Goal: Task Accomplishment & Management: Manage account settings

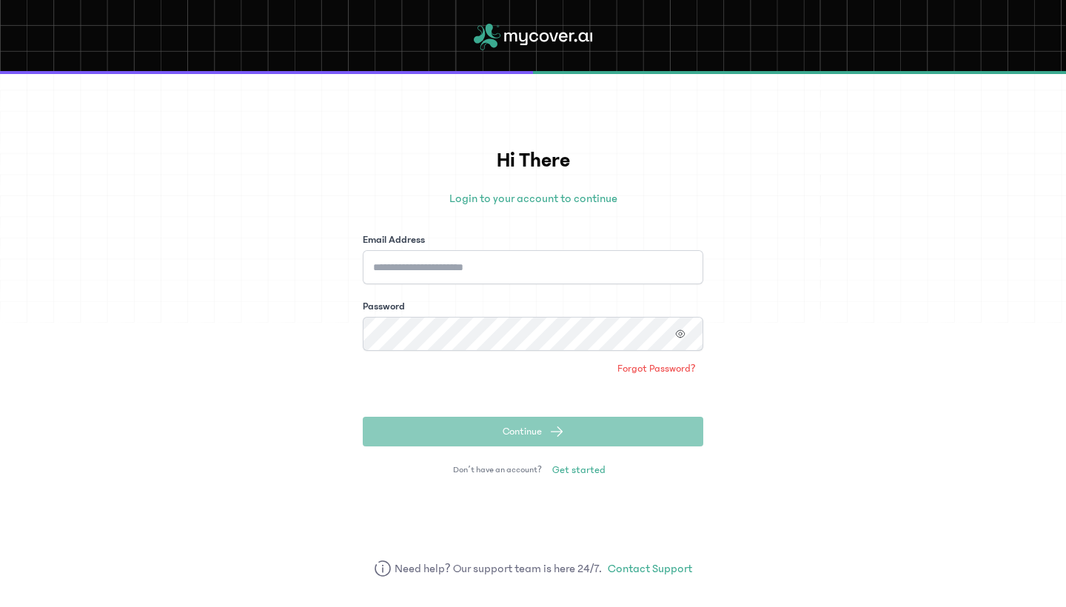
click at [518, 248] on div "Email Address" at bounding box center [533, 259] width 341 height 52
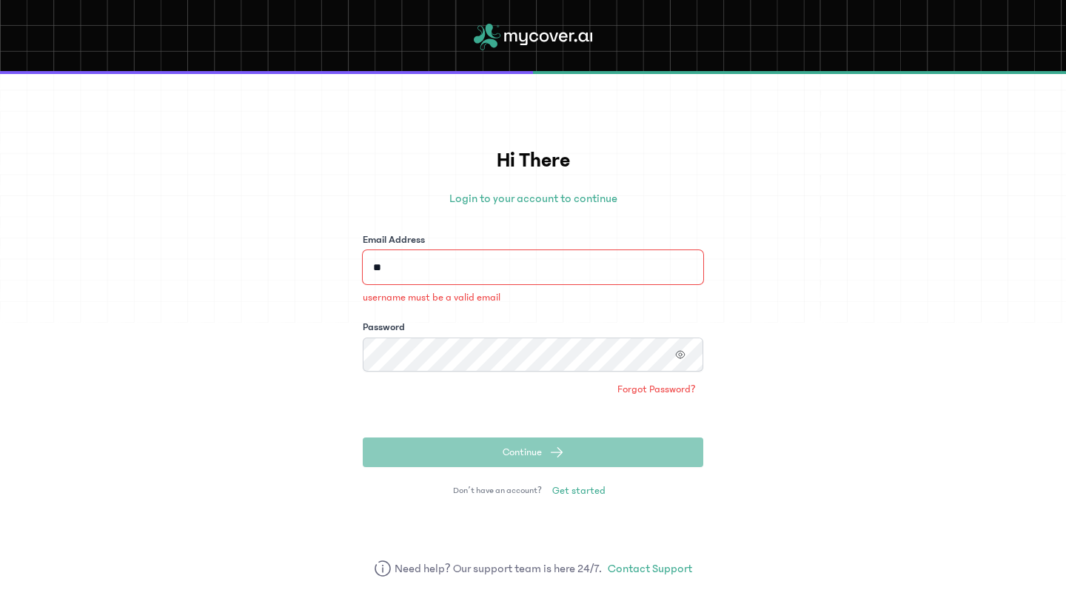
type input "*"
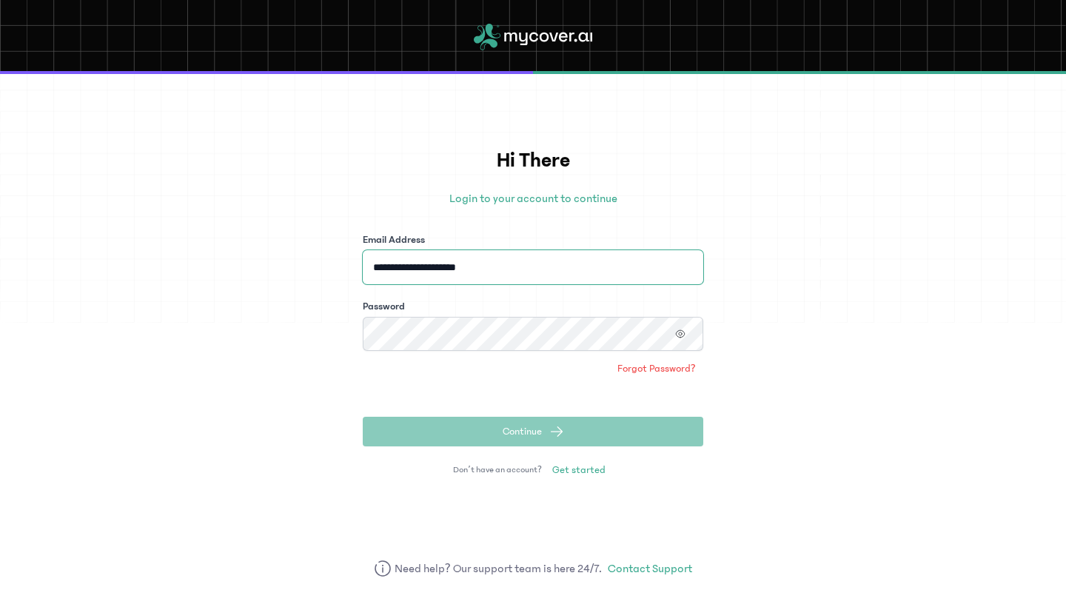
type input "**********"
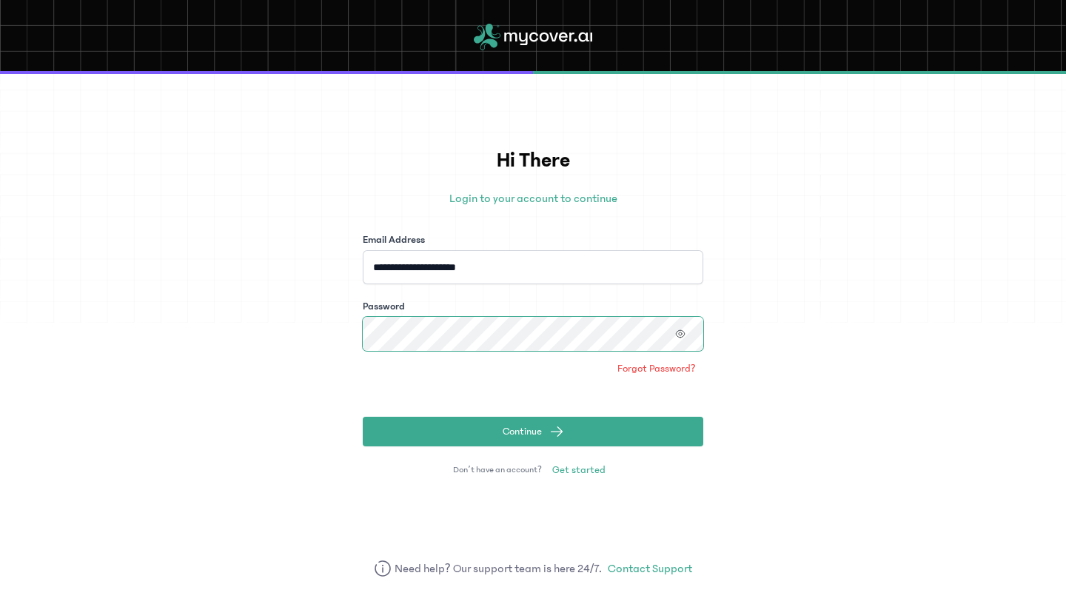
click at [533, 432] on button "Continue" at bounding box center [533, 432] width 341 height 30
click at [661, 371] on span "Forgot Password?" at bounding box center [657, 368] width 79 height 15
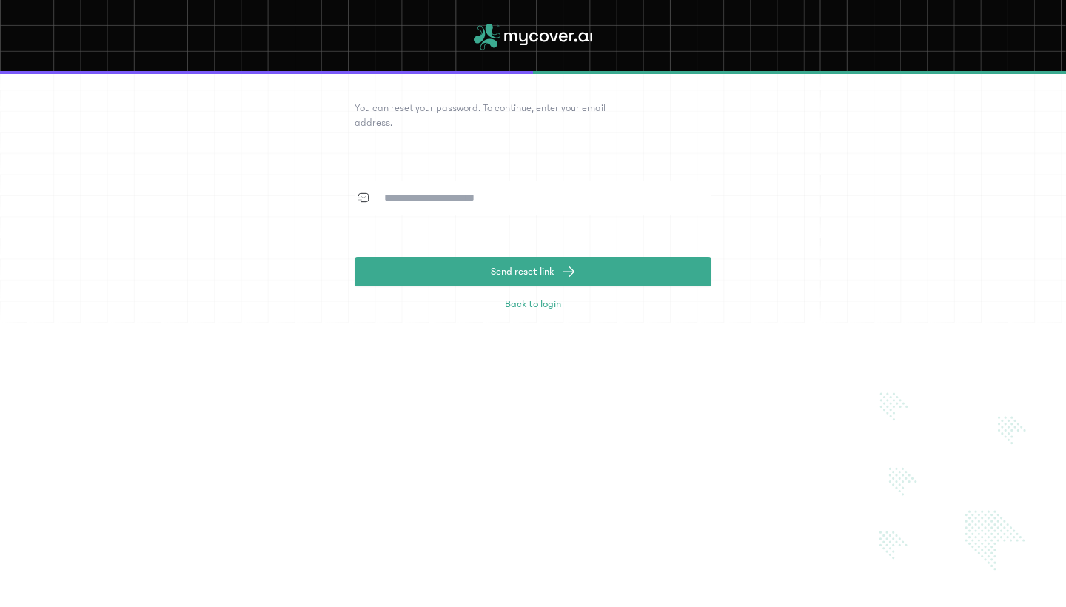
click at [431, 201] on input at bounding box center [542, 198] width 339 height 34
type input "**********"
click at [533, 272] on button "Send reset link" at bounding box center [533, 272] width 357 height 30
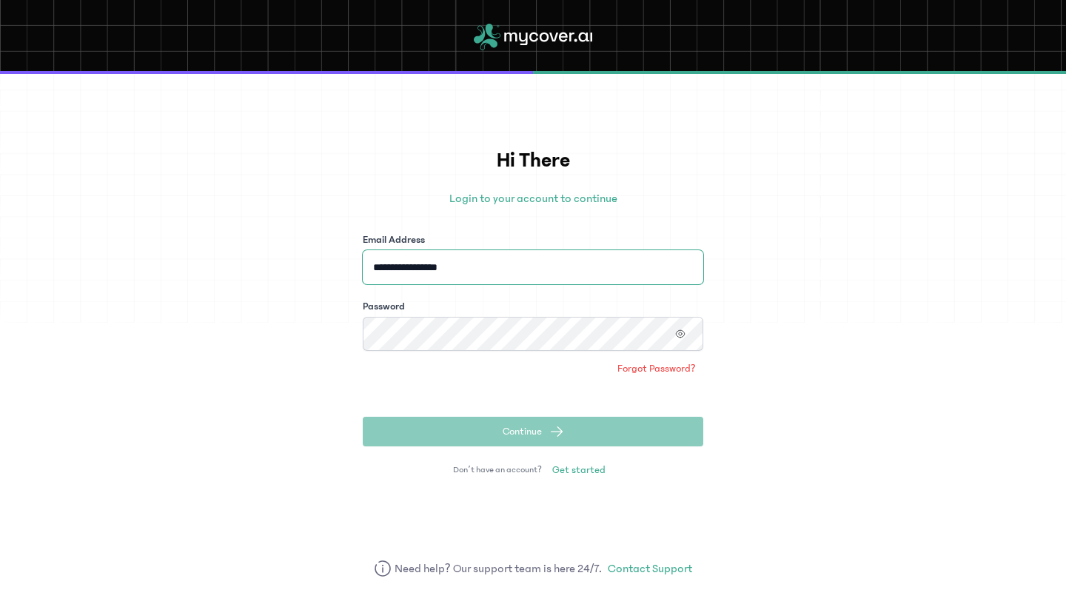
type input "**********"
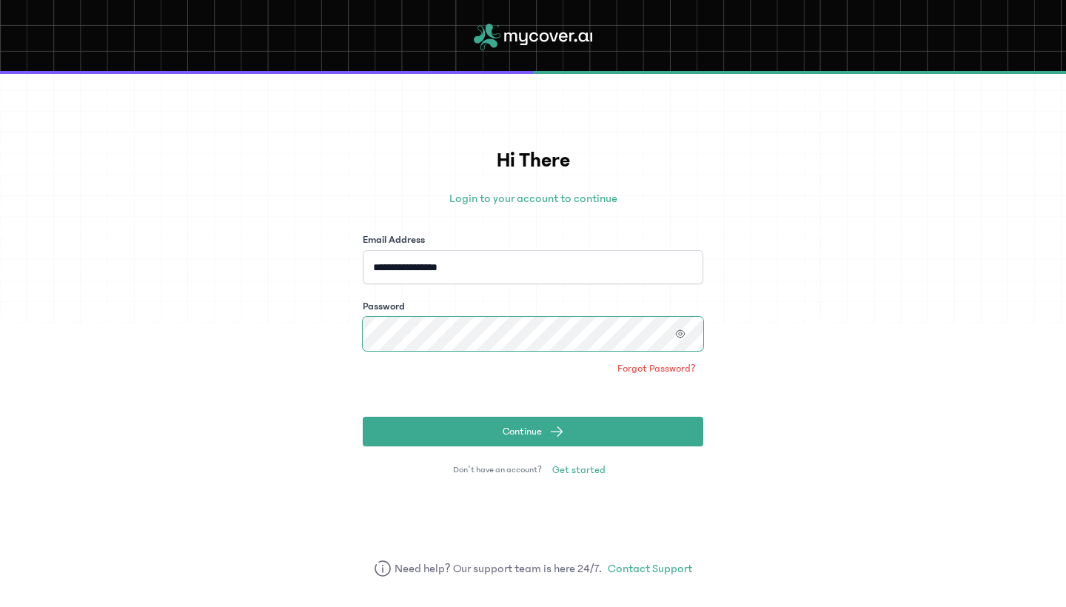
click at [533, 432] on button "Continue" at bounding box center [533, 432] width 341 height 30
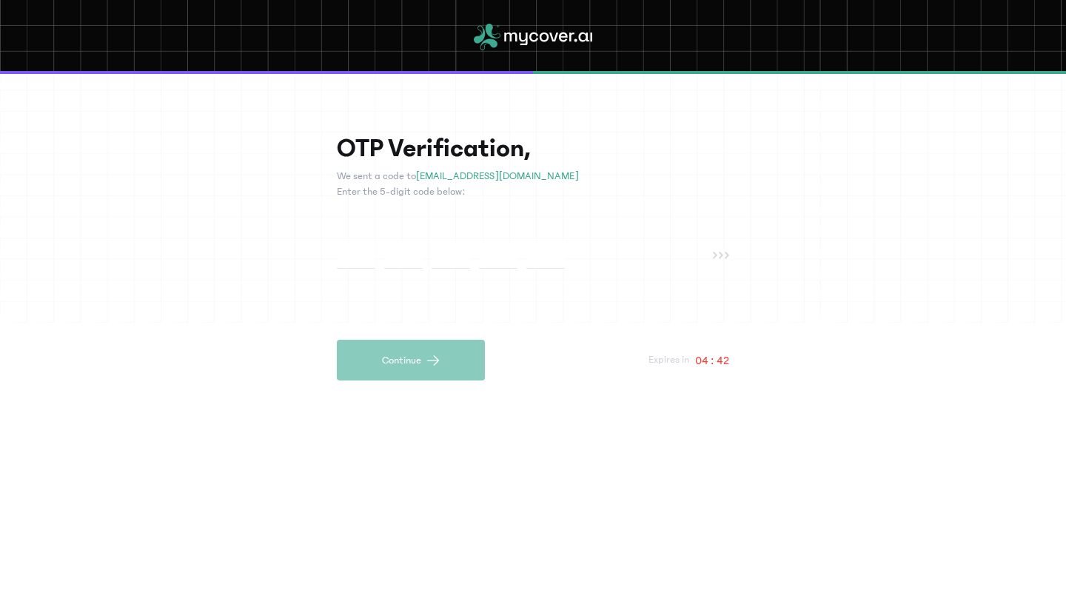
type input "*"
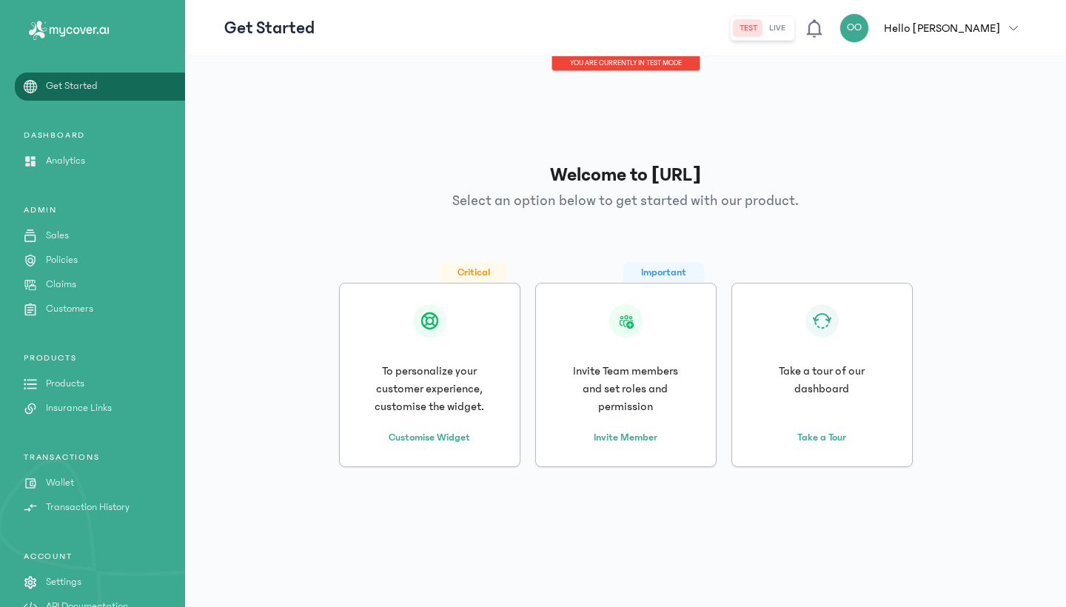
click at [64, 242] on p "Sales" at bounding box center [57, 236] width 23 height 16
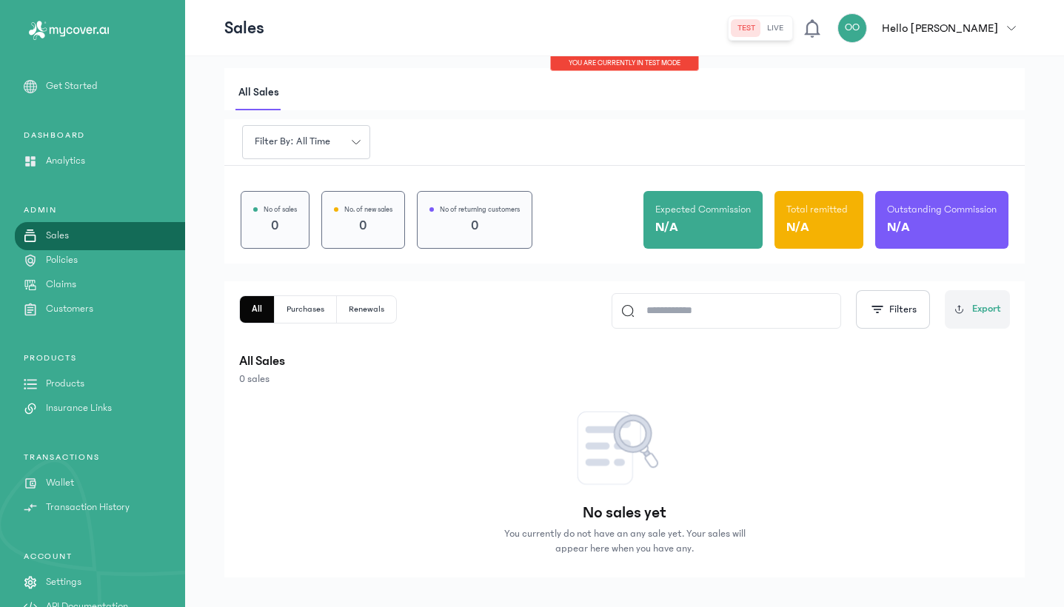
click at [63, 287] on p "Claims" at bounding box center [61, 285] width 30 height 16
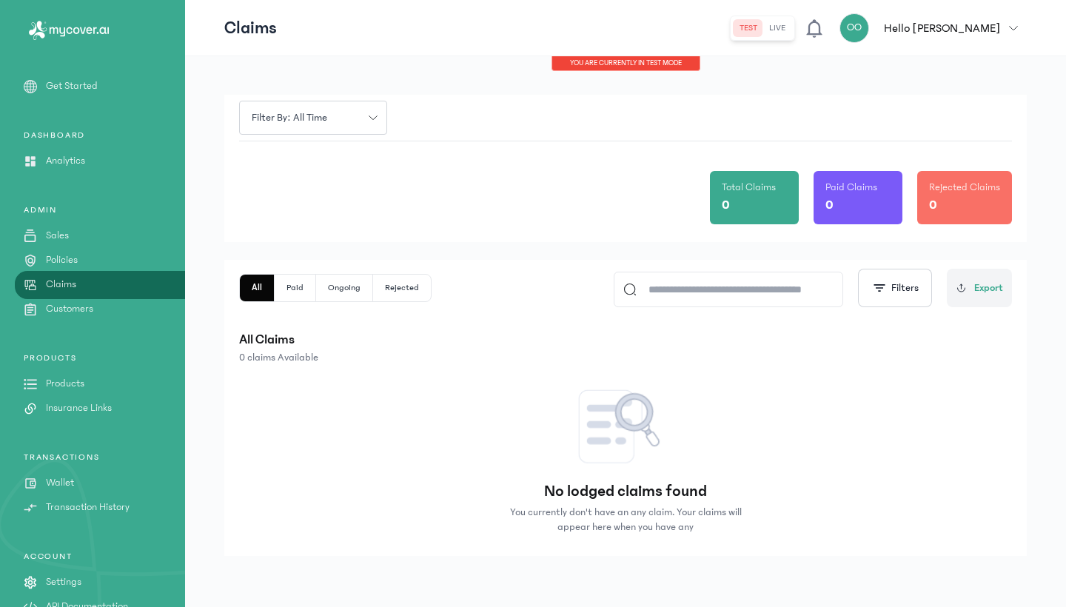
click at [67, 263] on p "Policies" at bounding box center [62, 261] width 32 height 16
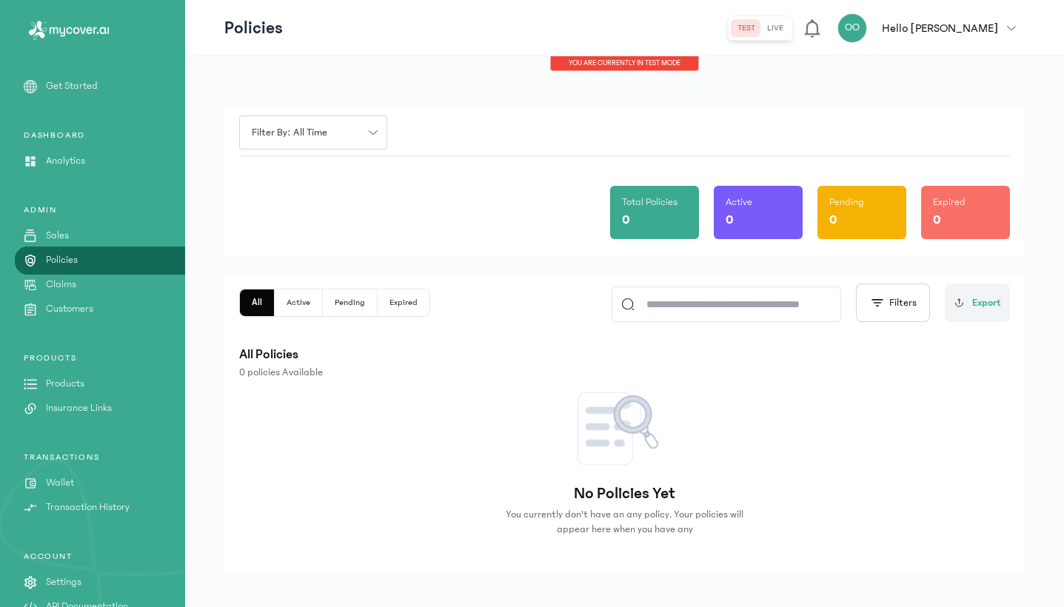
click at [90, 309] on p "Customers" at bounding box center [69, 309] width 47 height 16
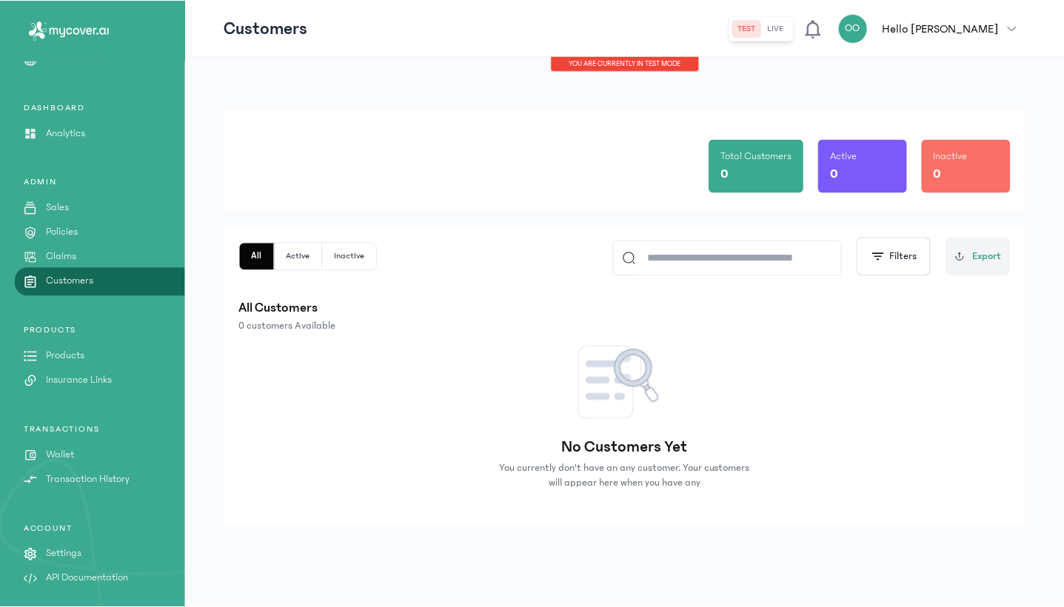
scroll to position [28, 0]
click at [70, 364] on div "PRODUCTS Products Insurance Links" at bounding box center [92, 356] width 185 height 64
click at [70, 357] on p "Products" at bounding box center [65, 356] width 39 height 16
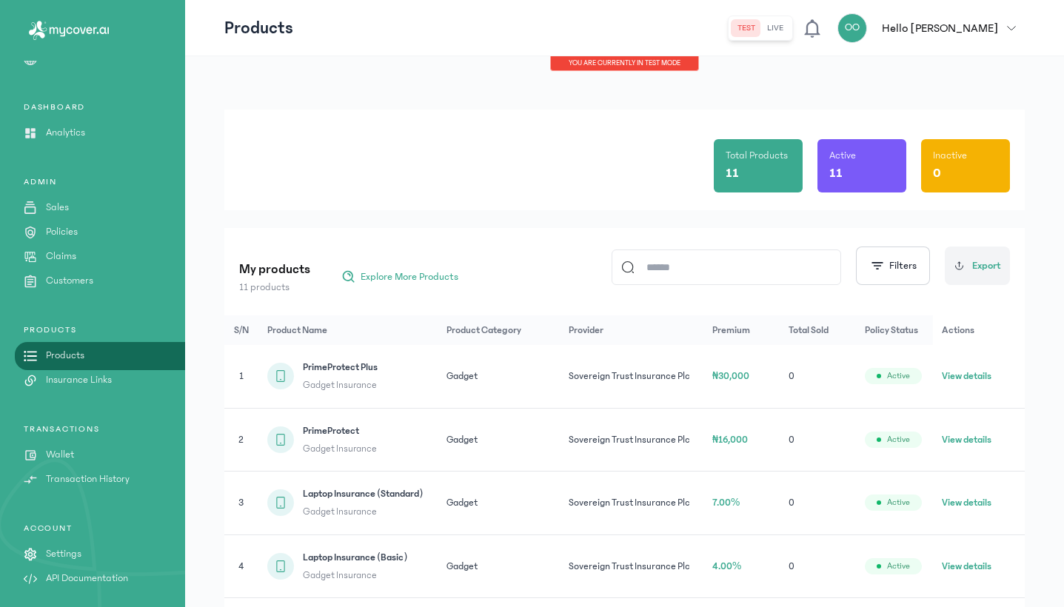
click at [76, 457] on link "Wallet" at bounding box center [92, 455] width 185 height 16
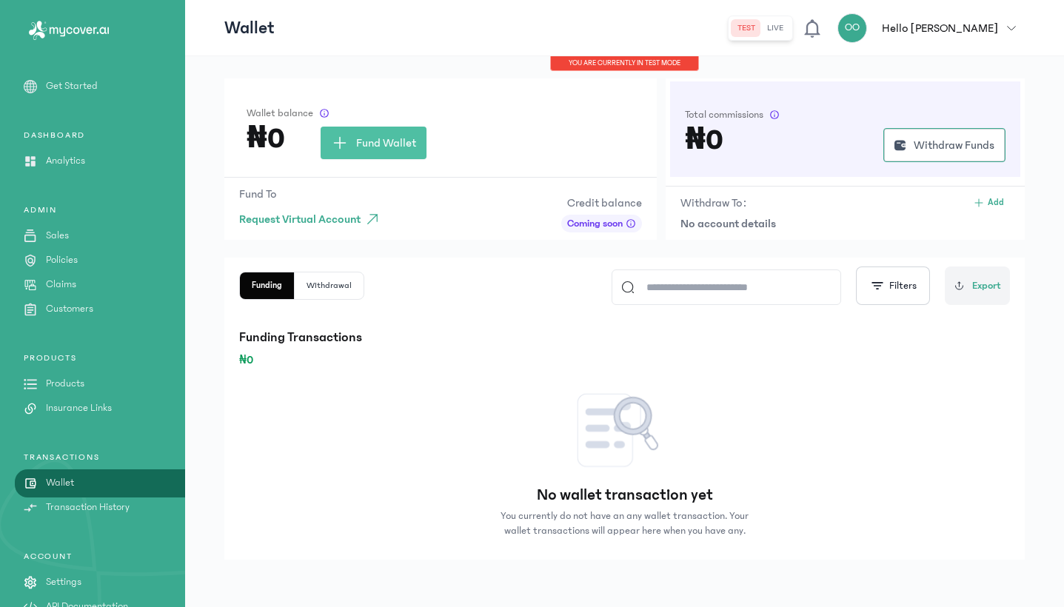
click at [789, 27] on button "live" at bounding box center [775, 28] width 28 height 18
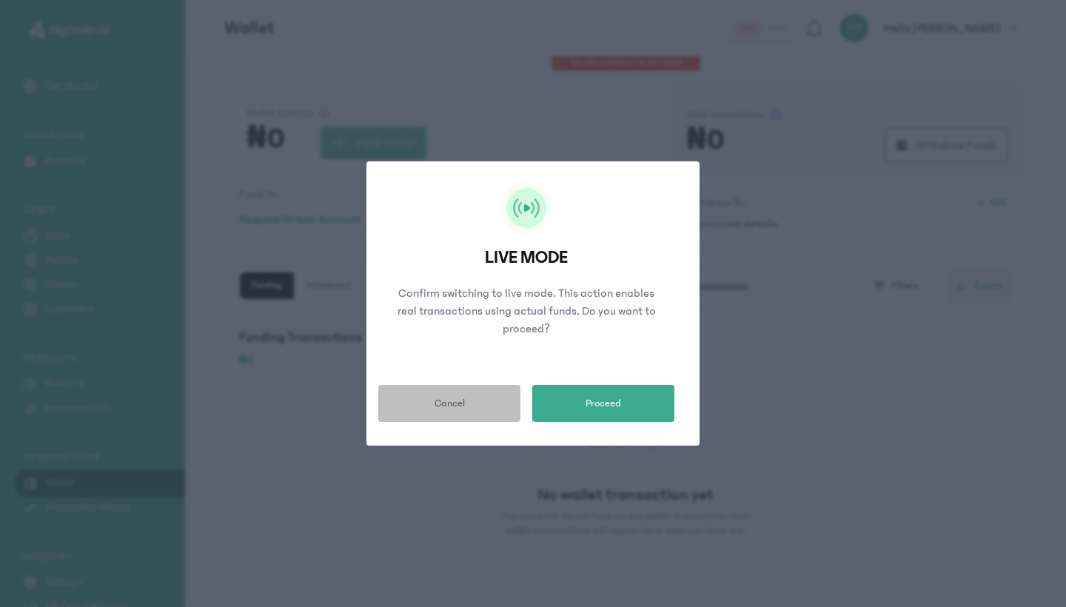
click at [492, 399] on button "Cancel" at bounding box center [449, 403] width 142 height 37
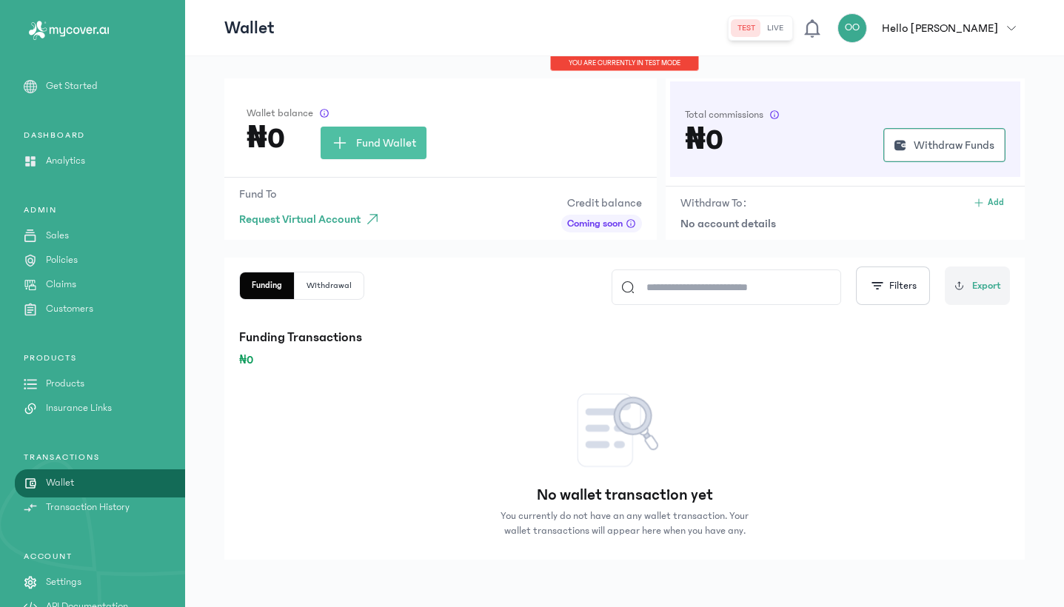
click at [793, 39] on div "test live" at bounding box center [760, 28] width 65 height 25
click at [789, 30] on button "live" at bounding box center [775, 28] width 28 height 18
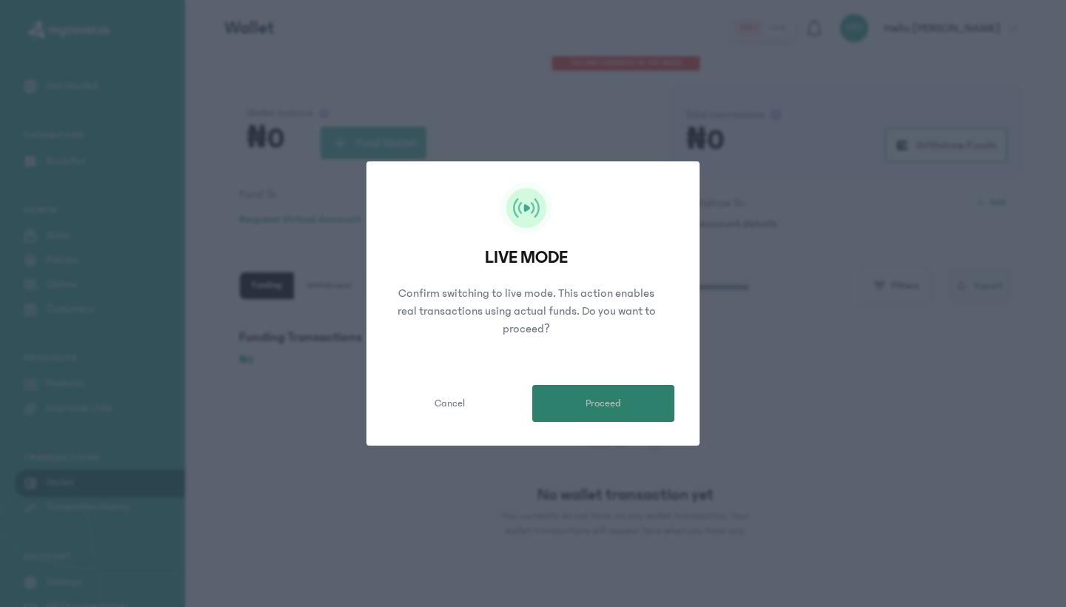
click at [567, 416] on button "Proceed" at bounding box center [603, 403] width 142 height 37
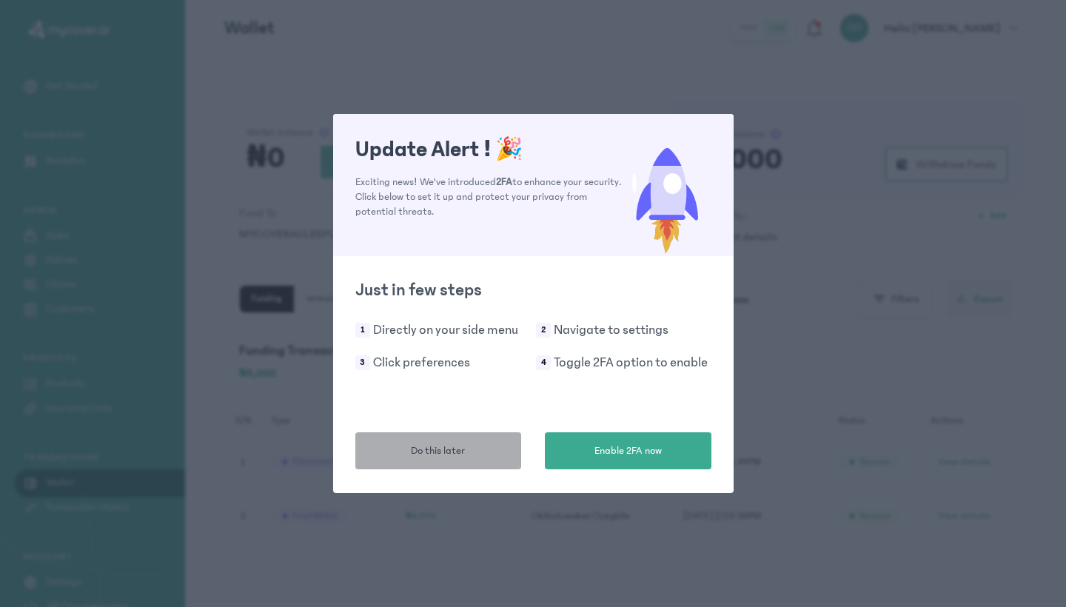
click at [511, 451] on button "Do this later" at bounding box center [438, 451] width 167 height 37
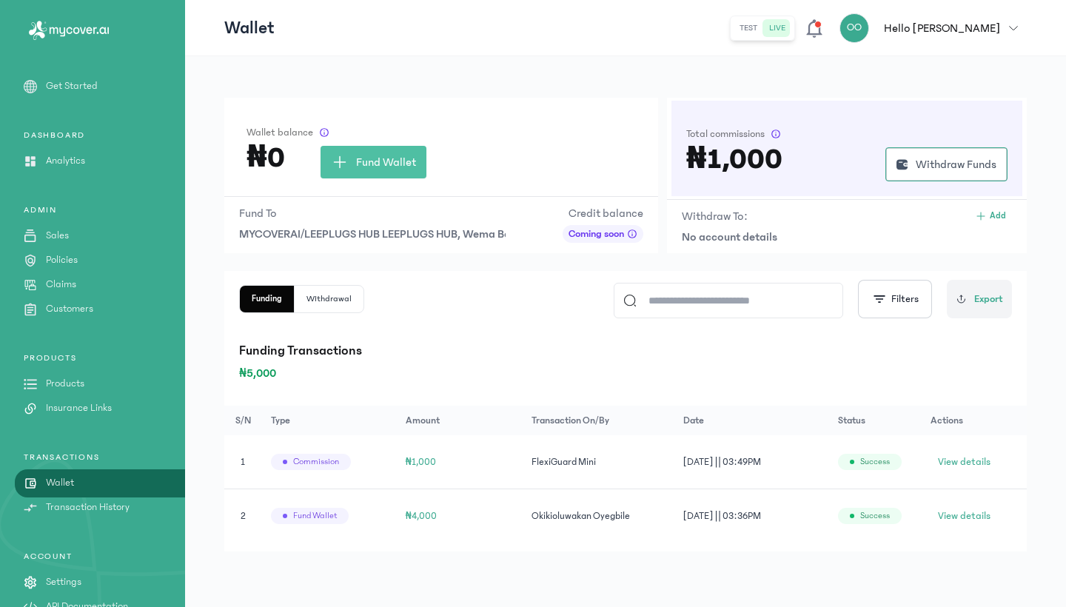
click at [73, 157] on p "Analytics" at bounding box center [65, 161] width 39 height 16
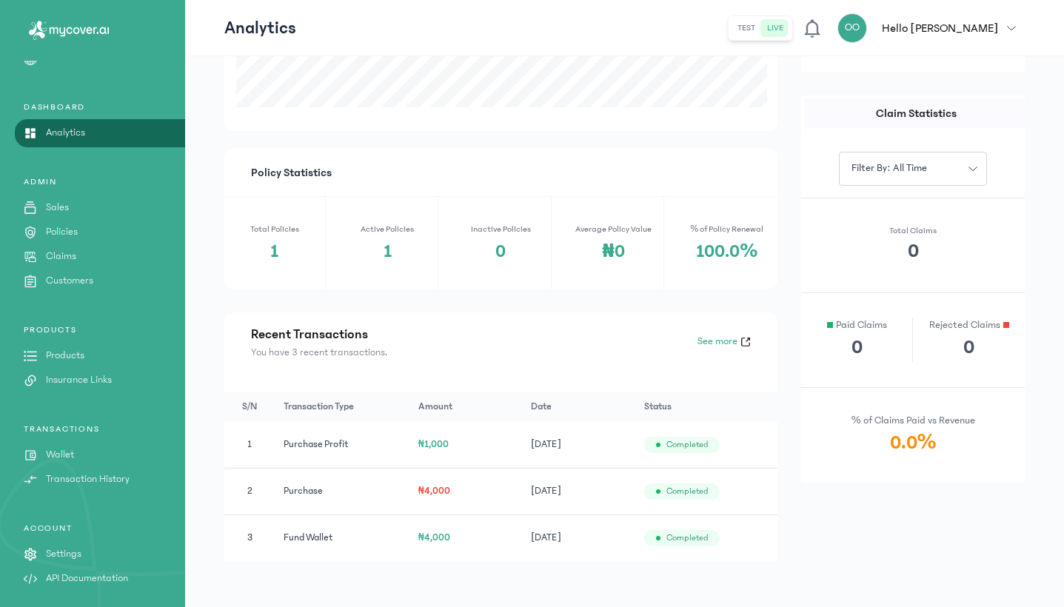
scroll to position [28, 0]
click at [99, 379] on p "Insurance Links" at bounding box center [79, 381] width 66 height 16
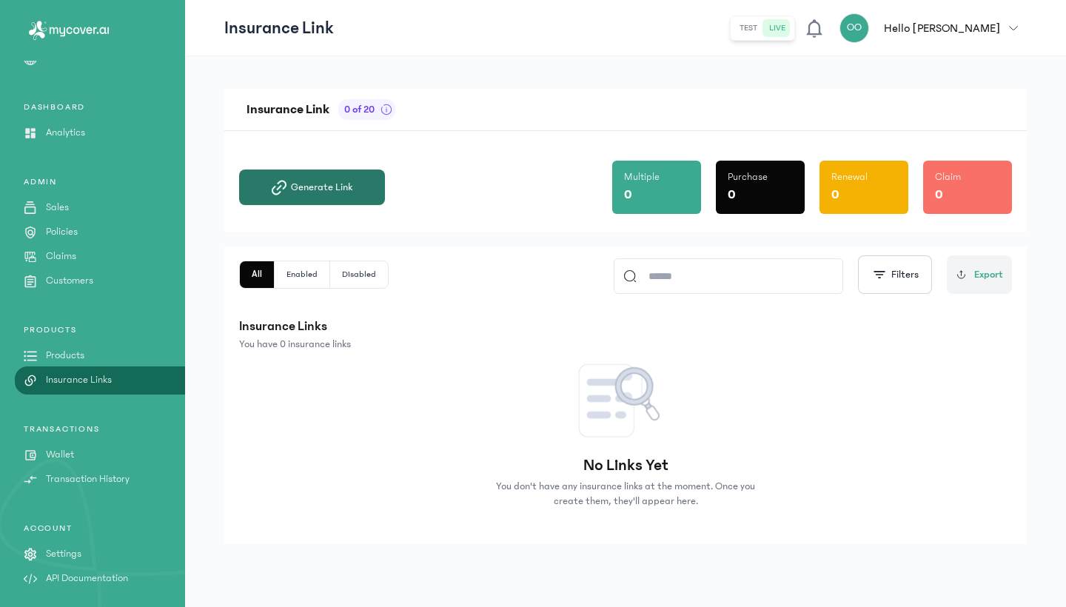
click at [313, 192] on span "Generate Link" at bounding box center [321, 187] width 61 height 15
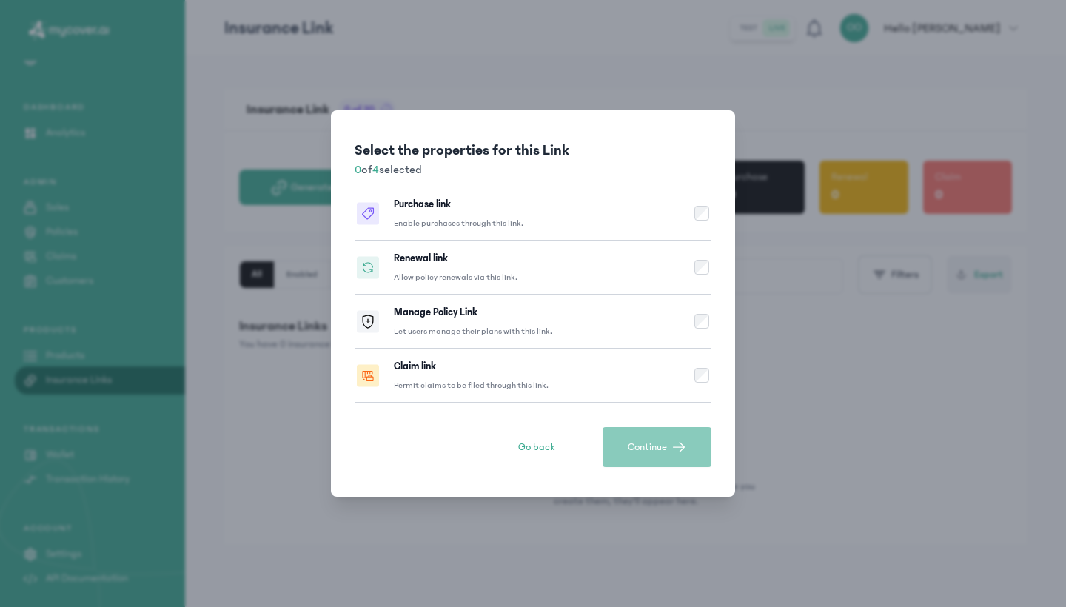
click at [447, 201] on h3 "Purchase link" at bounding box center [422, 204] width 57 height 15
click at [454, 279] on p "Allow policy renewals via this link." at bounding box center [456, 278] width 124 height 12
click at [465, 362] on div "Claim link Permit claims to be filed through this link." at bounding box center [471, 375] width 155 height 33
click at [633, 444] on span "Continue" at bounding box center [647, 447] width 39 height 15
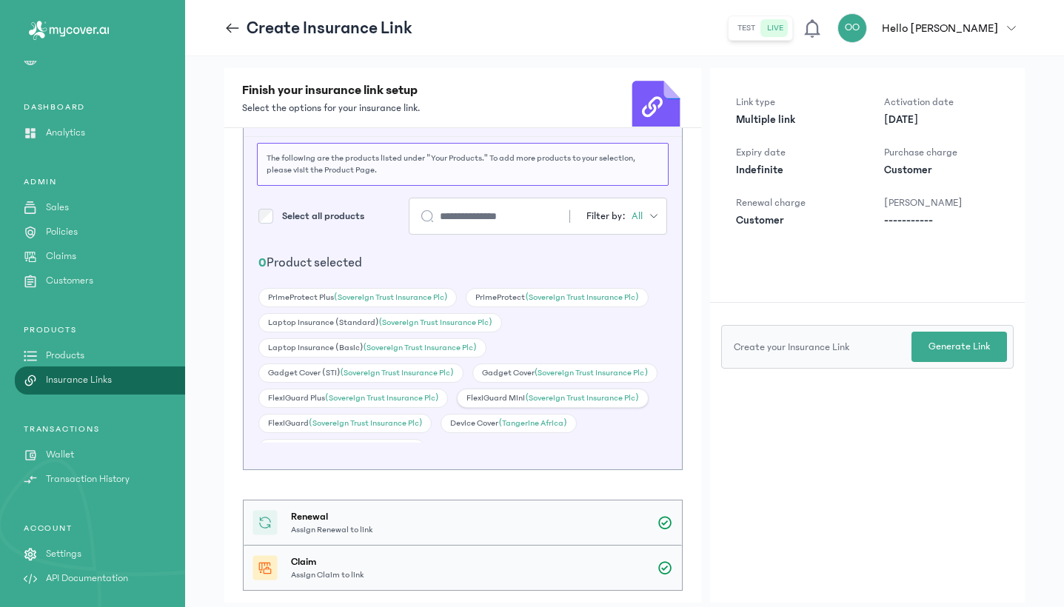
scroll to position [40, 0]
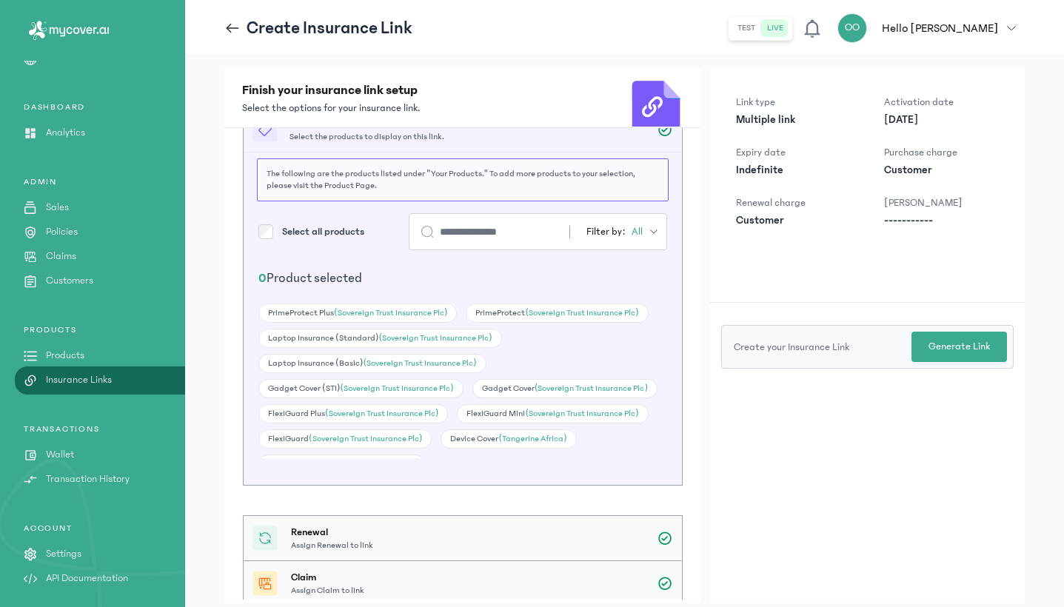
click at [490, 233] on input "search" at bounding box center [492, 231] width 104 height 15
click at [507, 388] on div "Gadget Cover (Sovereign Trust Insurance Plc)" at bounding box center [564, 388] width 185 height 19
click at [435, 390] on span "(Sovereign Trust Insurance Plc)" at bounding box center [396, 389] width 113 height 10
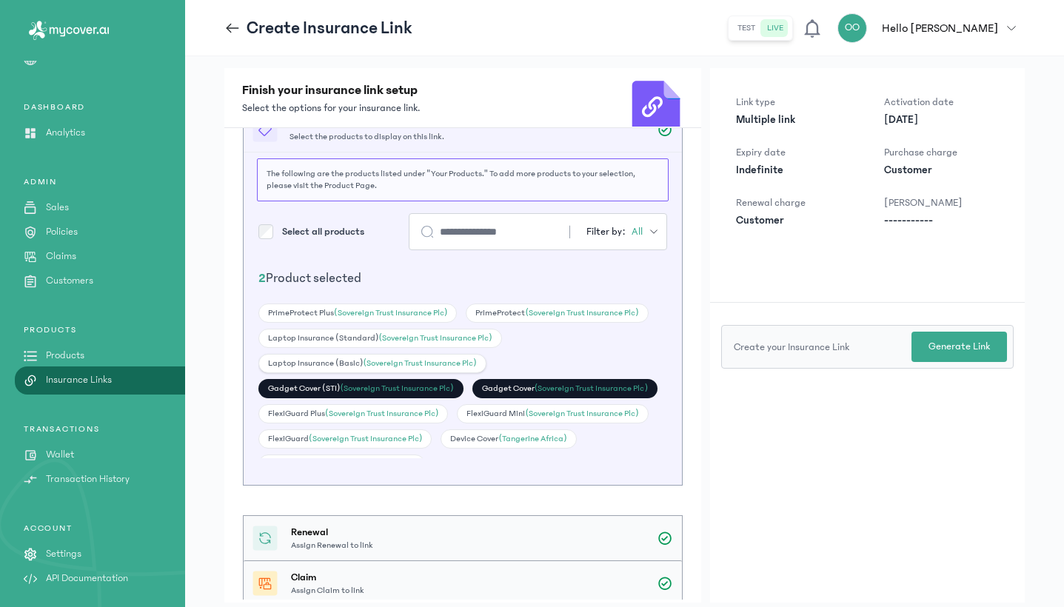
click at [445, 366] on span "(Sovereign Trust Insurance Plc)" at bounding box center [419, 363] width 113 height 10
click at [454, 338] on span "(Sovereign Trust Insurance Plc)" at bounding box center [434, 338] width 113 height 10
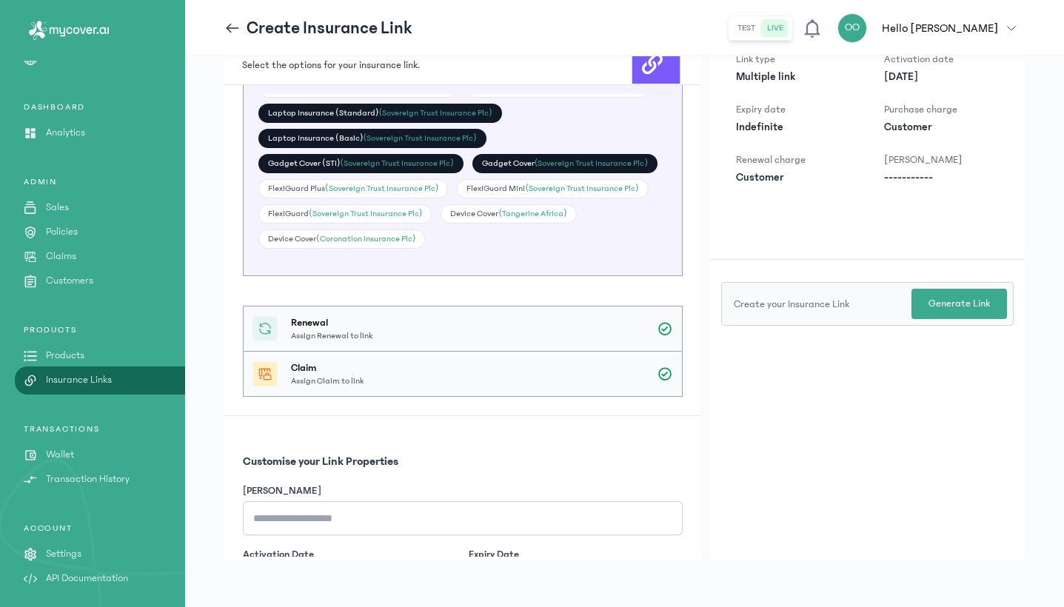
scroll to position [43, 2]
click at [499, 508] on input "[PERSON_NAME]" at bounding box center [463, 518] width 440 height 34
click at [290, 517] on input "**********" at bounding box center [463, 518] width 440 height 34
click at [353, 511] on input "**********" at bounding box center [463, 518] width 440 height 34
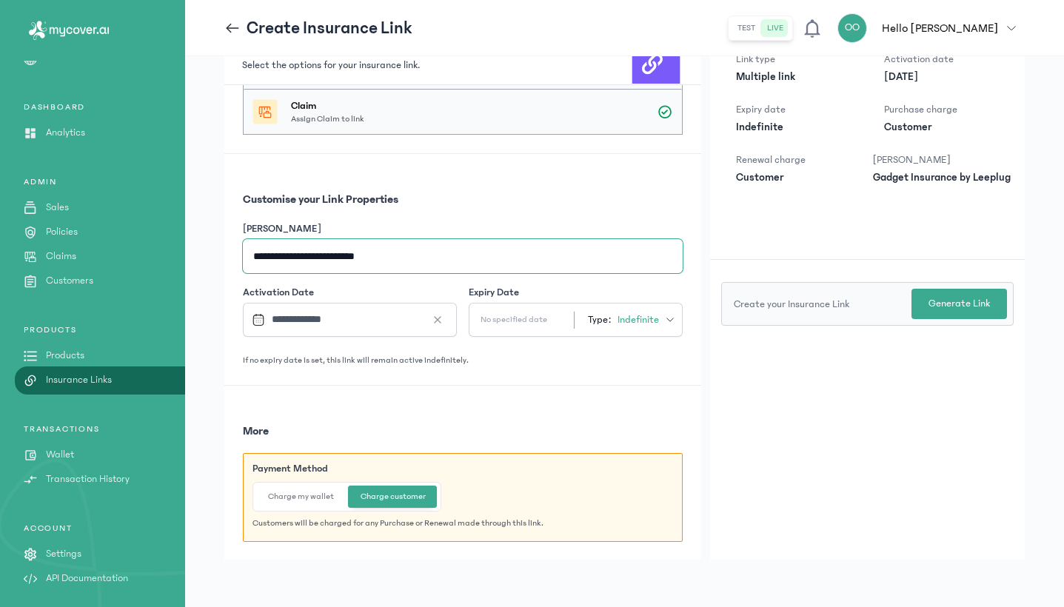
type input "**********"
click at [424, 407] on div "More Payment Method Charge my wallet Charge customer Customers will be charged …" at bounding box center [462, 473] width 477 height 175
click at [327, 494] on button "Charge my wallet" at bounding box center [301, 497] width 90 height 22
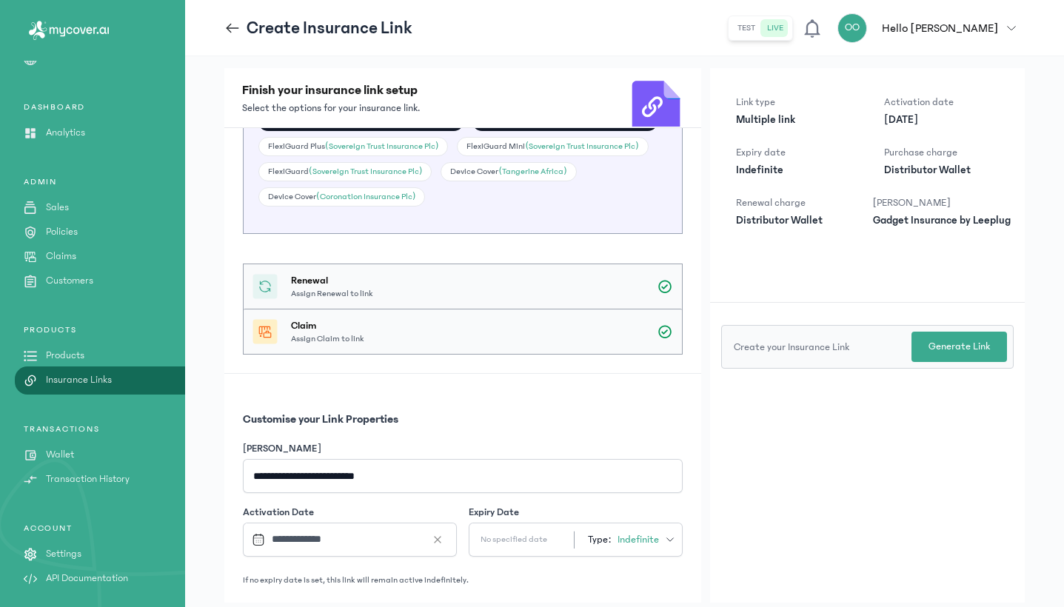
scroll to position [358, 0]
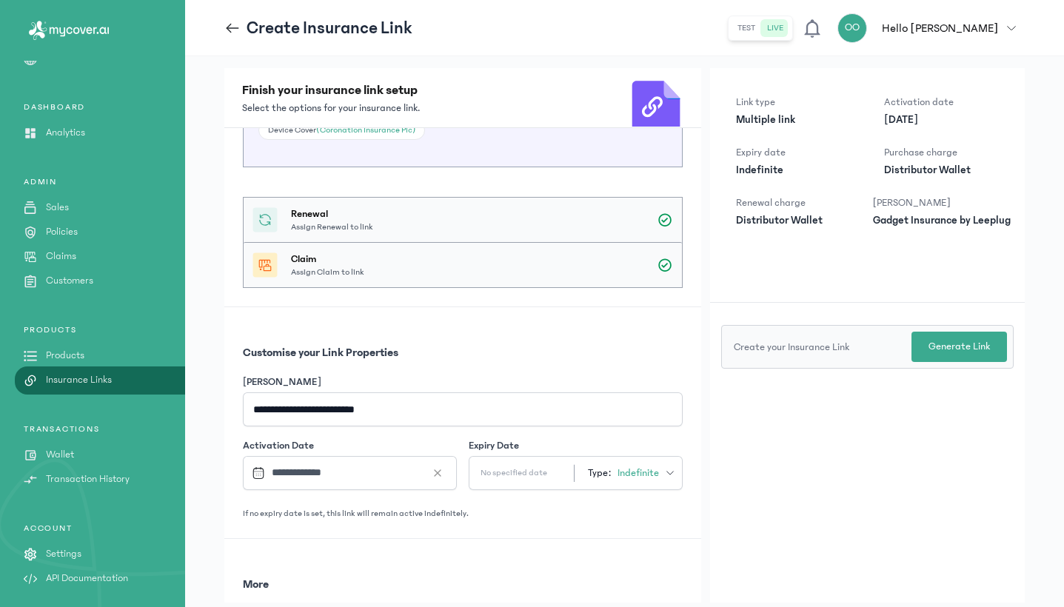
click at [645, 221] on div "Renewal Assign Renewal to link" at bounding box center [463, 220] width 438 height 44
click at [650, 218] on div "Renewal Assign Renewal to link" at bounding box center [463, 220] width 438 height 44
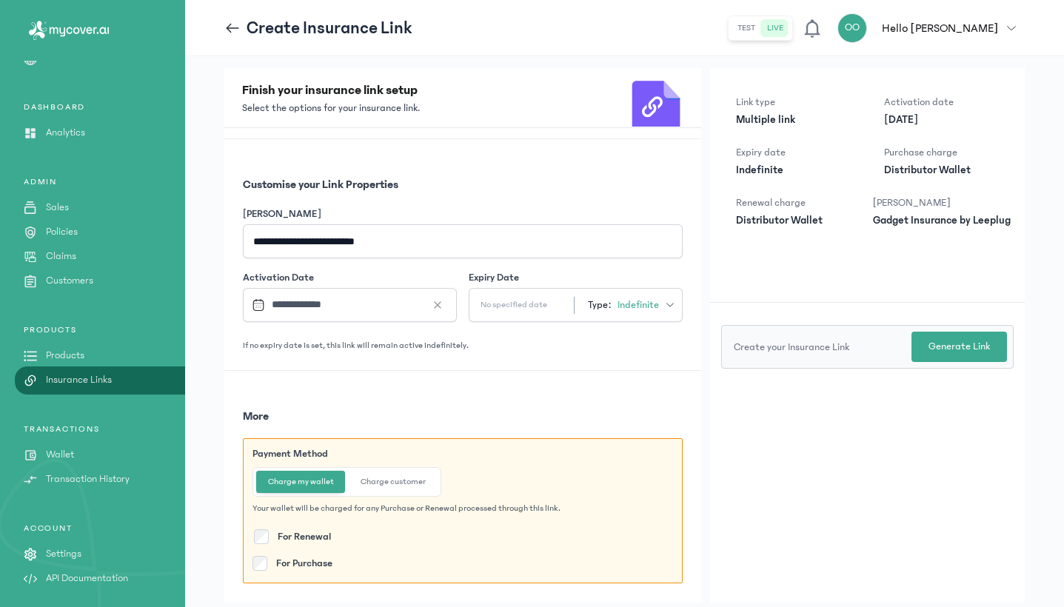
scroll to position [525, 0]
click at [935, 351] on p "Generate Link" at bounding box center [959, 347] width 61 height 16
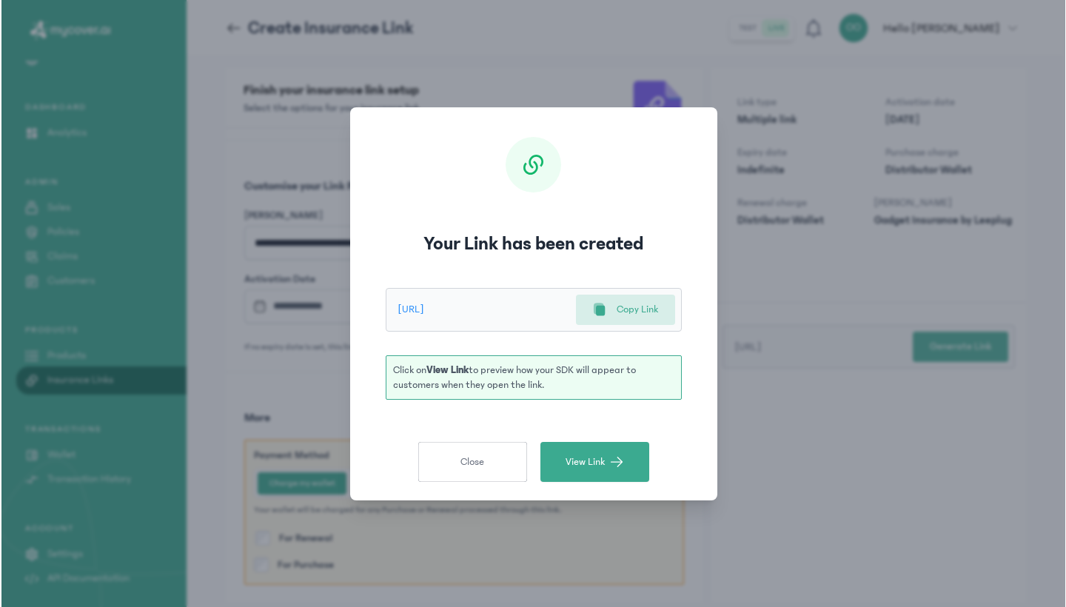
scroll to position [0, 0]
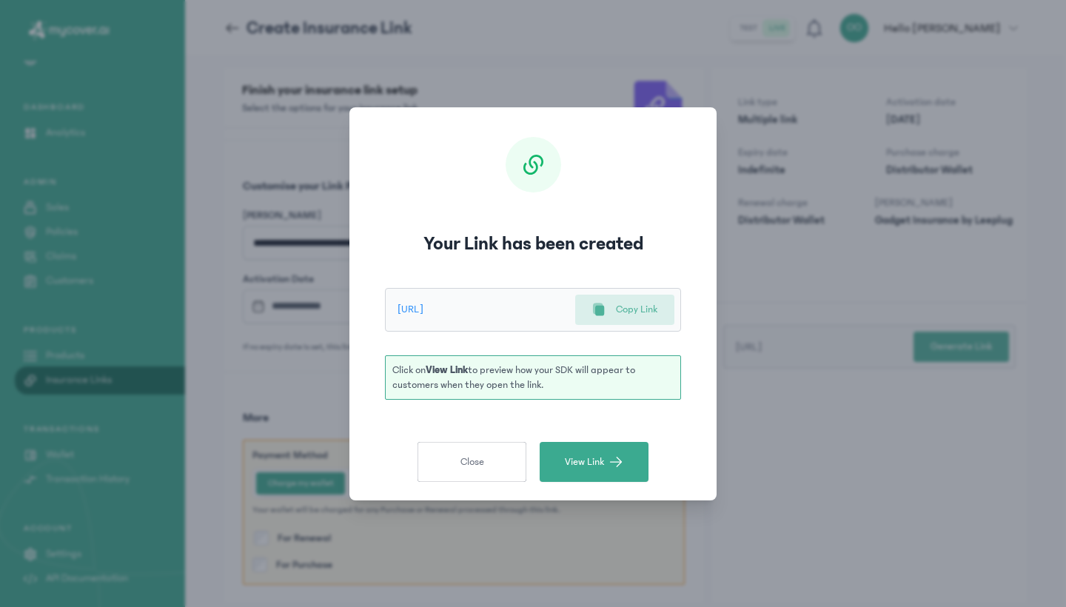
click at [627, 308] on p "Copy Link" at bounding box center [636, 310] width 41 height 16
click at [478, 459] on span "Close" at bounding box center [473, 462] width 24 height 15
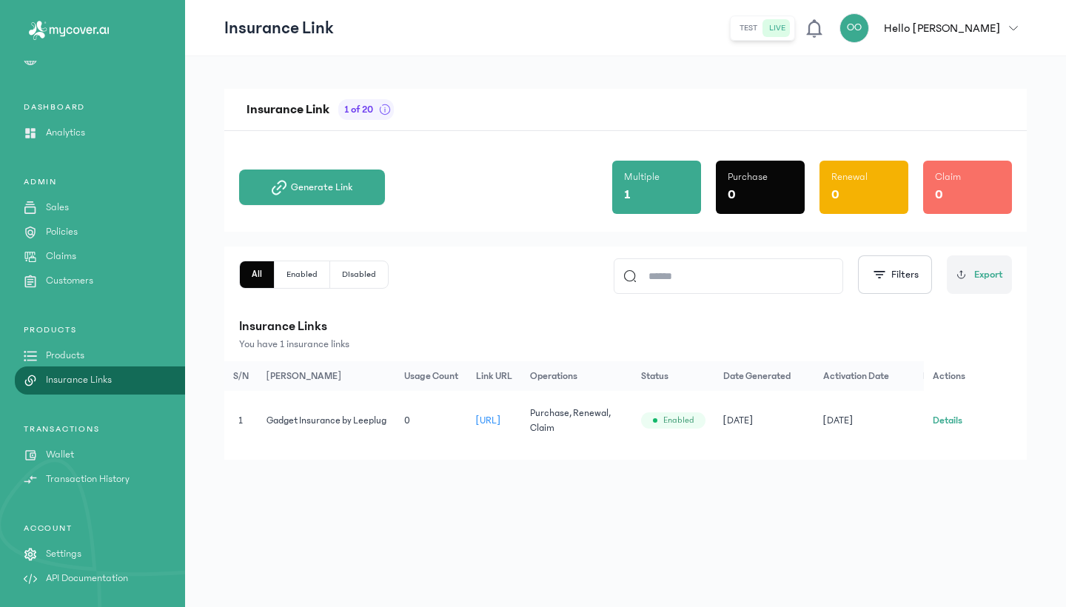
click at [72, 554] on p "Settings" at bounding box center [64, 555] width 36 height 16
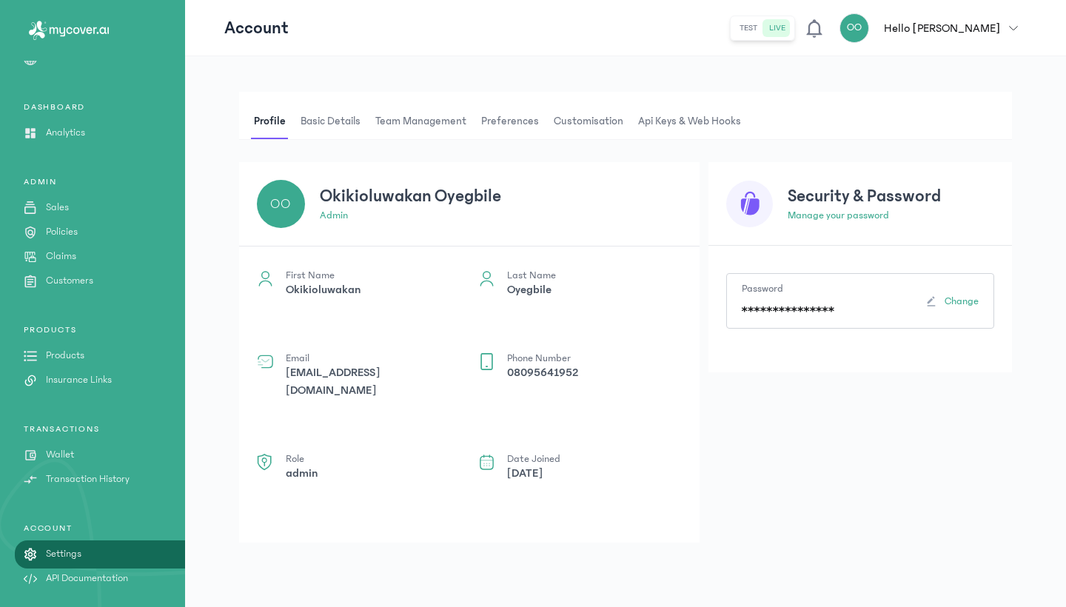
click at [404, 117] on span "Team Management" at bounding box center [421, 122] width 97 height 36
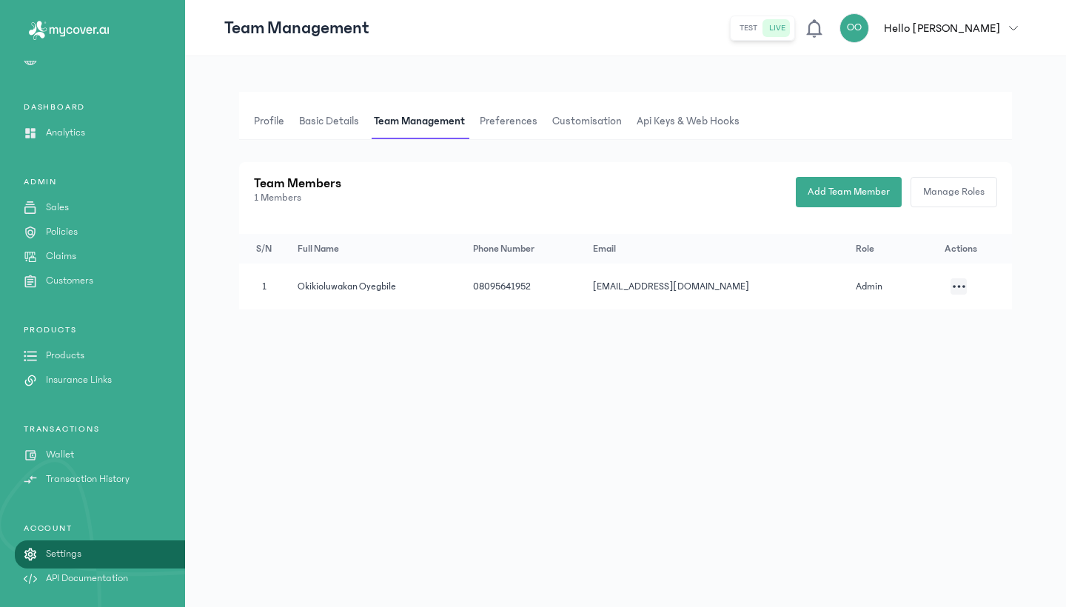
click at [594, 124] on span "Customisation" at bounding box center [588, 122] width 76 height 36
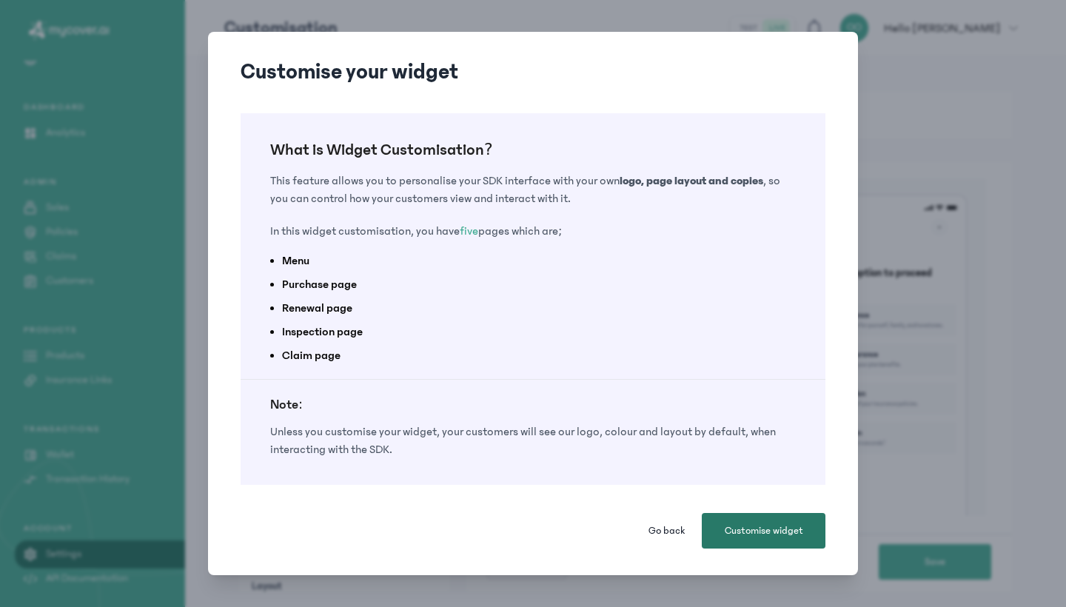
click at [772, 541] on button "Customise widget" at bounding box center [764, 531] width 124 height 36
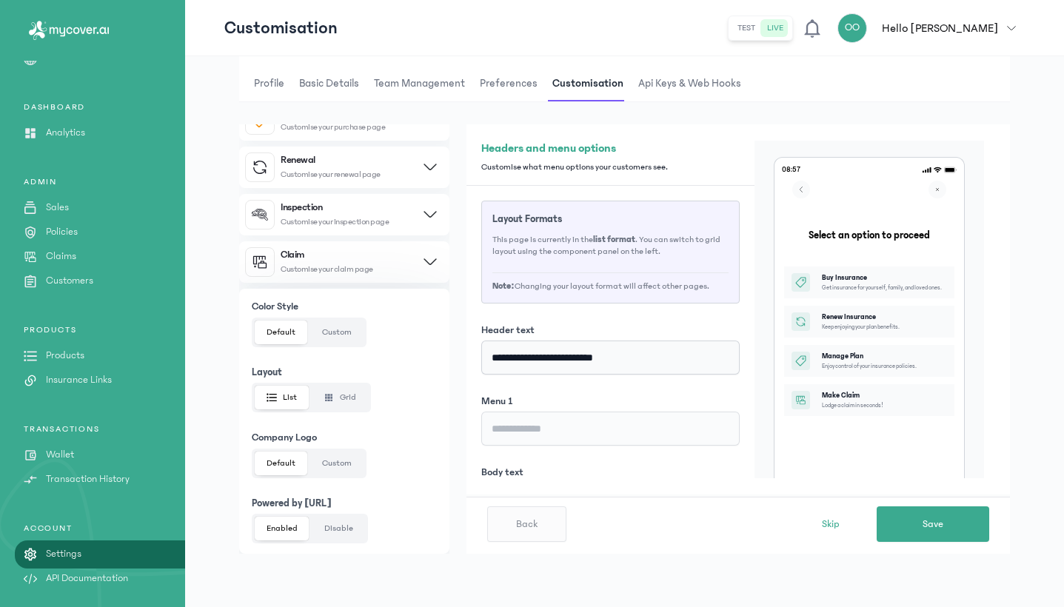
scroll to position [38, 0]
click at [563, 358] on input "**********" at bounding box center [610, 358] width 258 height 34
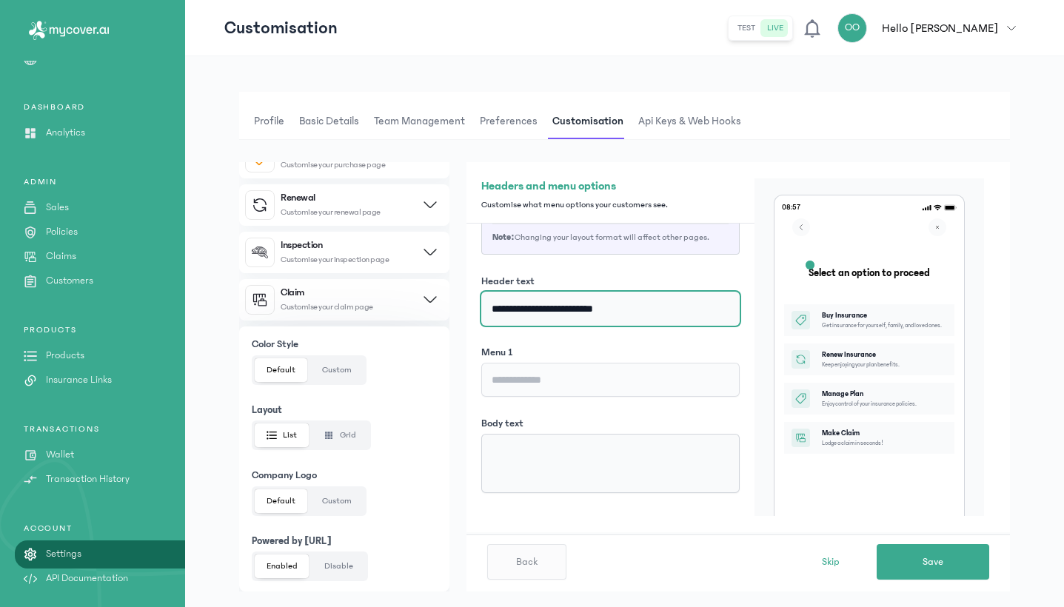
scroll to position [94, 0]
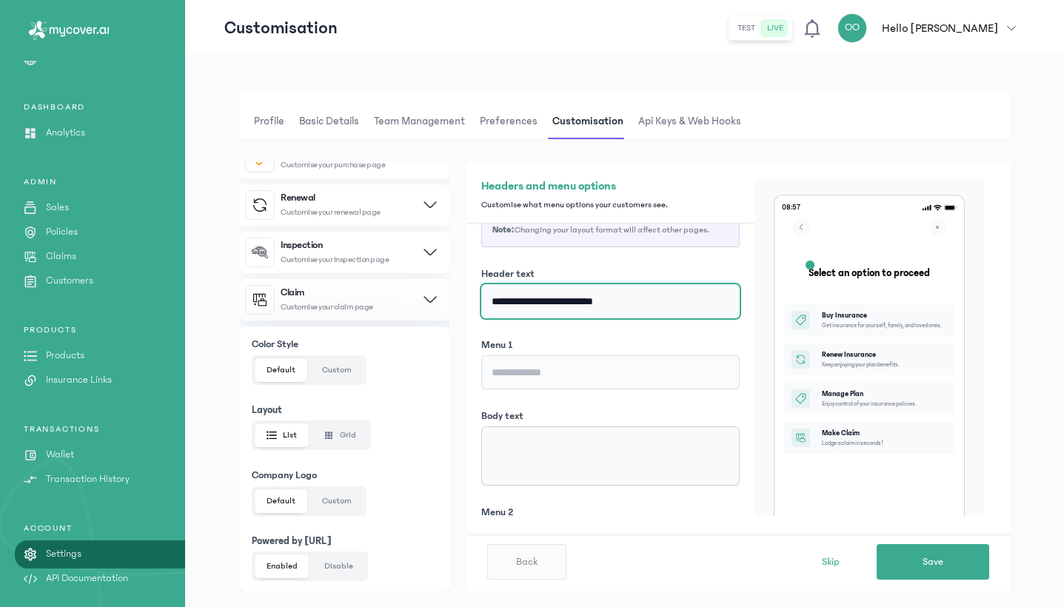
click at [575, 293] on input "**********" at bounding box center [610, 301] width 258 height 34
type input "**********"
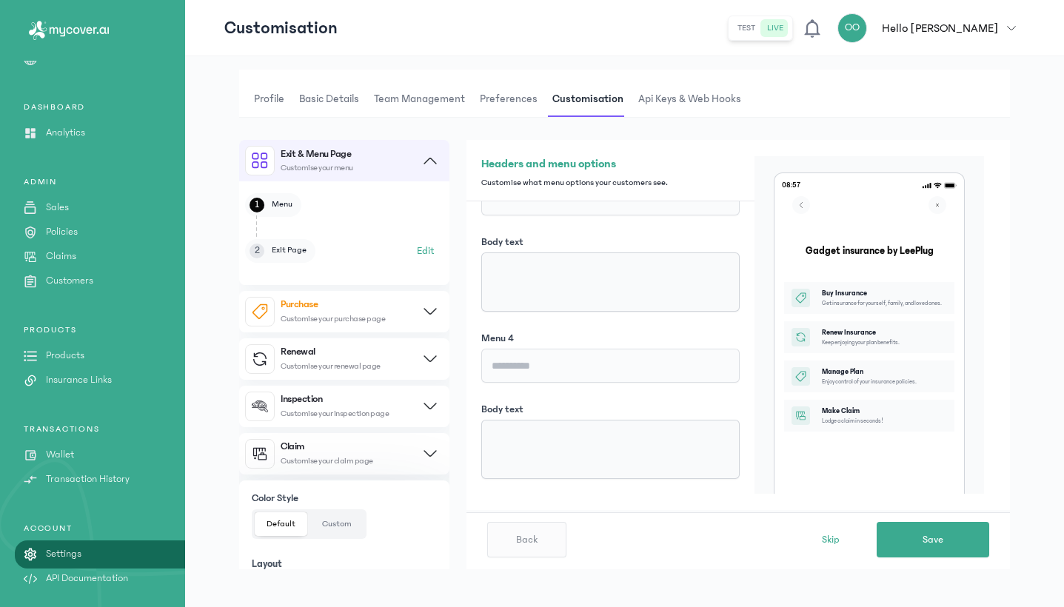
scroll to position [18, 0]
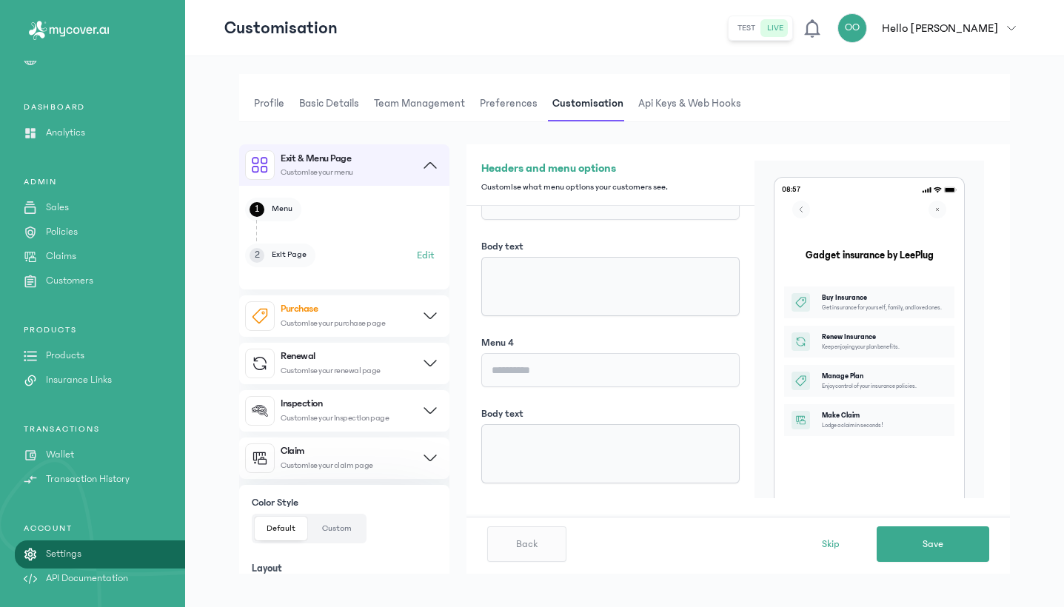
click at [393, 361] on button "Renewal Customise your renewal page" at bounding box center [344, 363] width 210 height 41
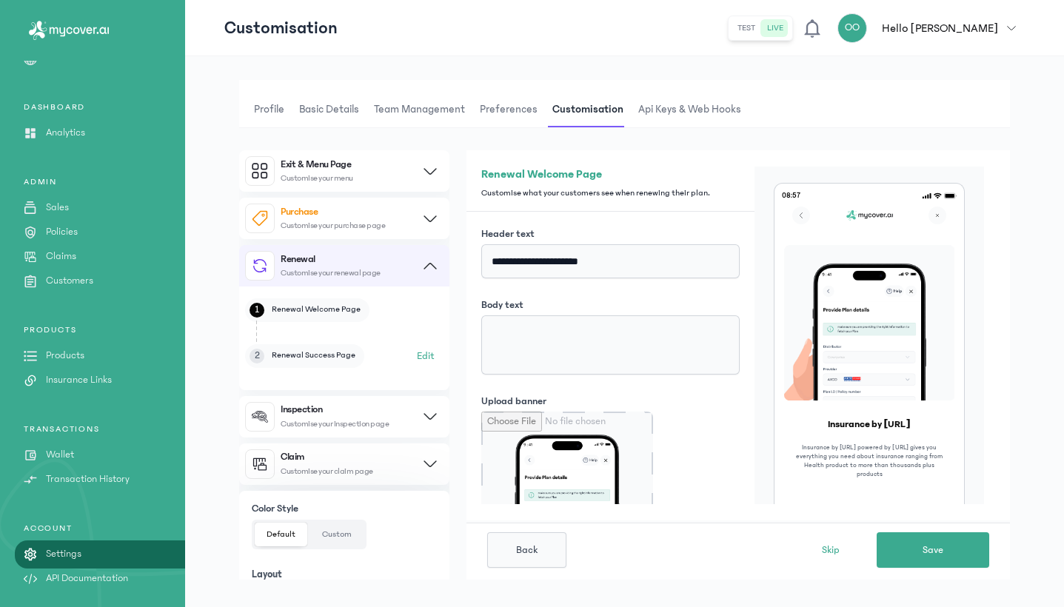
scroll to position [8, 0]
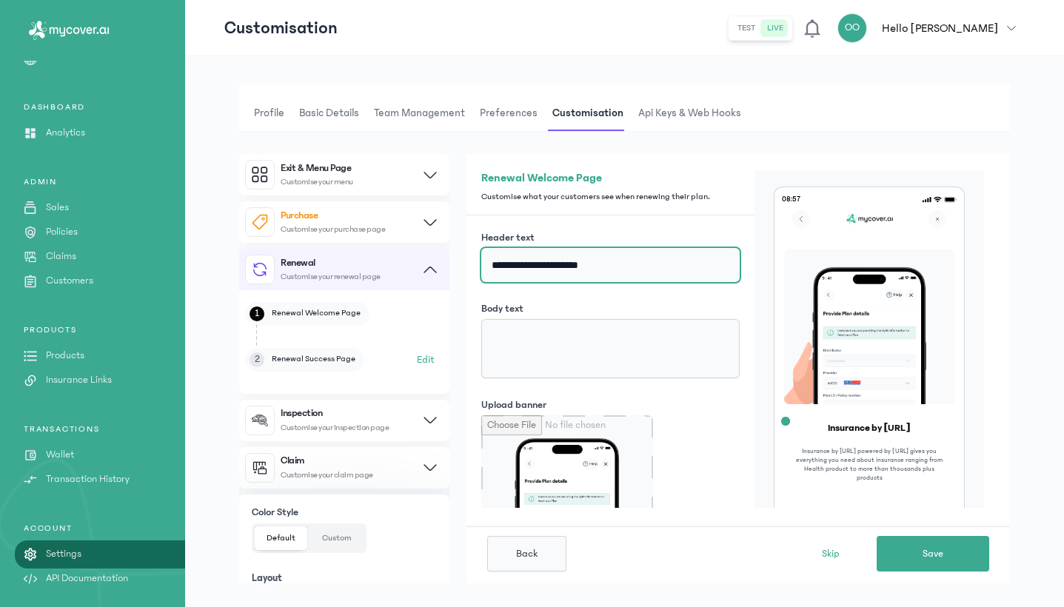
drag, startPoint x: 550, startPoint y: 267, endPoint x: 625, endPoint y: 259, distance: 75.2
click at [625, 260] on input "**********" at bounding box center [610, 265] width 258 height 34
type input "**********"
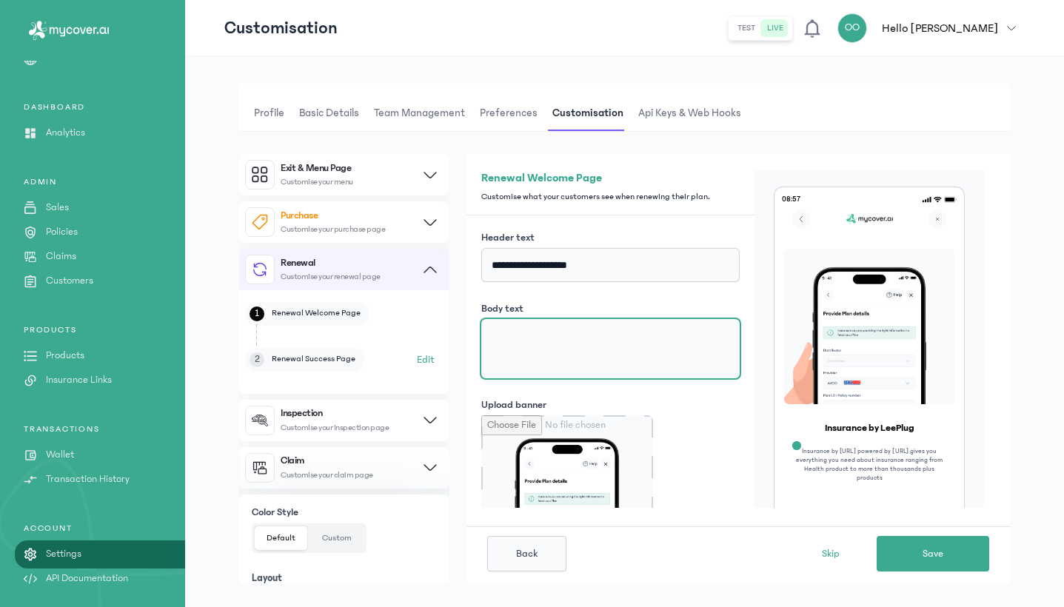
click at [600, 333] on textarea "Body text" at bounding box center [610, 348] width 258 height 59
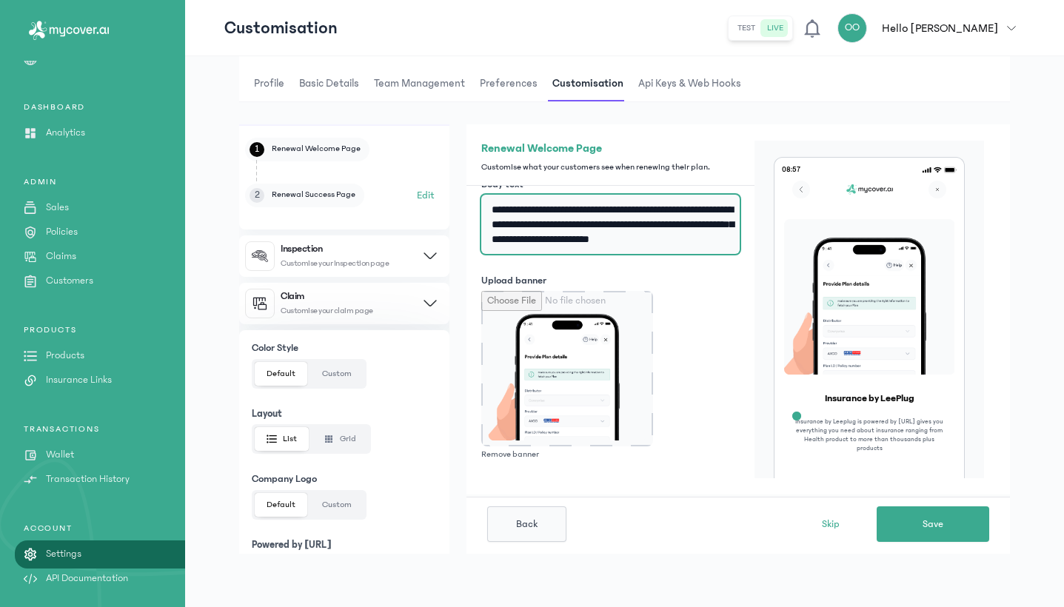
scroll to position [138, 0]
type textarea "**********"
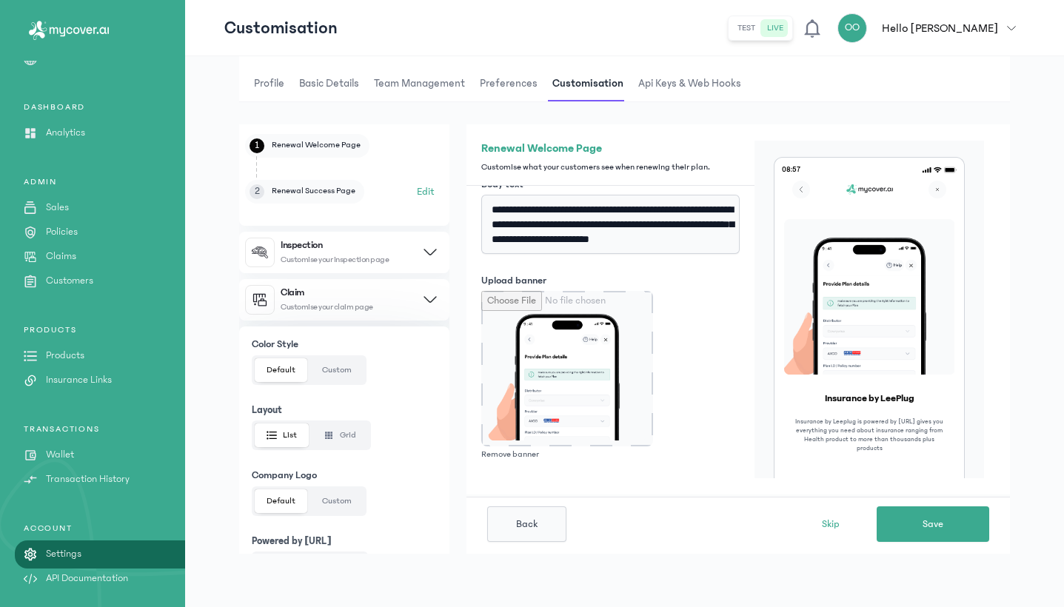
click at [415, 257] on button "Inspection Customise your inspection page" at bounding box center [344, 252] width 210 height 41
type input "**********"
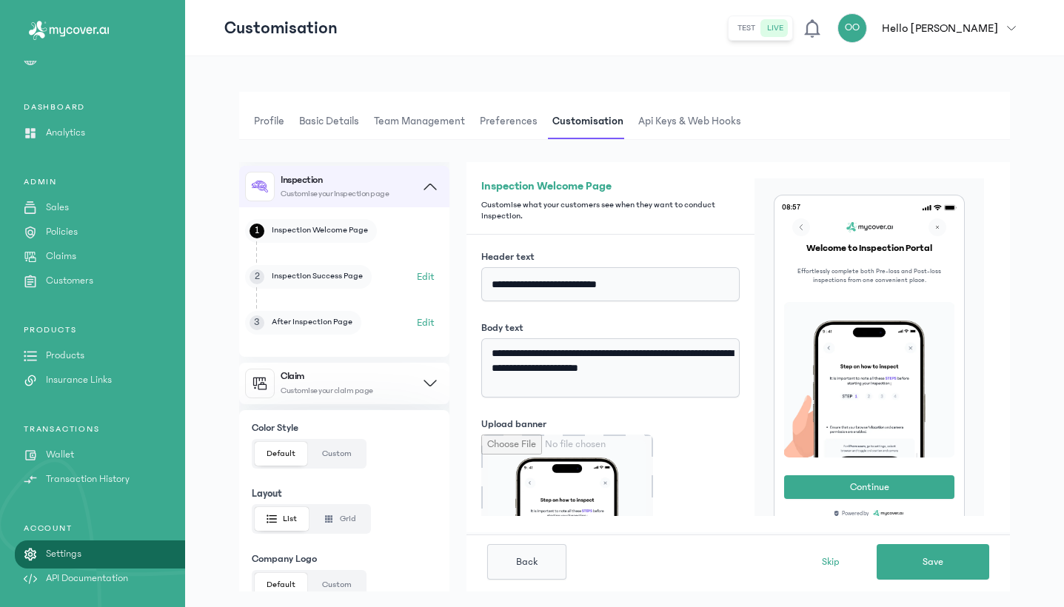
scroll to position [0, 0]
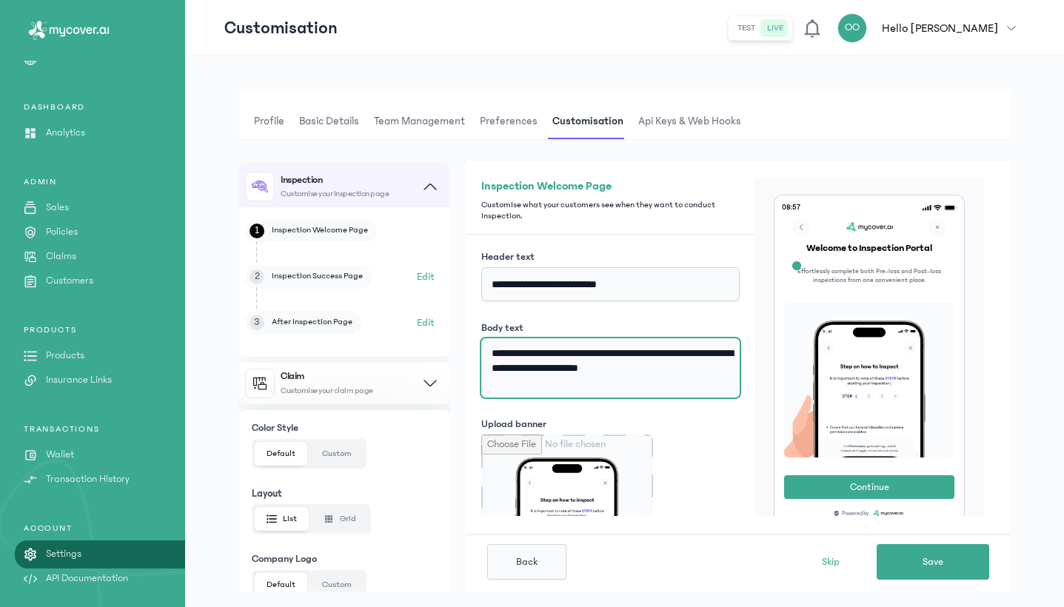
click at [490, 353] on textarea "**********" at bounding box center [610, 367] width 258 height 59
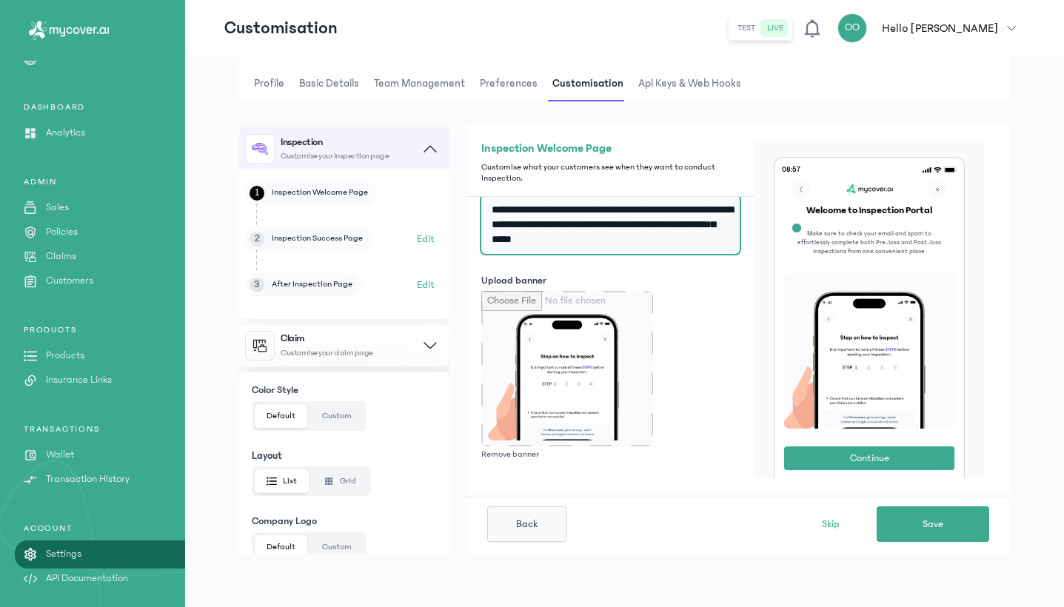
scroll to position [38, 0]
type textarea "**********"
click at [361, 191] on span "Inspection Welcome Page" at bounding box center [320, 192] width 96 height 10
click at [419, 240] on button "Edit" at bounding box center [426, 239] width 18 height 18
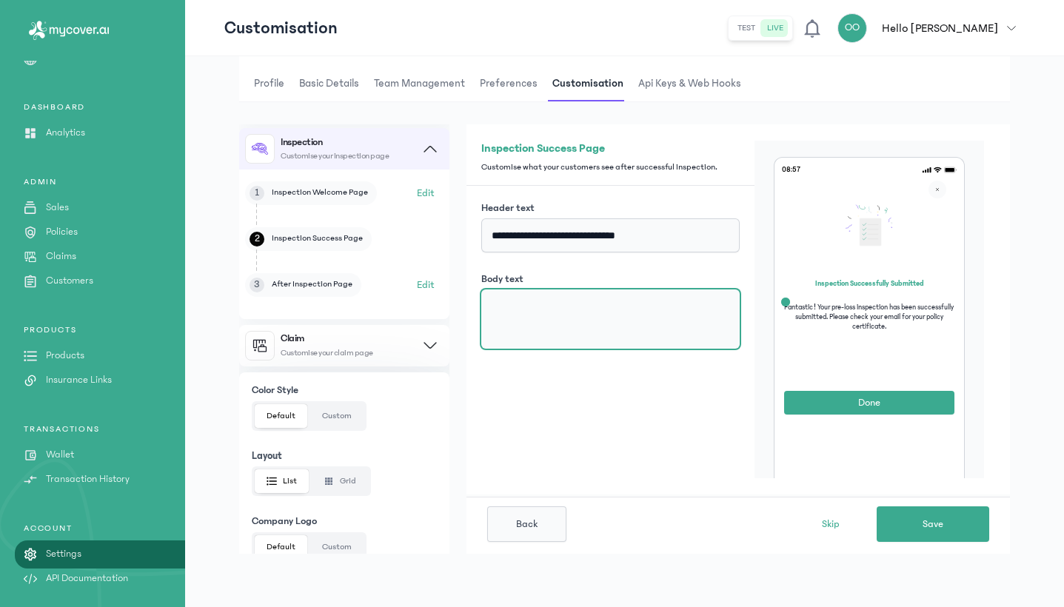
click at [704, 319] on textarea "Body text" at bounding box center [610, 319] width 258 height 59
click at [701, 324] on textarea "Body text" at bounding box center [610, 319] width 258 height 59
type textarea "**********"
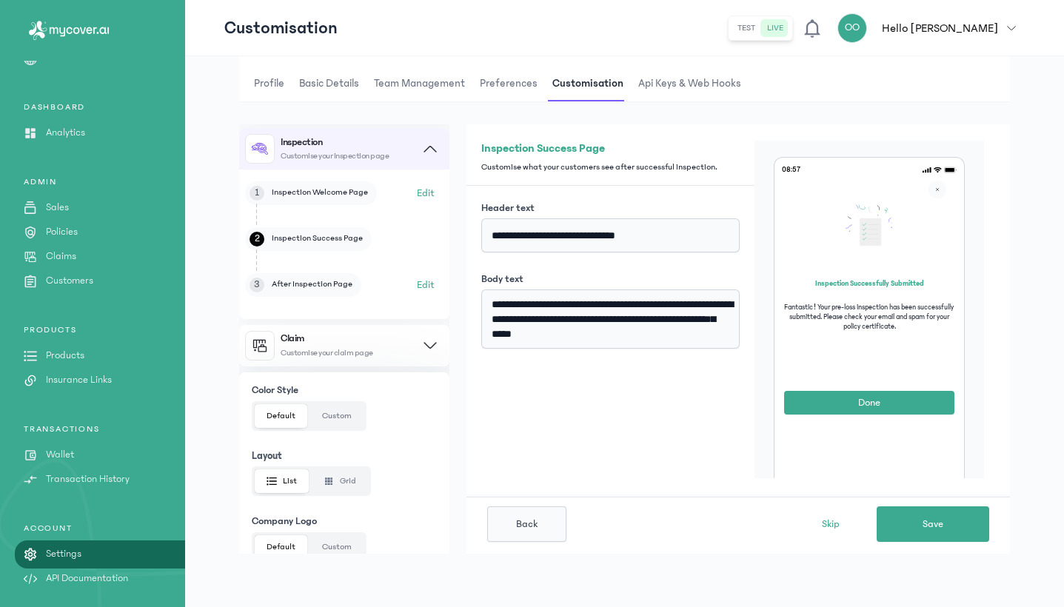
click at [418, 287] on button "Edit" at bounding box center [426, 285] width 18 height 18
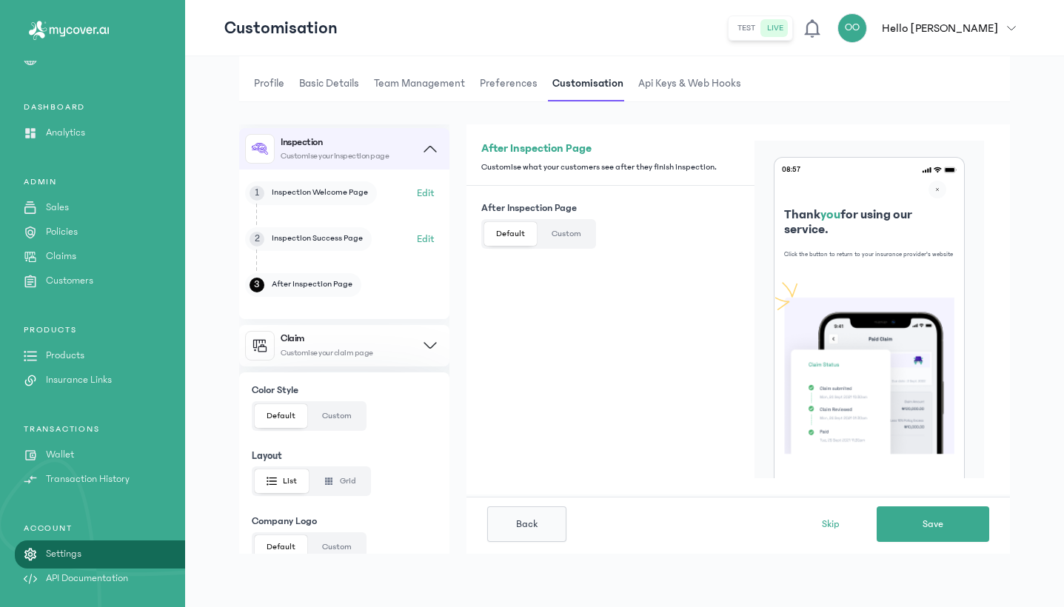
scroll to position [38, 0]
click at [564, 236] on button "Custom" at bounding box center [566, 234] width 53 height 24
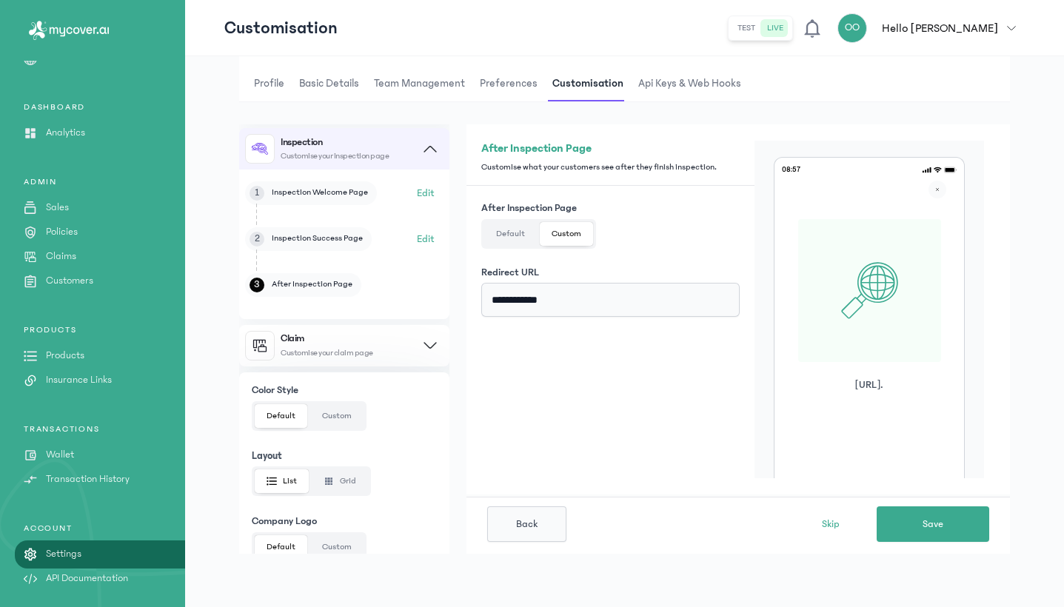
click at [521, 233] on button "Default" at bounding box center [510, 234] width 53 height 24
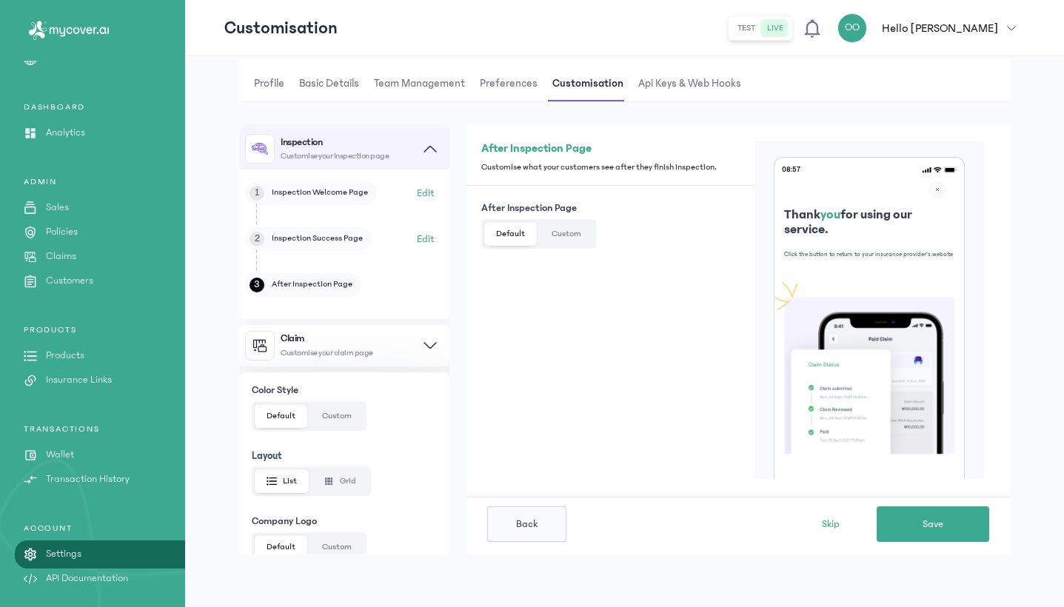
click at [570, 238] on button "Custom" at bounding box center [566, 234] width 53 height 24
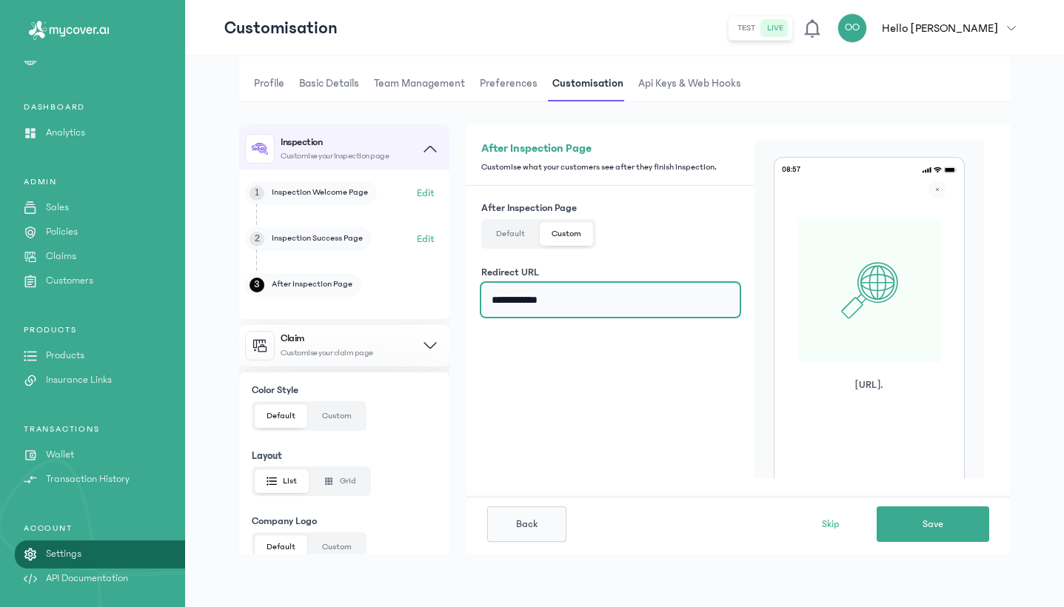
click at [579, 299] on input "**********" at bounding box center [610, 300] width 258 height 34
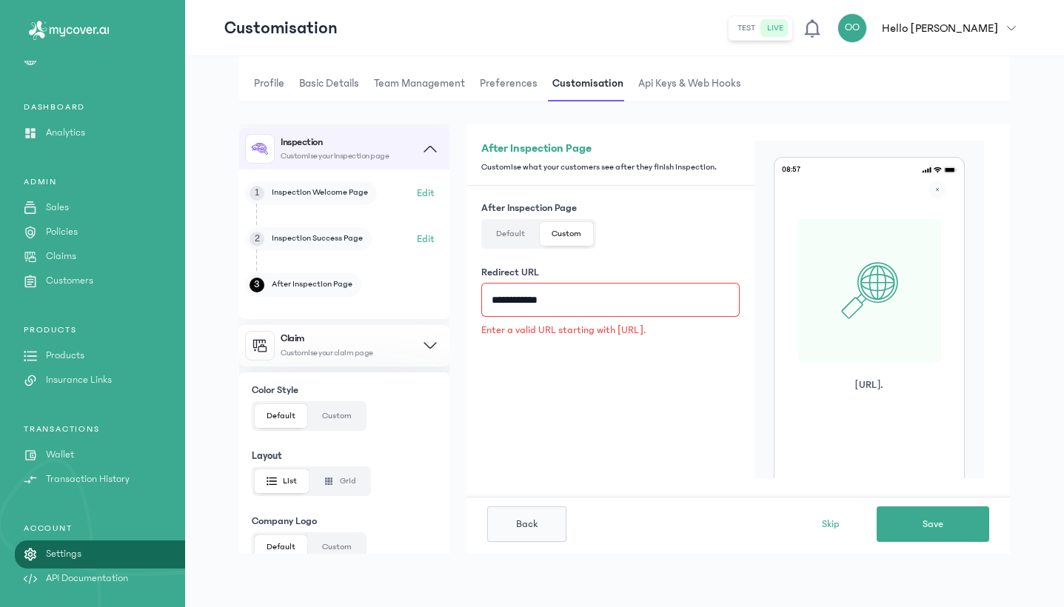
click at [336, 416] on button "Custom" at bounding box center [336, 416] width 53 height 24
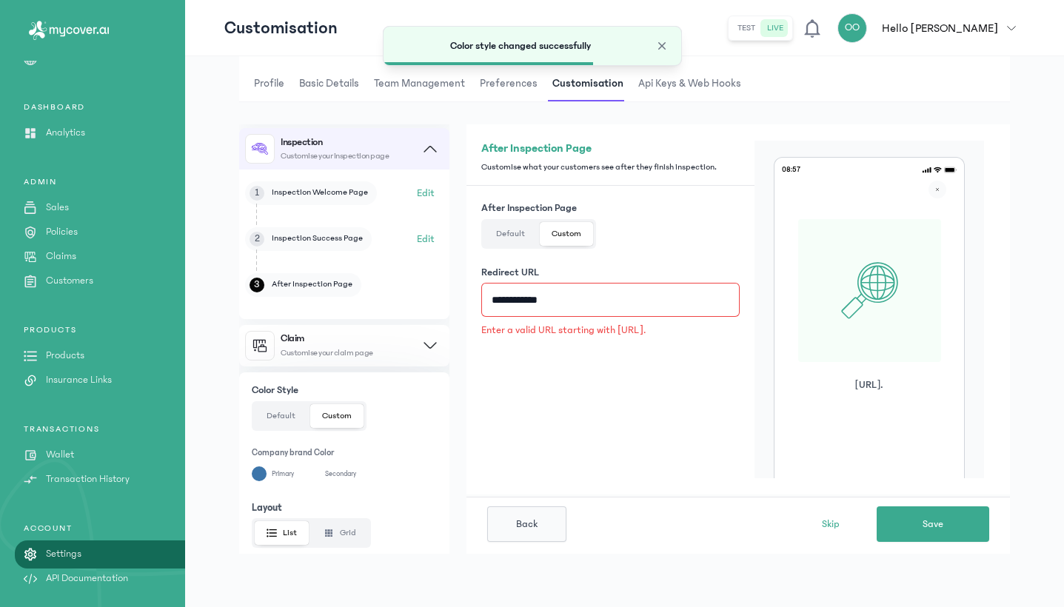
click at [336, 418] on button "Custom" at bounding box center [336, 416] width 53 height 24
click at [338, 418] on button "Custom" at bounding box center [336, 416] width 53 height 24
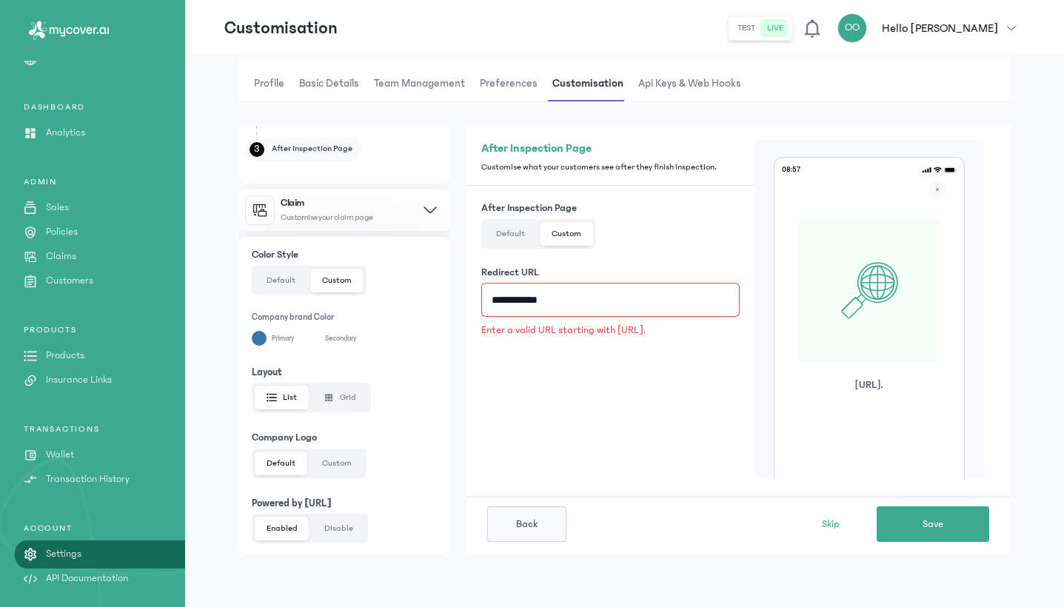
click at [323, 453] on button "Custom" at bounding box center [336, 464] width 53 height 24
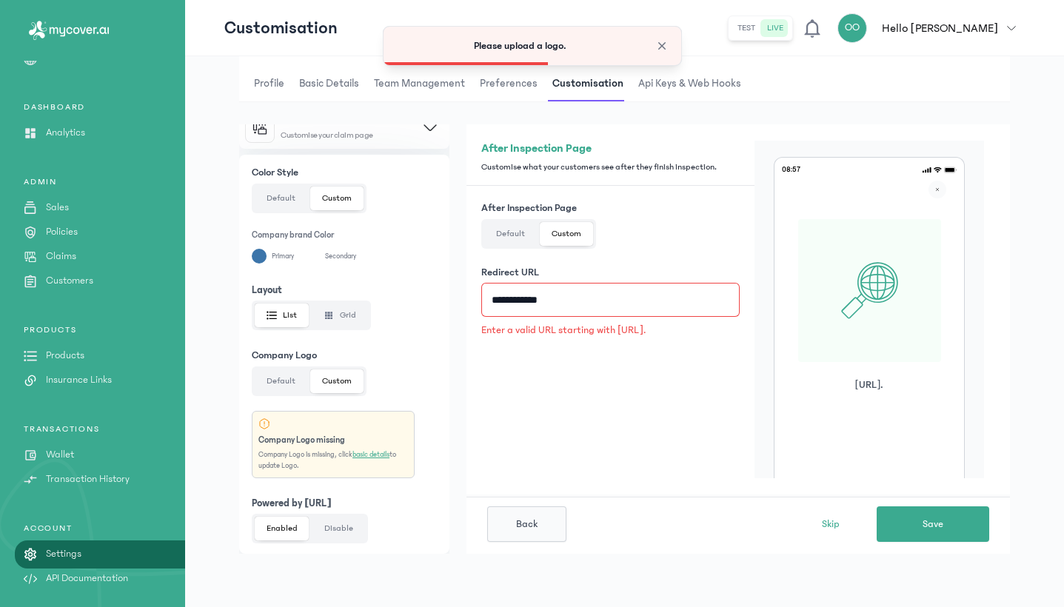
scroll to position [355, 0]
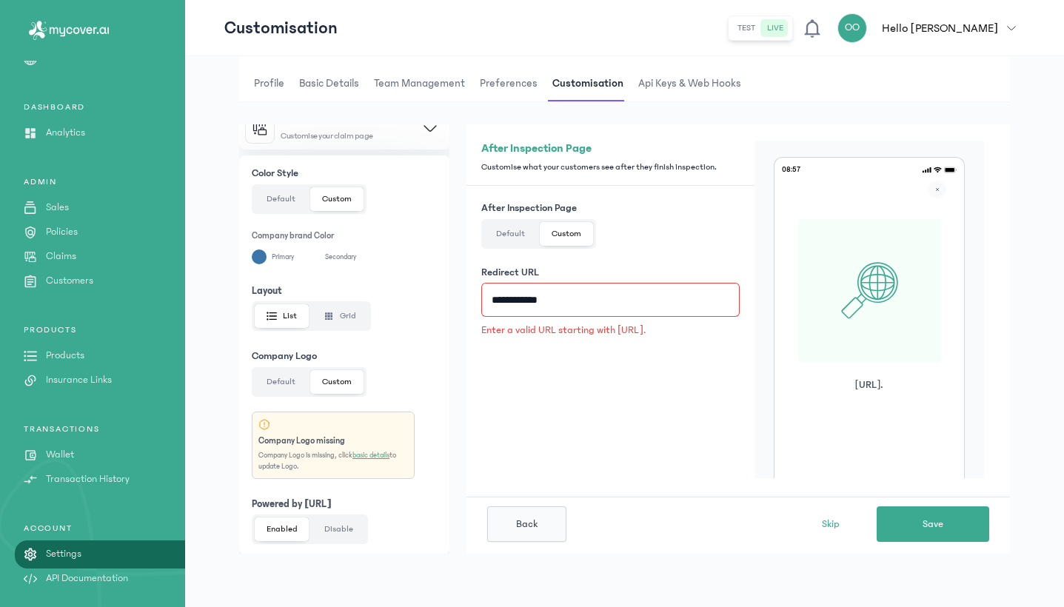
click at [295, 384] on button "Default" at bounding box center [281, 382] width 53 height 24
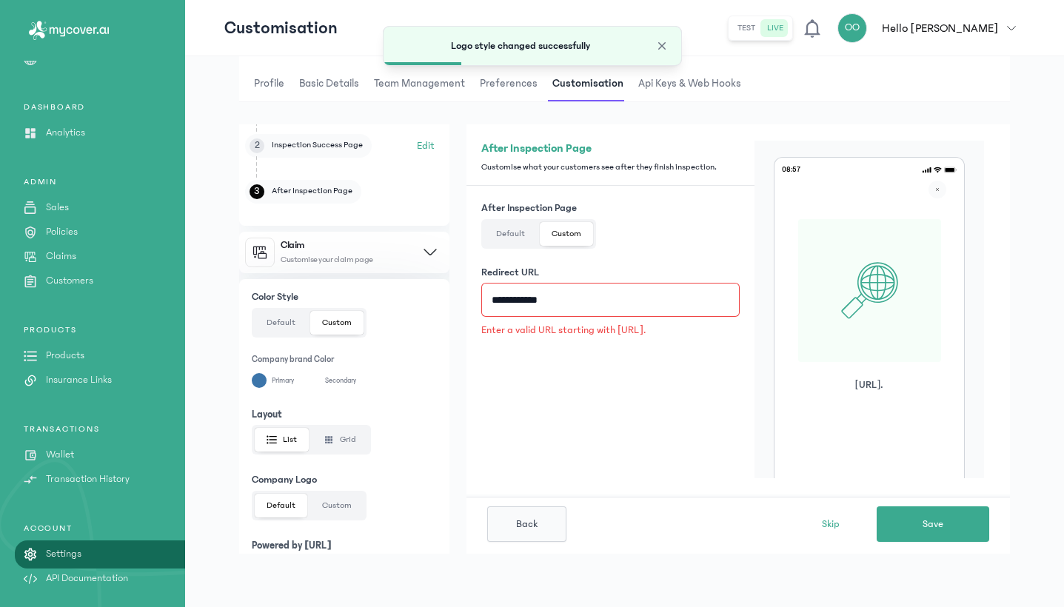
scroll to position [233, 0]
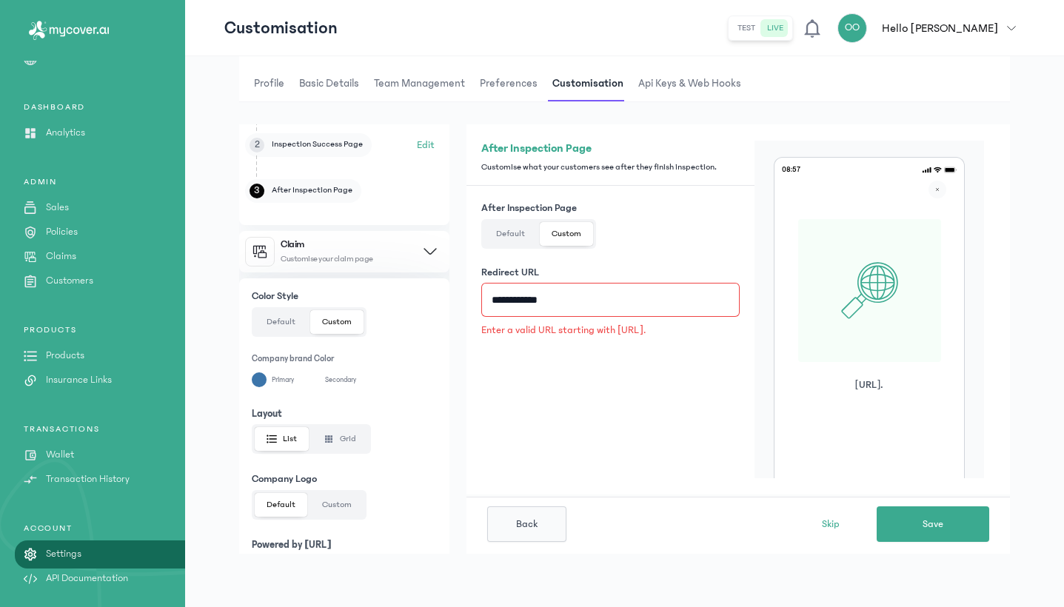
click at [333, 442] on icon "button" at bounding box center [329, 439] width 10 height 10
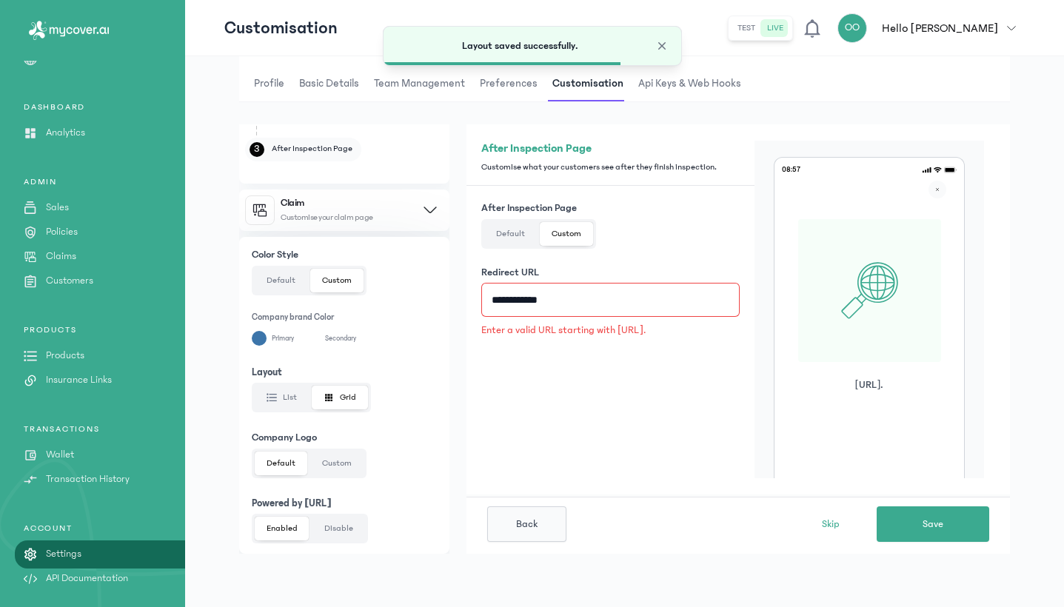
scroll to position [274, 0]
click at [338, 464] on button "Custom" at bounding box center [336, 464] width 53 height 24
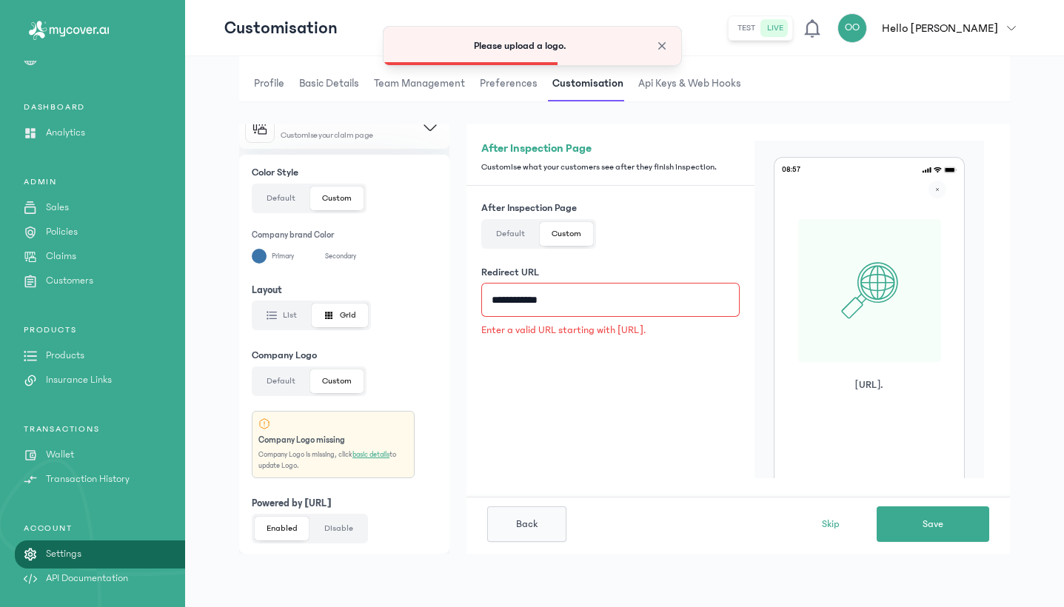
scroll to position [355, 0]
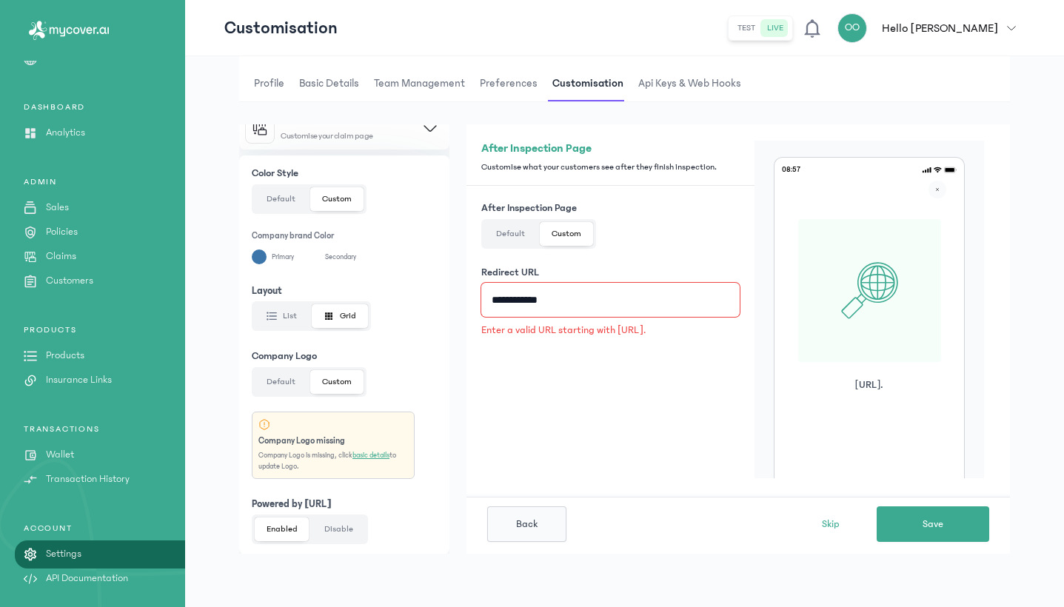
click at [596, 307] on input "**********" at bounding box center [610, 300] width 258 height 34
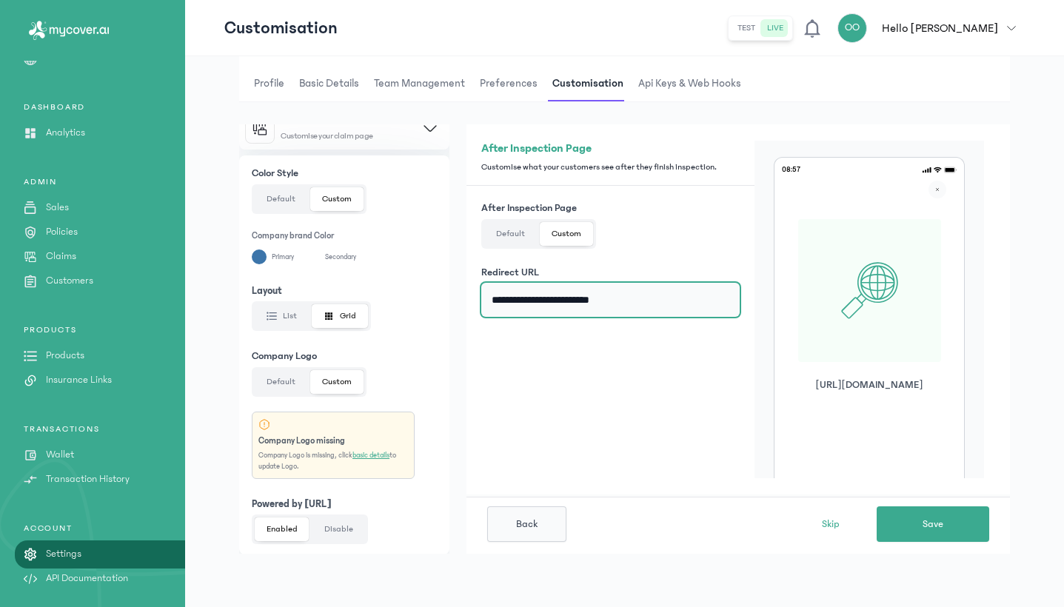
click at [599, 300] on input "**********" at bounding box center [610, 300] width 258 height 34
type input "**********"
click at [512, 93] on span "Preferences" at bounding box center [509, 84] width 64 height 36
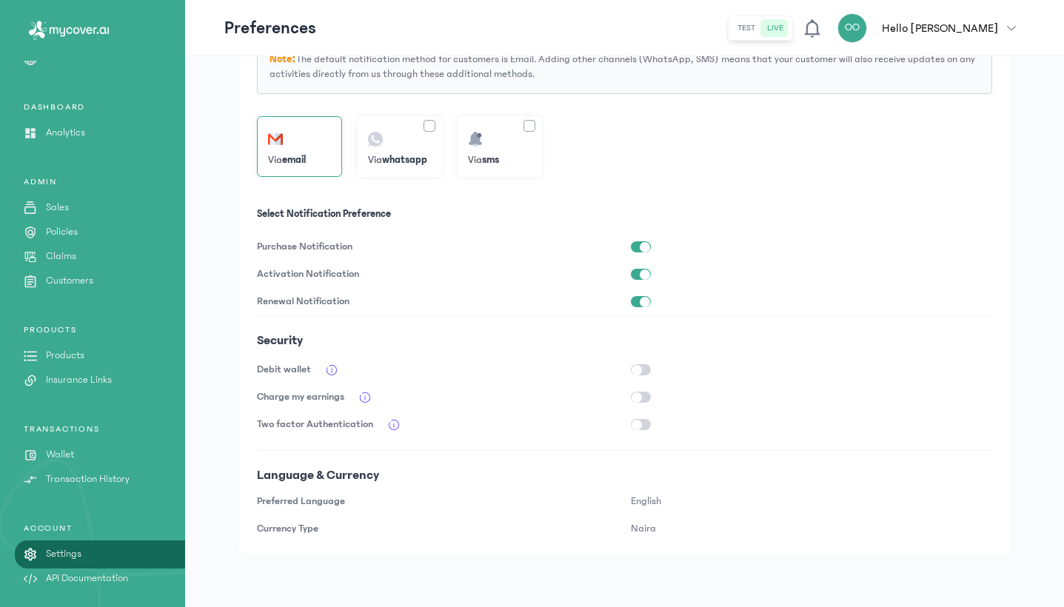
scroll to position [237, 0]
click at [648, 371] on button "button" at bounding box center [641, 369] width 20 height 11
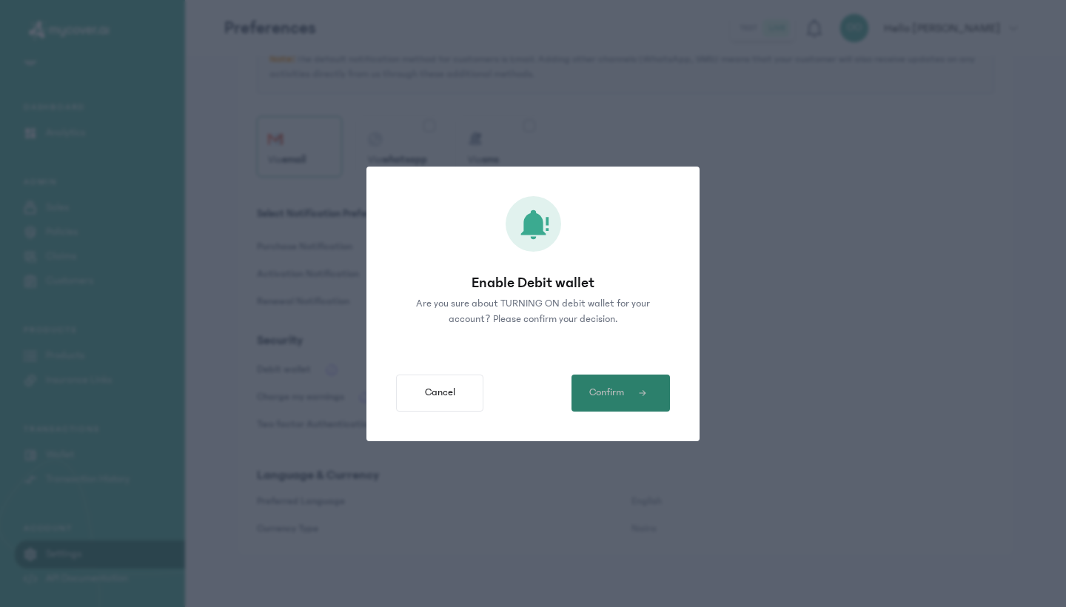
click at [645, 378] on button "Confirm" at bounding box center [621, 393] width 98 height 37
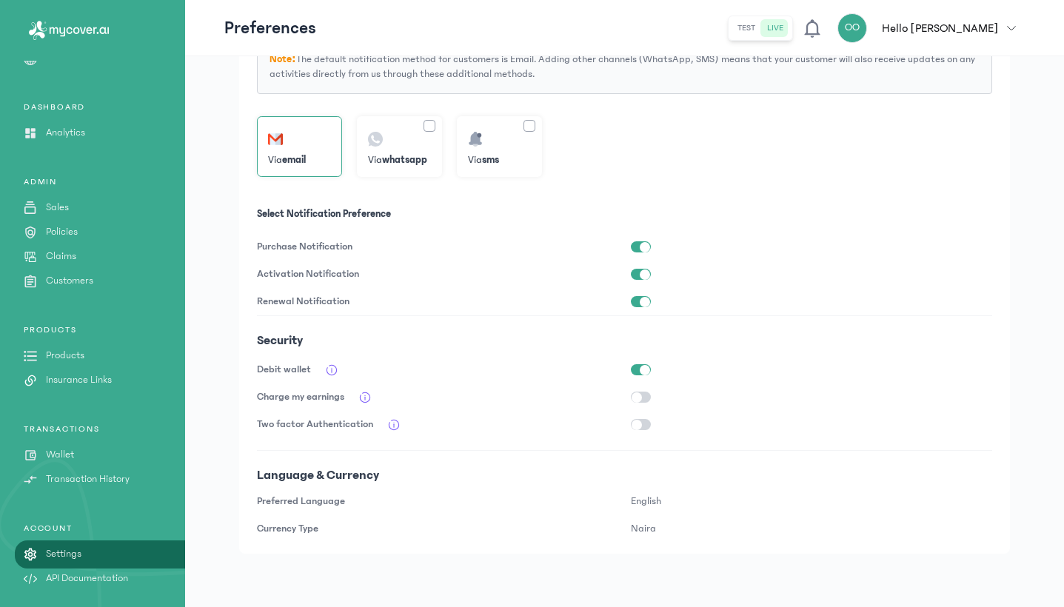
click at [426, 124] on div at bounding box center [430, 126] width 12 height 12
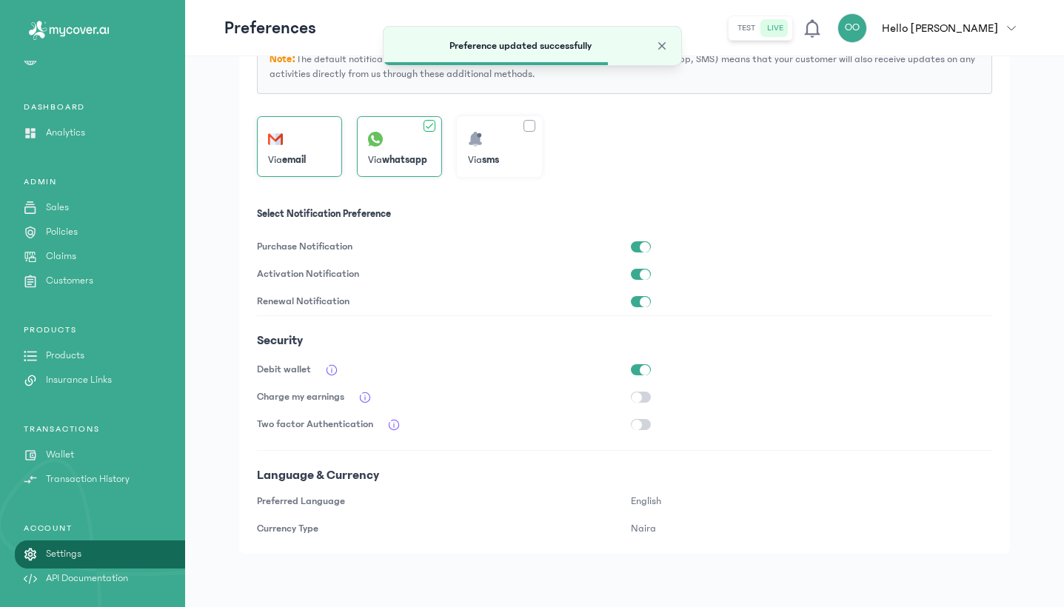
click at [530, 129] on div at bounding box center [530, 126] width 12 height 12
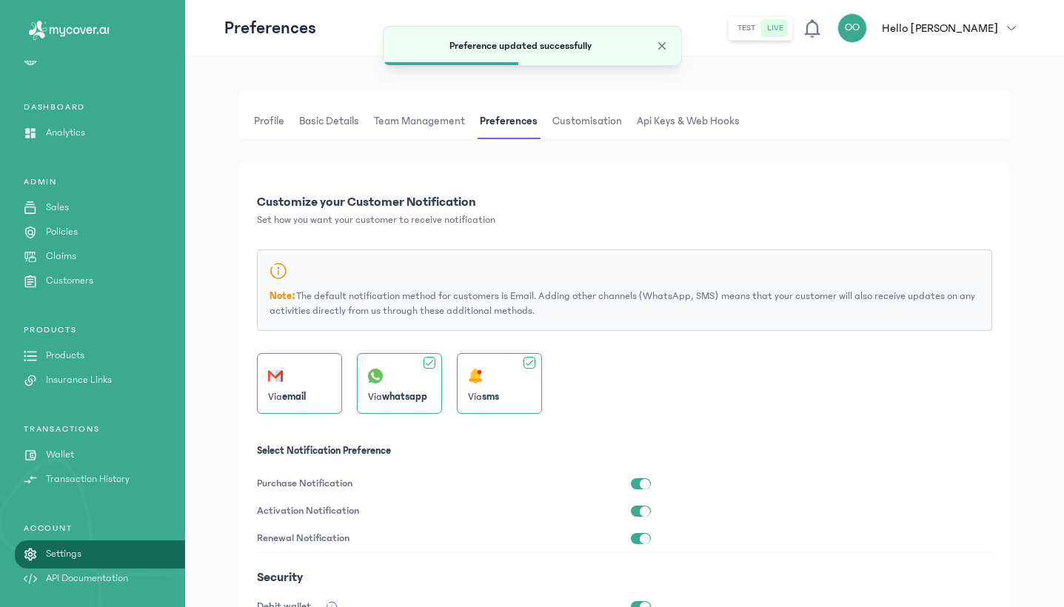
scroll to position [0, 0]
click at [439, 121] on span "Team Management" at bounding box center [419, 122] width 97 height 36
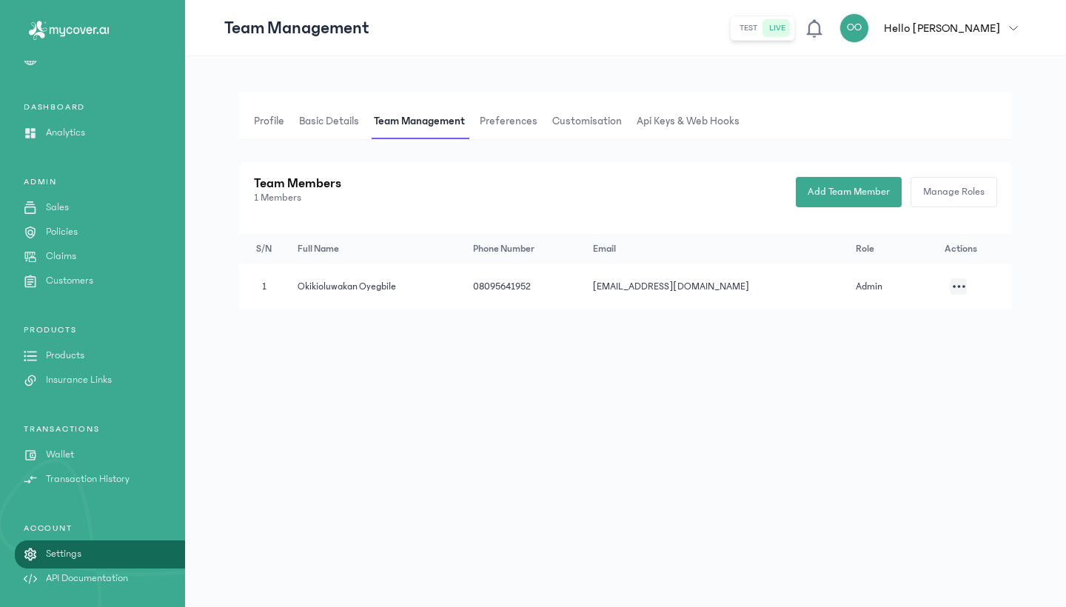
click at [559, 121] on span "Customisation" at bounding box center [588, 122] width 76 height 36
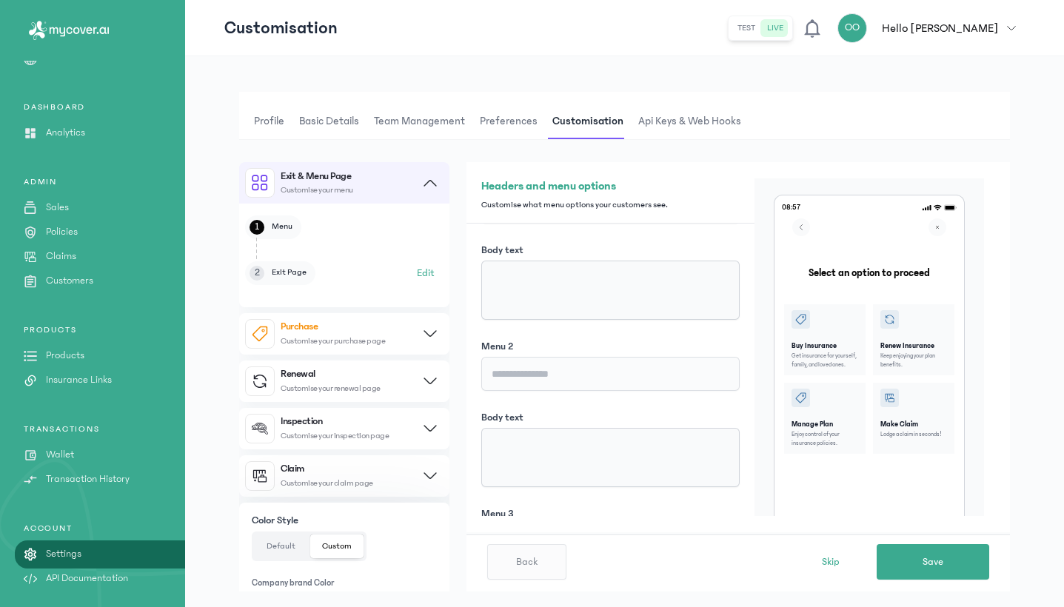
click at [358, 335] on div "Purchase Customise your purchase page" at bounding box center [333, 333] width 104 height 24
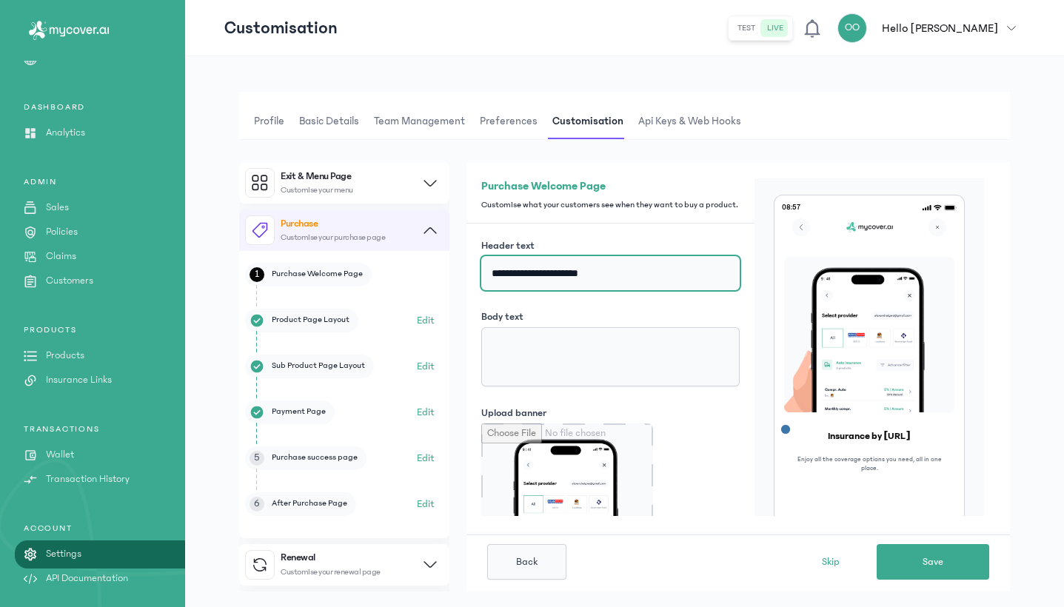
drag, startPoint x: 550, startPoint y: 286, endPoint x: 630, endPoint y: 286, distance: 80.0
click at [630, 286] on input "**********" at bounding box center [610, 273] width 258 height 34
drag, startPoint x: 545, startPoint y: 284, endPoint x: 612, endPoint y: 287, distance: 67.5
click at [612, 287] on input "**********" at bounding box center [610, 273] width 258 height 34
type input "**********"
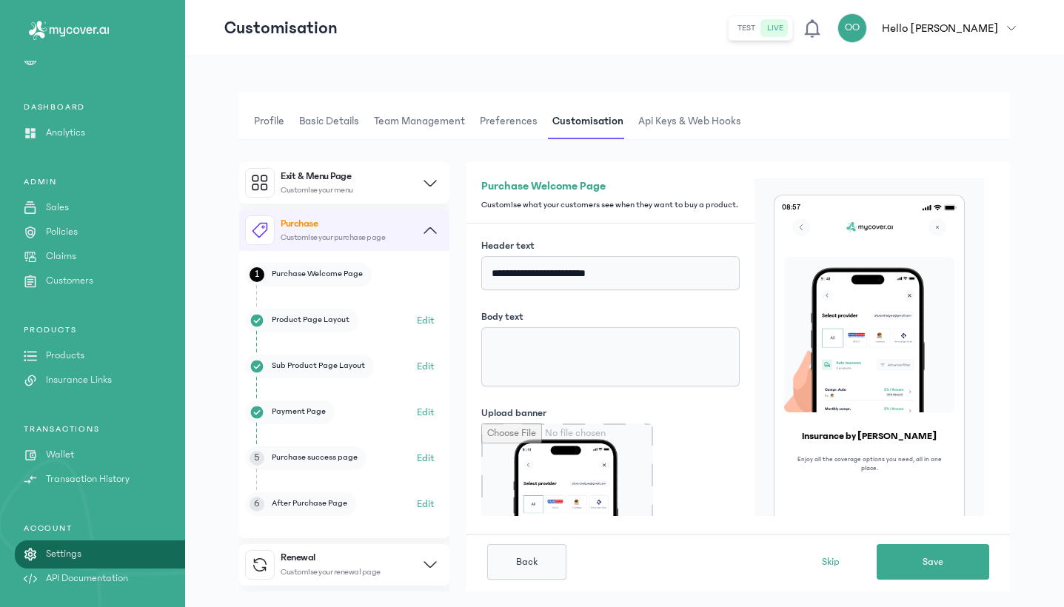
click at [372, 313] on li "Product Page Layout Edit" at bounding box center [344, 321] width 198 height 24
click at [414, 315] on li "Product Page Layout Edit" at bounding box center [344, 321] width 198 height 24
click at [423, 319] on button "Edit" at bounding box center [426, 321] width 18 height 18
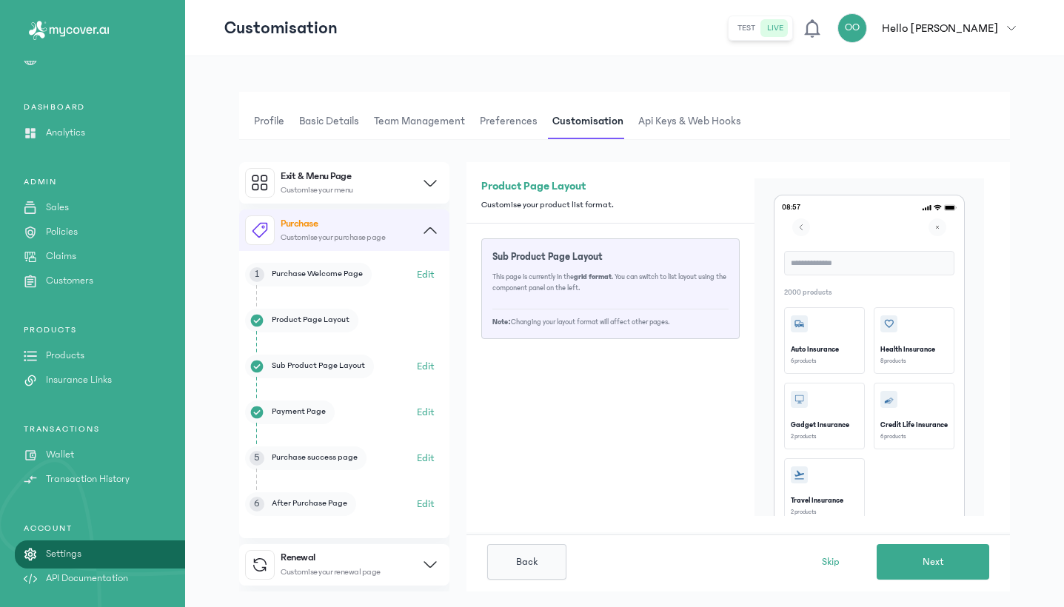
click at [424, 367] on button "Edit" at bounding box center [426, 367] width 18 height 18
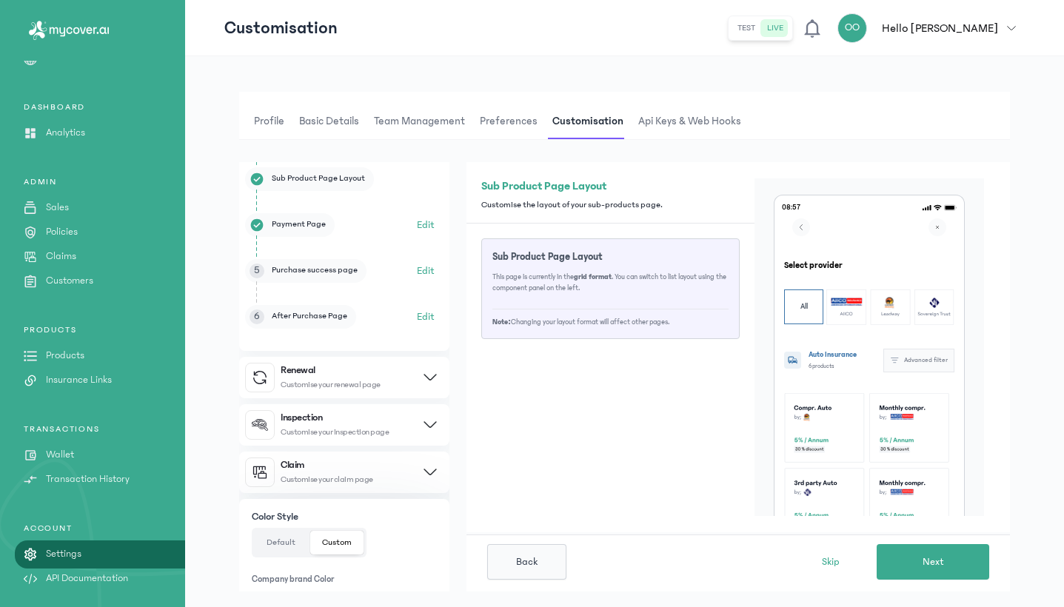
scroll to position [203, 0]
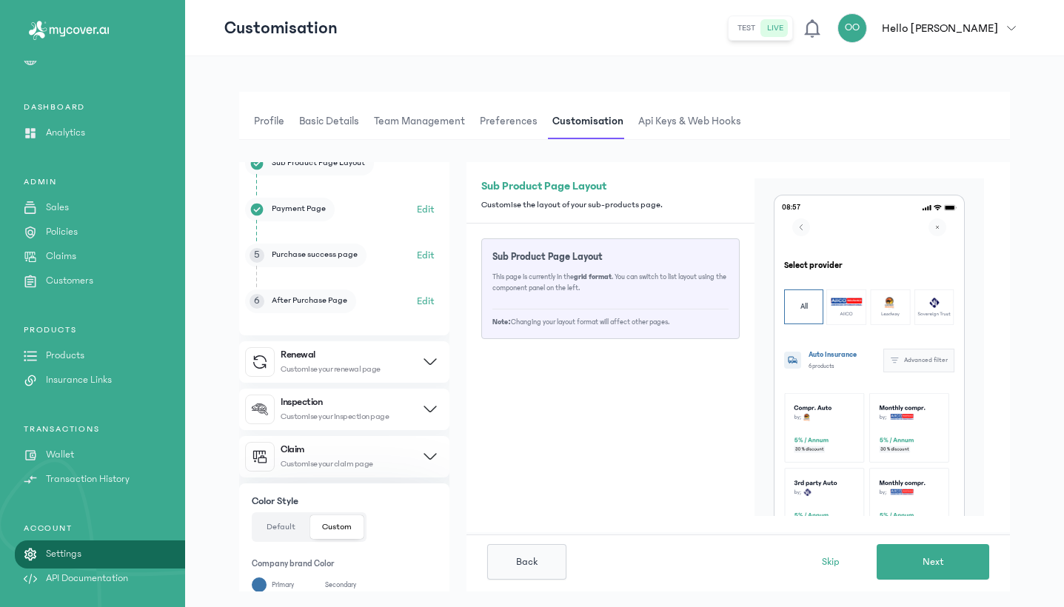
click at [416, 361] on button "Renewal Customise your renewal page" at bounding box center [344, 361] width 210 height 41
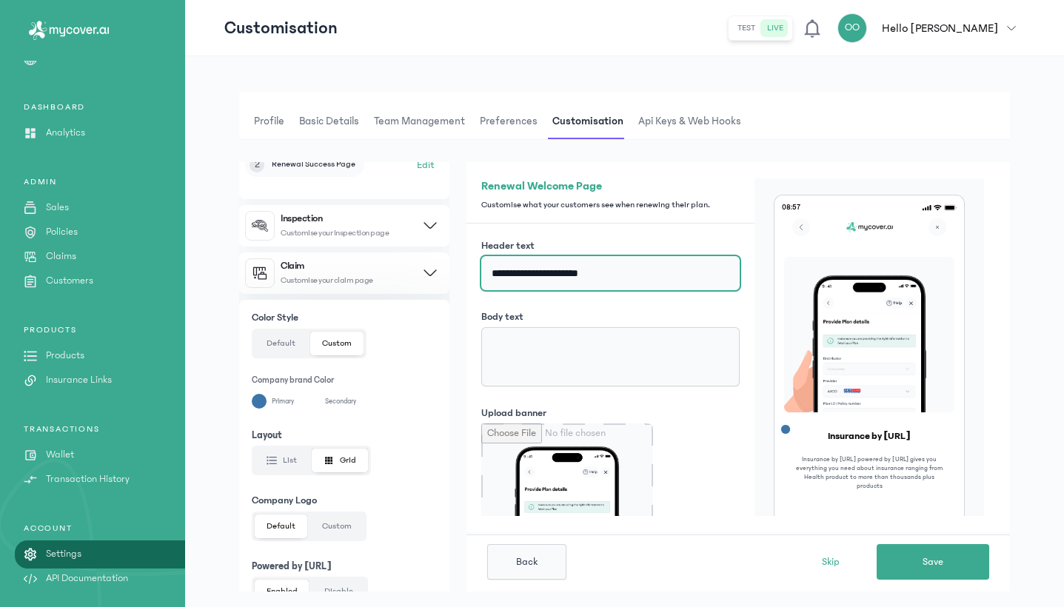
drag, startPoint x: 549, startPoint y: 276, endPoint x: 605, endPoint y: 275, distance: 56.3
click at [605, 275] on input "**********" at bounding box center [610, 273] width 258 height 34
paste input "***"
type input "**********"
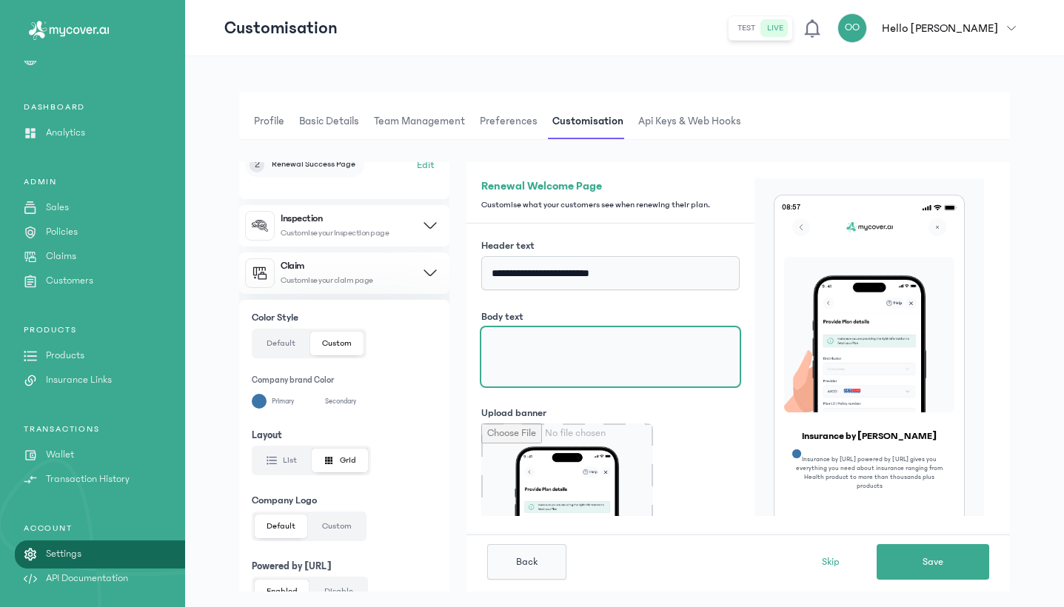
drag, startPoint x: 598, startPoint y: 342, endPoint x: 552, endPoint y: 343, distance: 46.7
click at [552, 343] on textarea "Body text" at bounding box center [610, 356] width 258 height 59
paste textarea "**********"
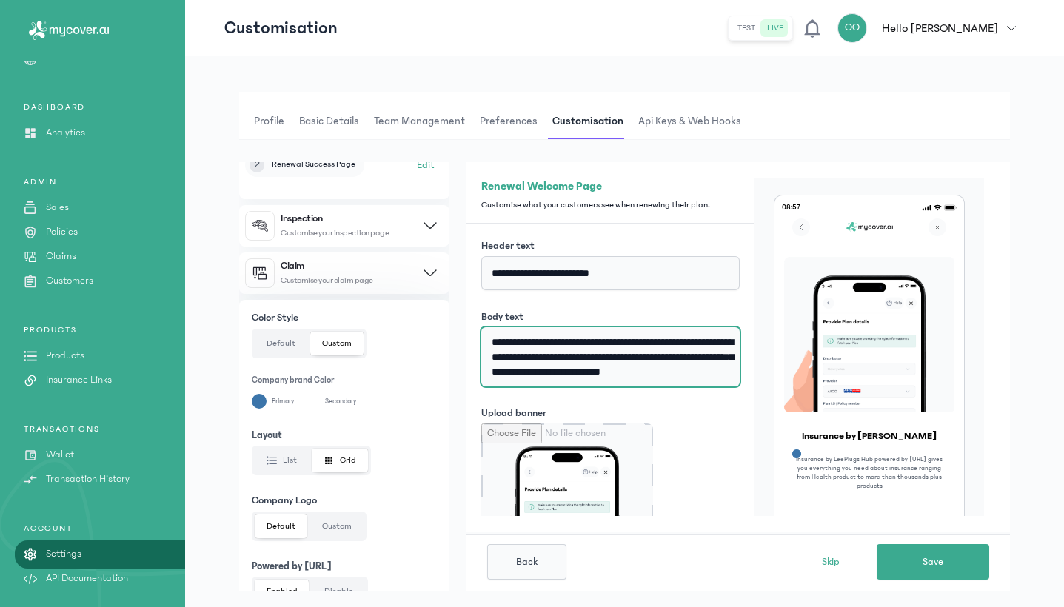
click at [549, 341] on textarea "**********" at bounding box center [610, 356] width 258 height 59
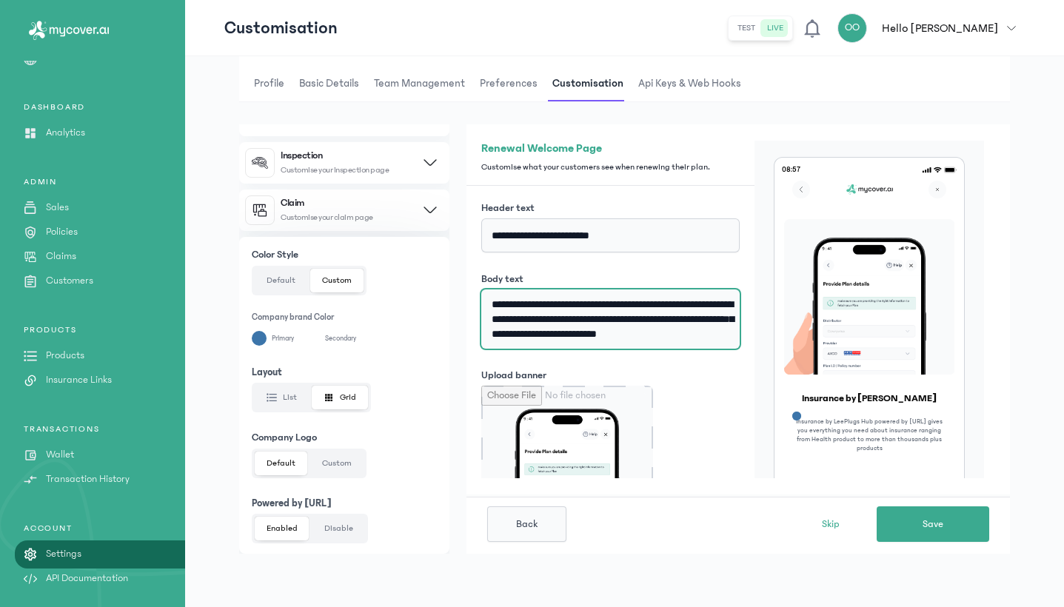
scroll to position [38, 0]
type textarea "**********"
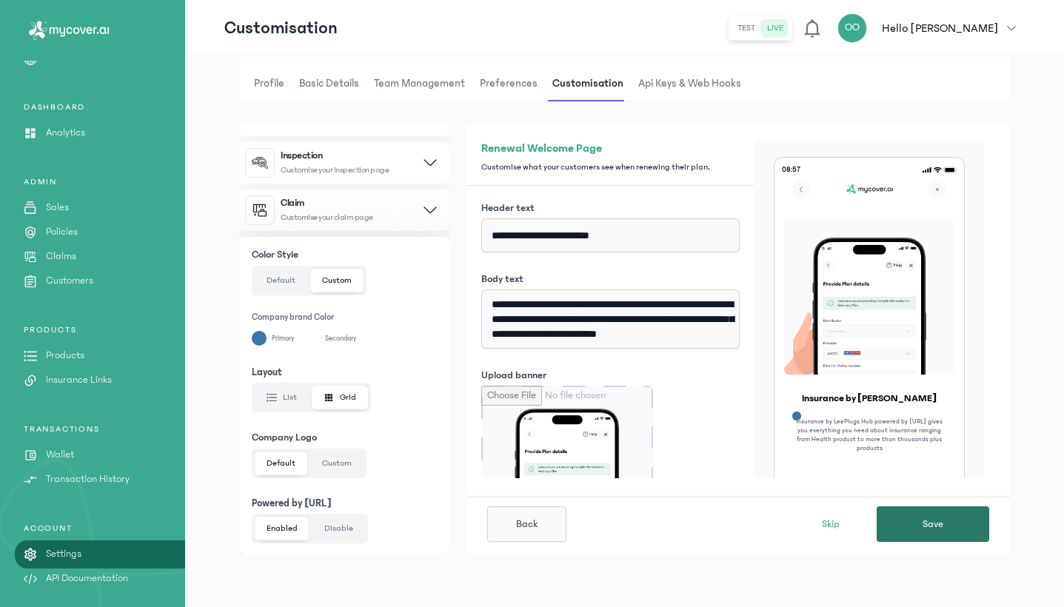
click at [929, 524] on span "Save" at bounding box center [933, 524] width 21 height 15
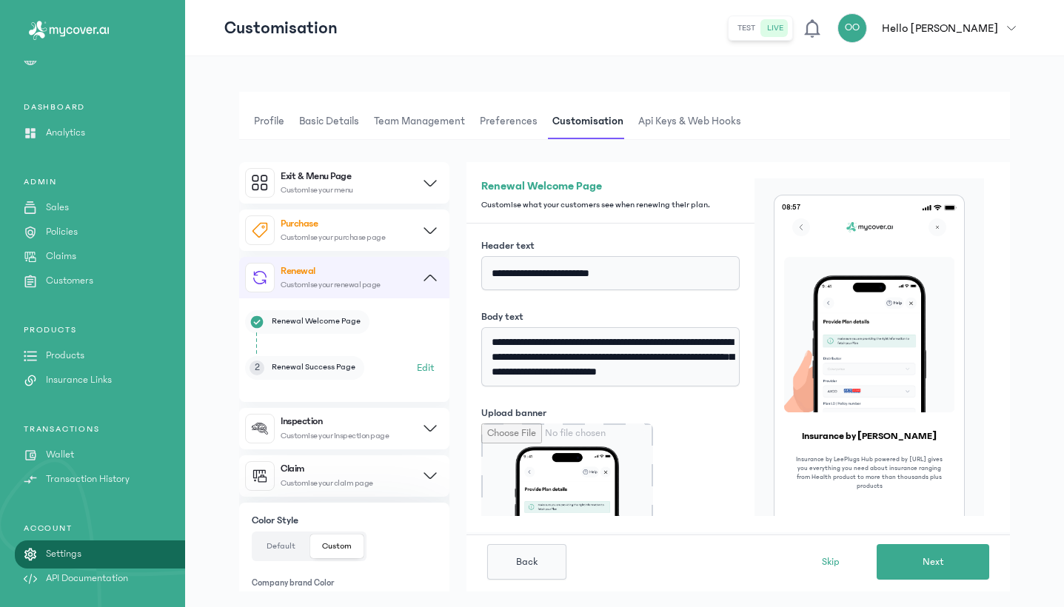
scroll to position [0, 0]
click at [419, 280] on button "Renewal Customise your renewal page" at bounding box center [344, 277] width 210 height 41
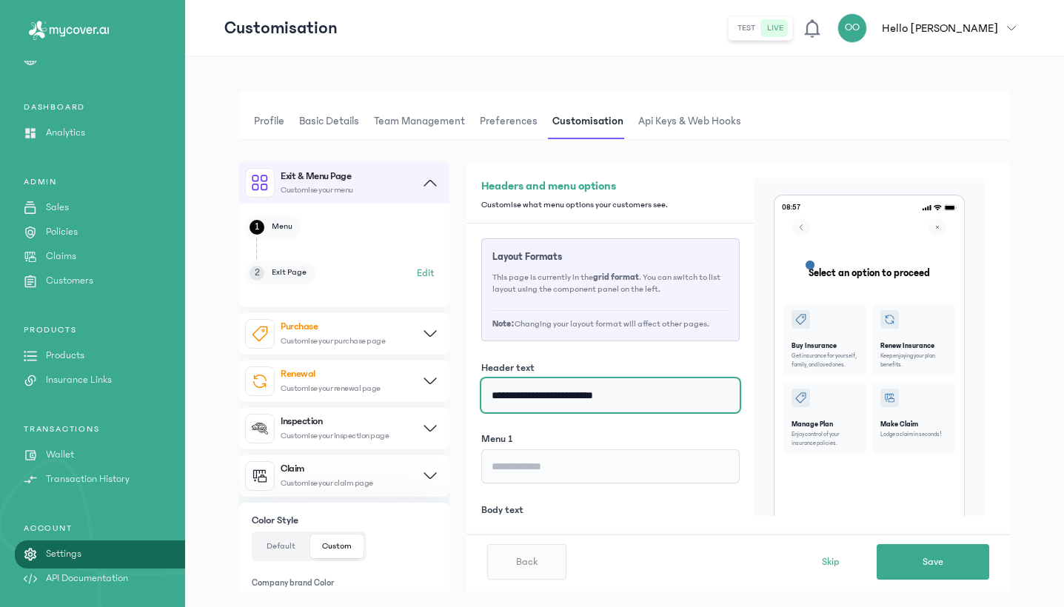
click at [532, 398] on input "**********" at bounding box center [610, 395] width 258 height 34
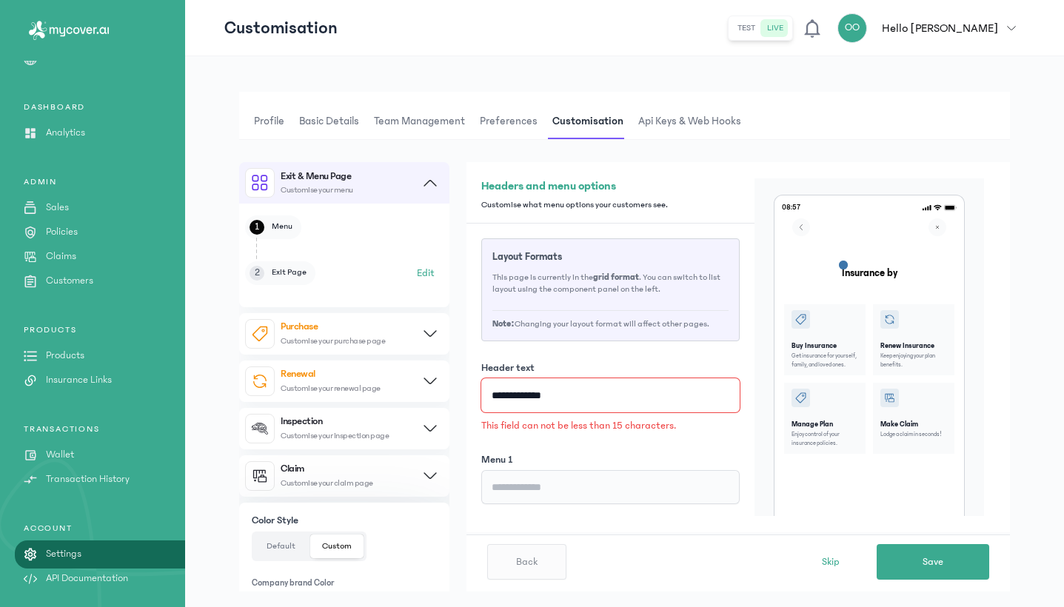
paste input "**********"
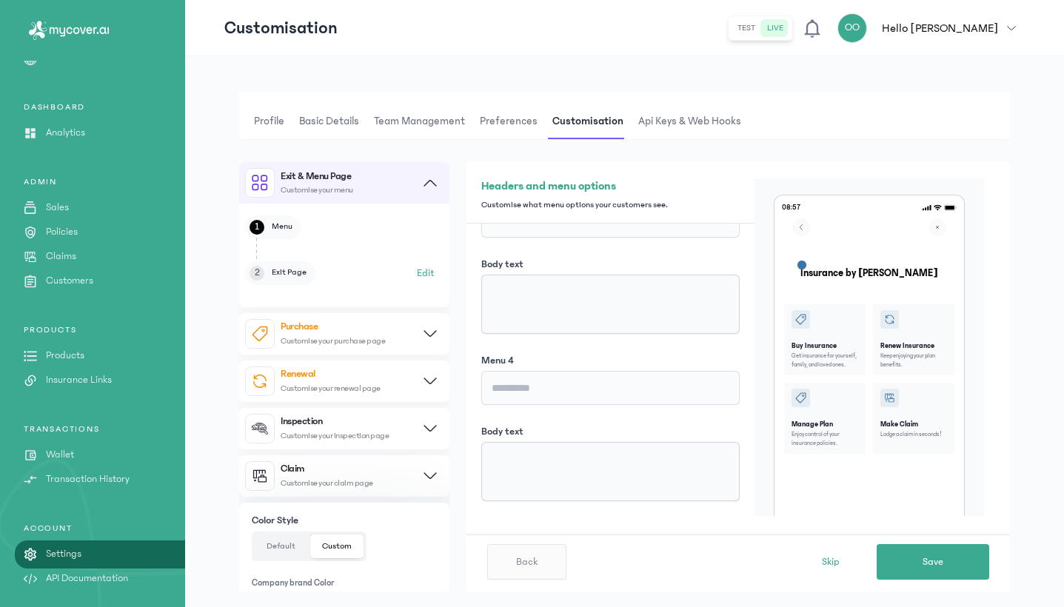
scroll to position [581, 0]
type input "**********"
click at [912, 560] on button "Save" at bounding box center [933, 562] width 113 height 36
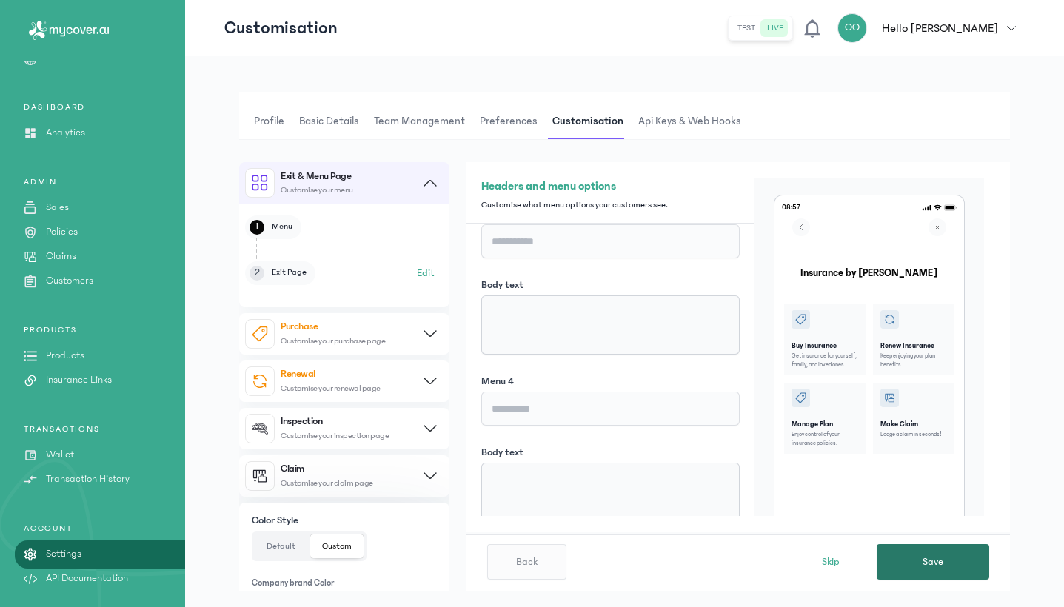
click at [946, 556] on button "Save" at bounding box center [933, 562] width 113 height 36
click at [312, 420] on h4 "Inspection" at bounding box center [301, 421] width 41 height 11
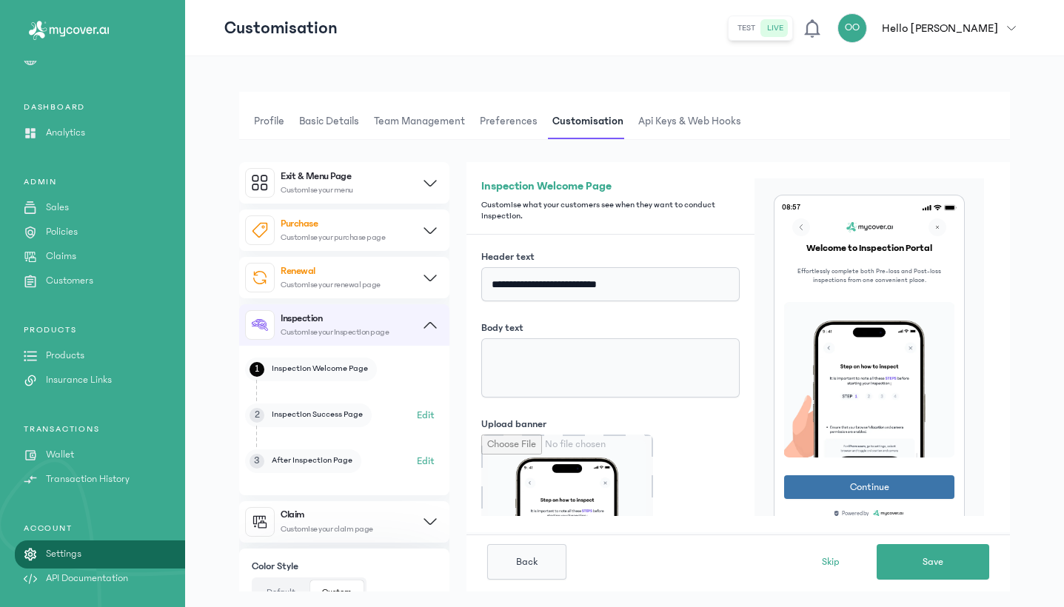
scroll to position [0, 0]
click at [492, 350] on textarea "Body text" at bounding box center [610, 367] width 258 height 59
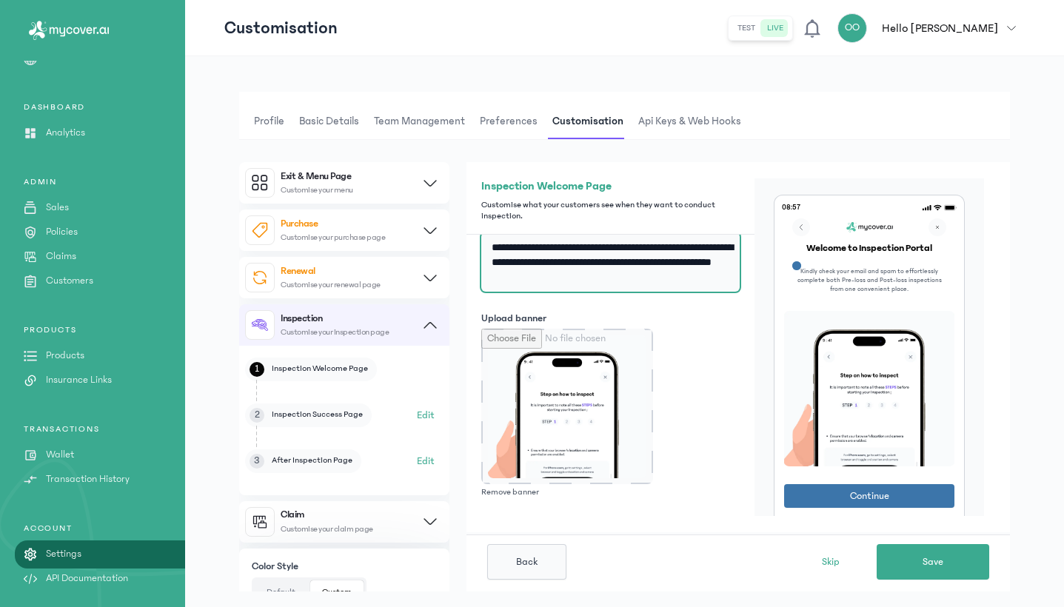
scroll to position [106, 0]
type textarea "**********"
click at [417, 416] on button "Edit" at bounding box center [426, 416] width 18 height 18
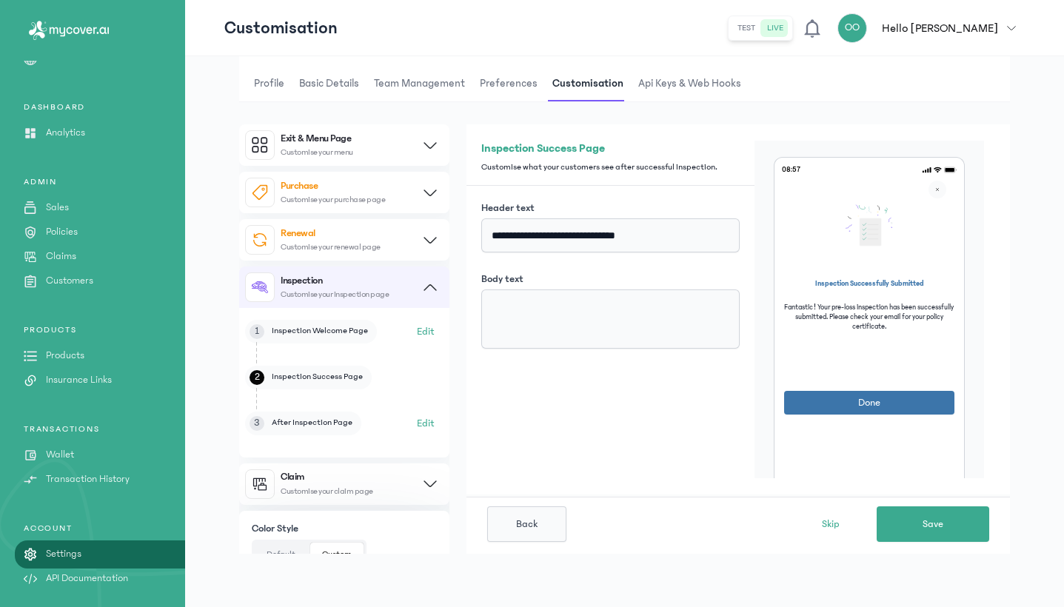
scroll to position [38, 0]
click at [419, 418] on button "Edit" at bounding box center [426, 424] width 18 height 18
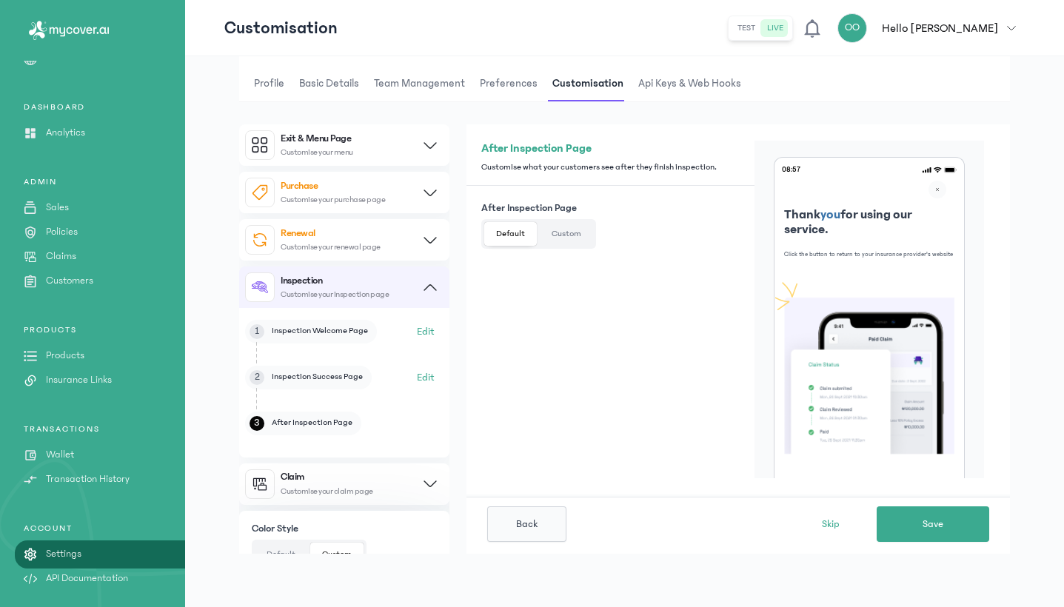
scroll to position [33, 0]
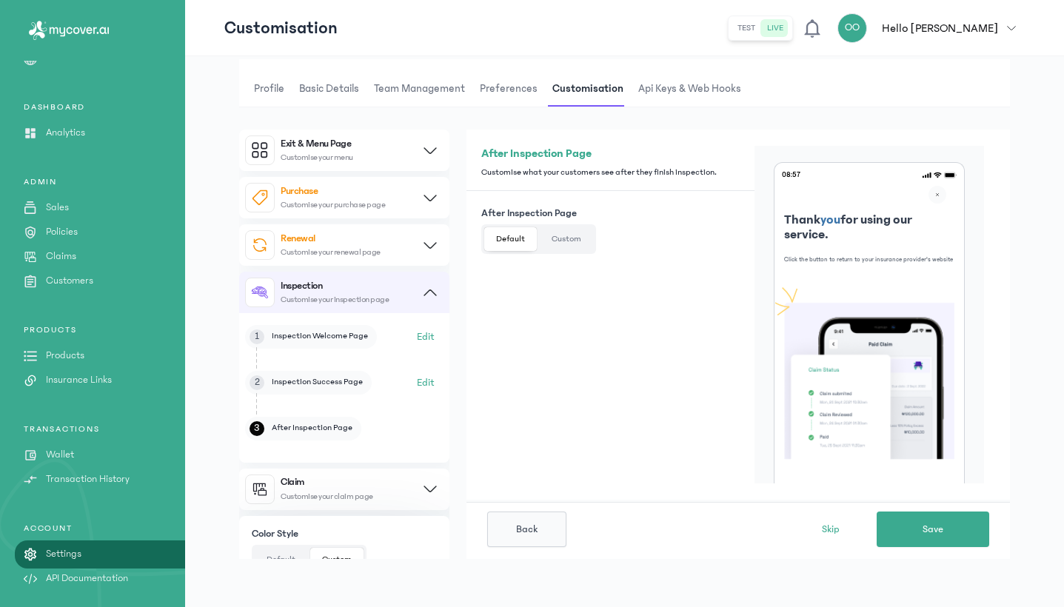
click at [428, 333] on button "Edit" at bounding box center [426, 337] width 18 height 18
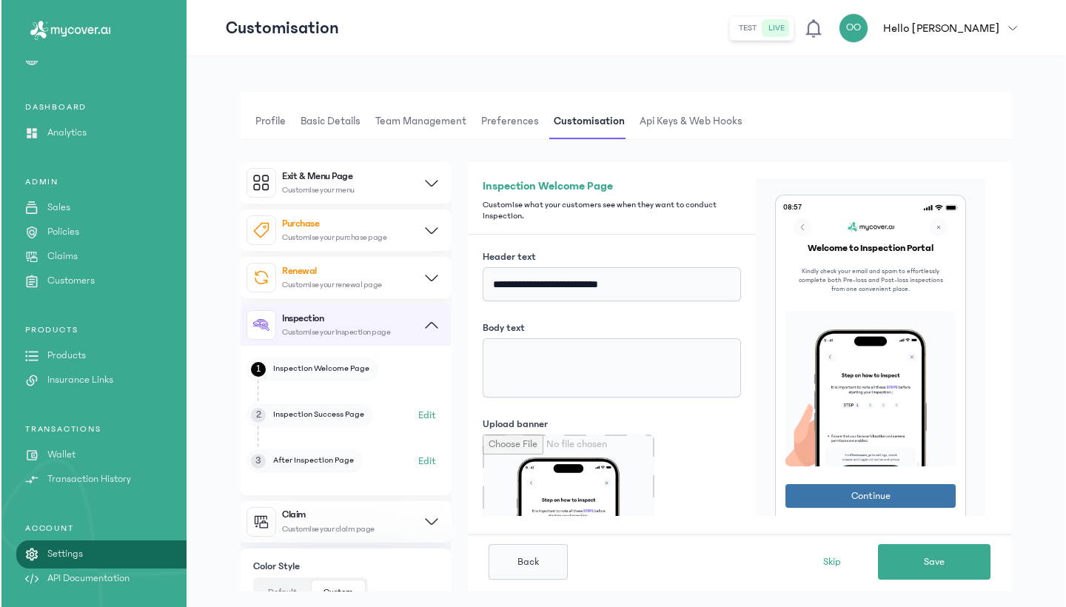
scroll to position [0, 0]
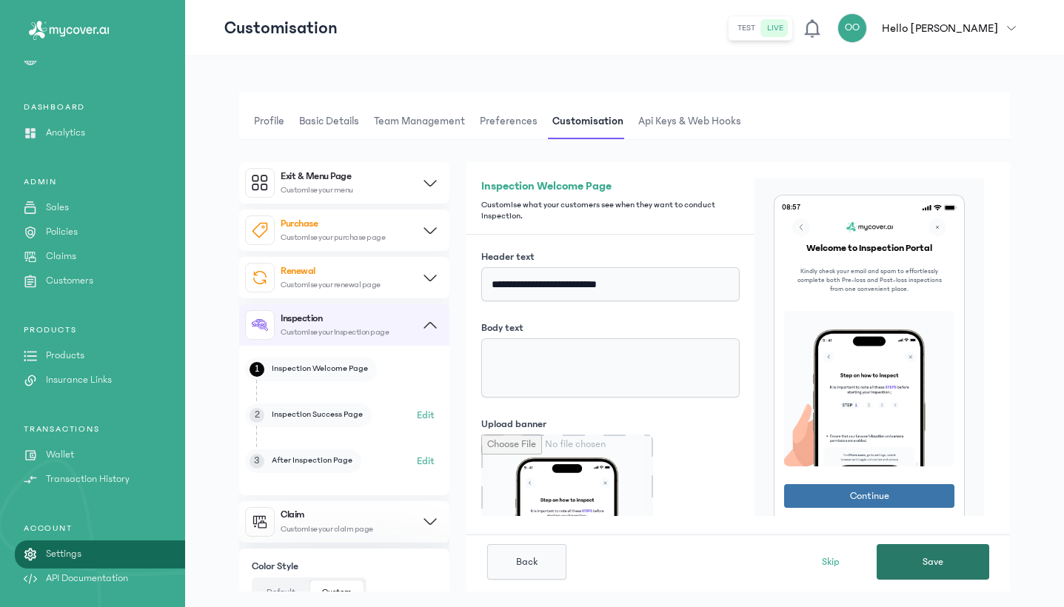
click at [944, 567] on span "Save" at bounding box center [933, 562] width 21 height 15
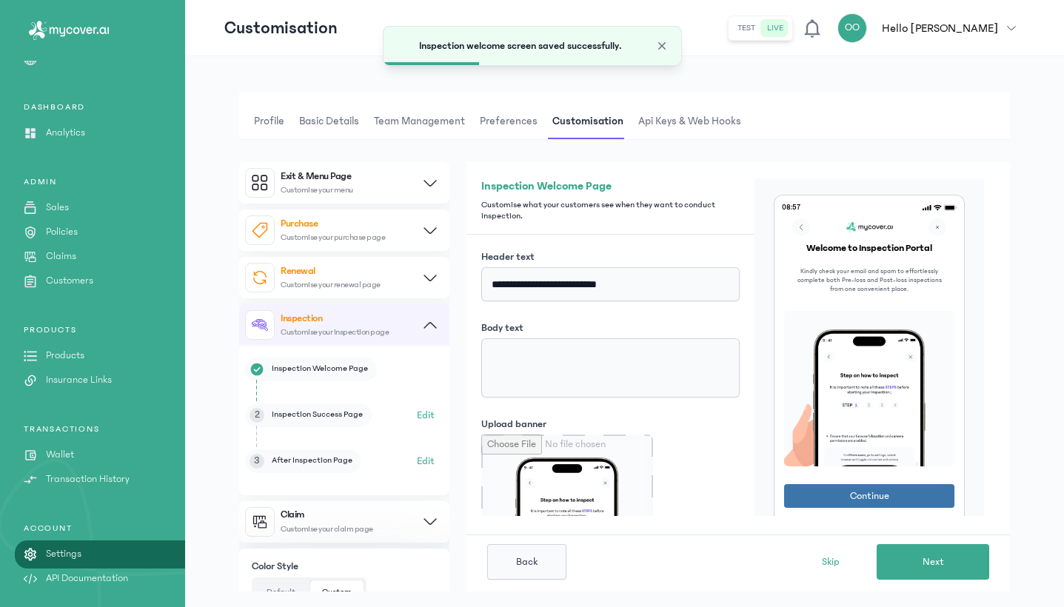
click at [421, 417] on button "Edit" at bounding box center [426, 416] width 18 height 18
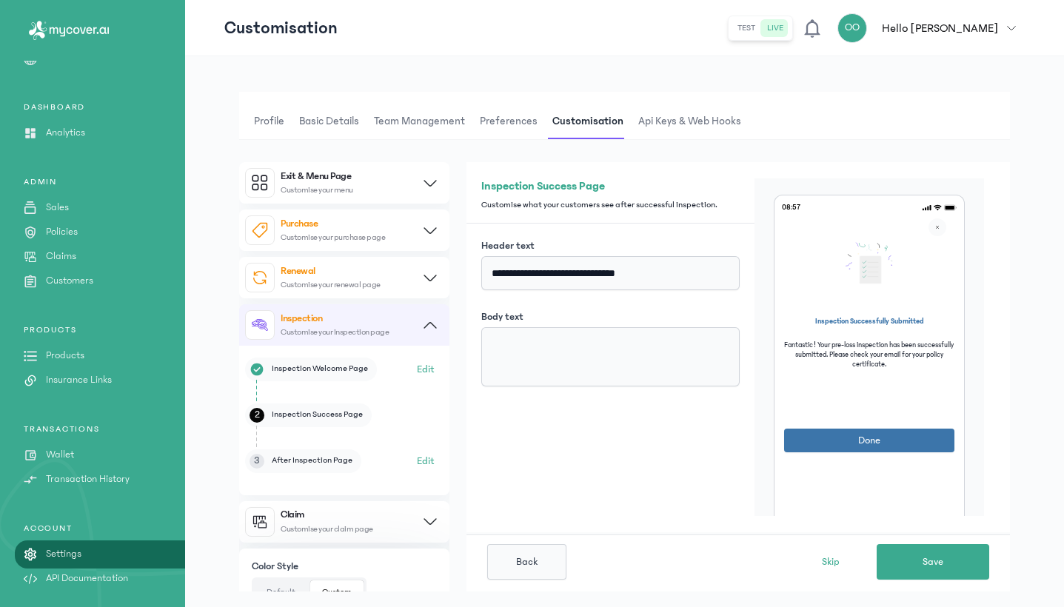
click at [425, 456] on button "Edit" at bounding box center [426, 462] width 18 height 18
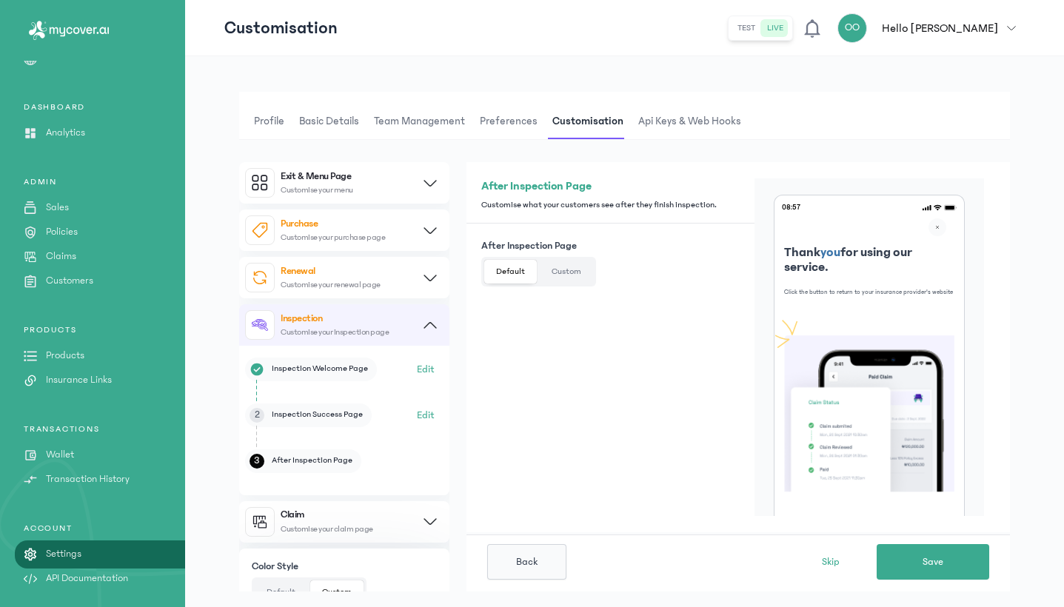
click at [548, 285] on div "Default Custom" at bounding box center [538, 272] width 115 height 30
click at [561, 270] on button "Custom" at bounding box center [566, 272] width 53 height 24
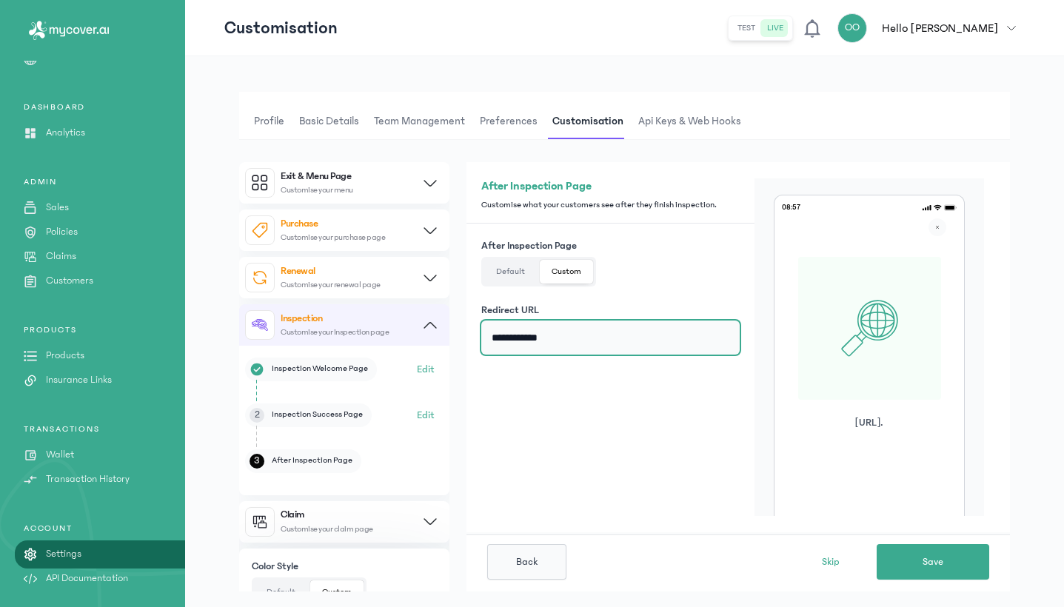
click at [598, 344] on input "**********" at bounding box center [610, 338] width 258 height 34
type input "**********"
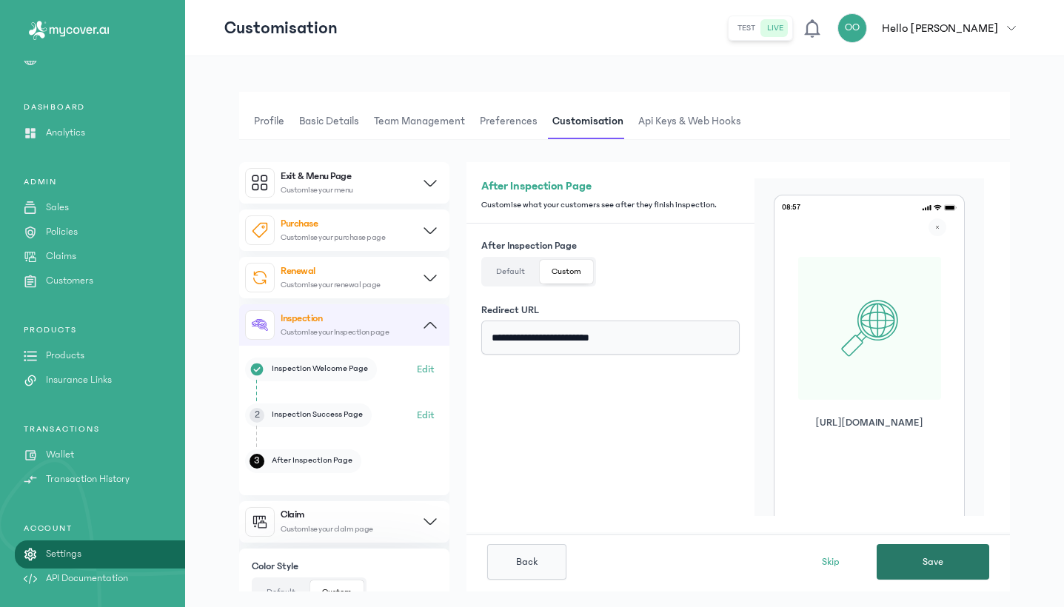
click at [923, 566] on button "Save" at bounding box center [933, 562] width 113 height 36
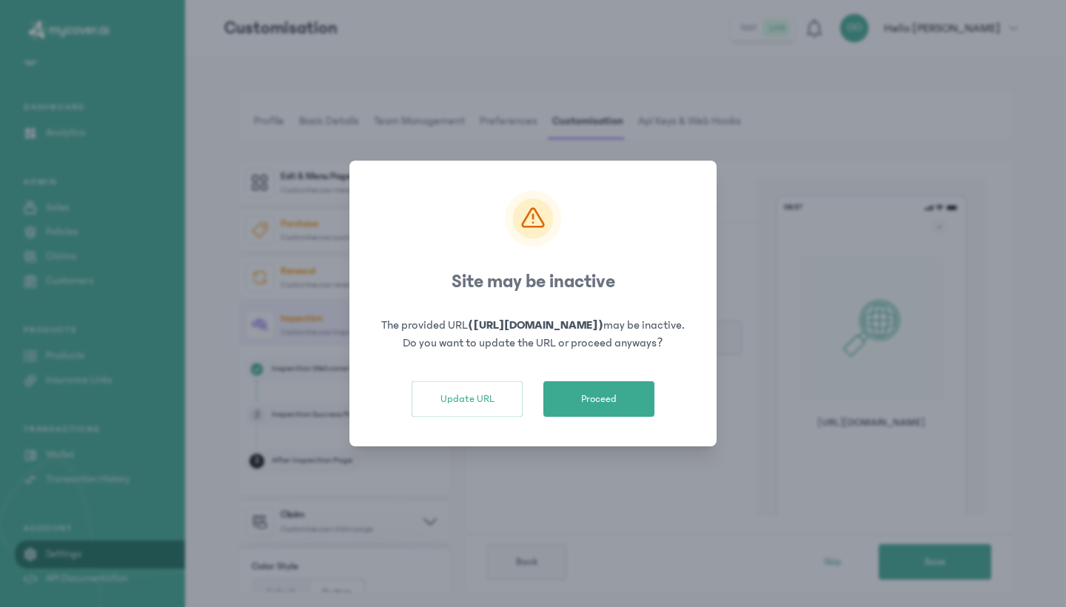
drag, startPoint x: 634, startPoint y: 327, endPoint x: 484, endPoint y: 327, distance: 150.3
click at [484, 327] on b "([URL][DOMAIN_NAME])" at bounding box center [536, 324] width 136 height 13
copy b "[URL][DOMAIN_NAME]"
click at [587, 401] on button "Proceed" at bounding box center [599, 399] width 111 height 36
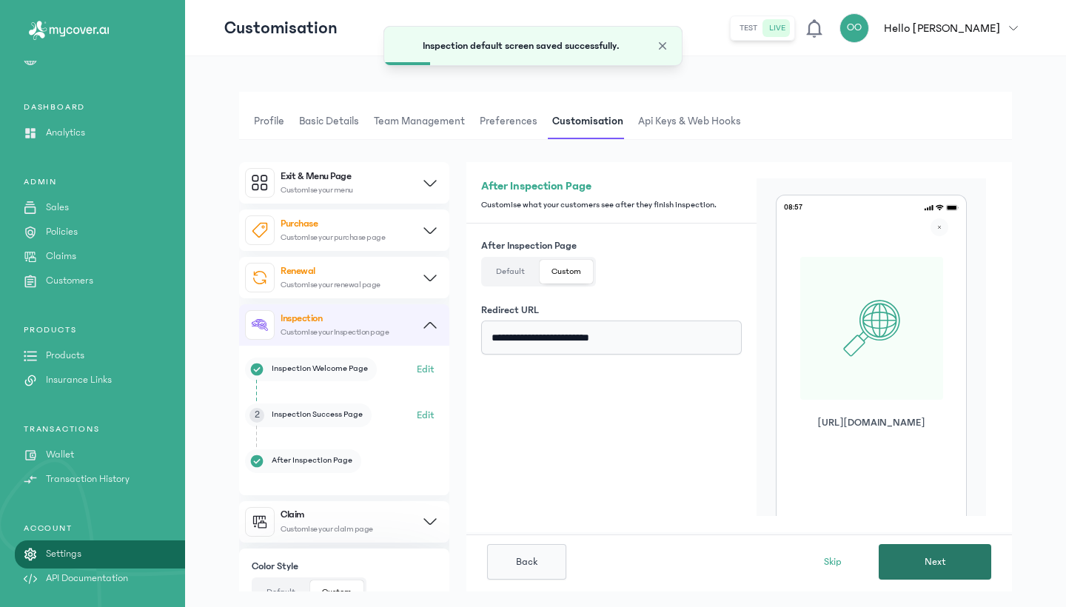
click at [956, 564] on button "Next" at bounding box center [935, 562] width 113 height 36
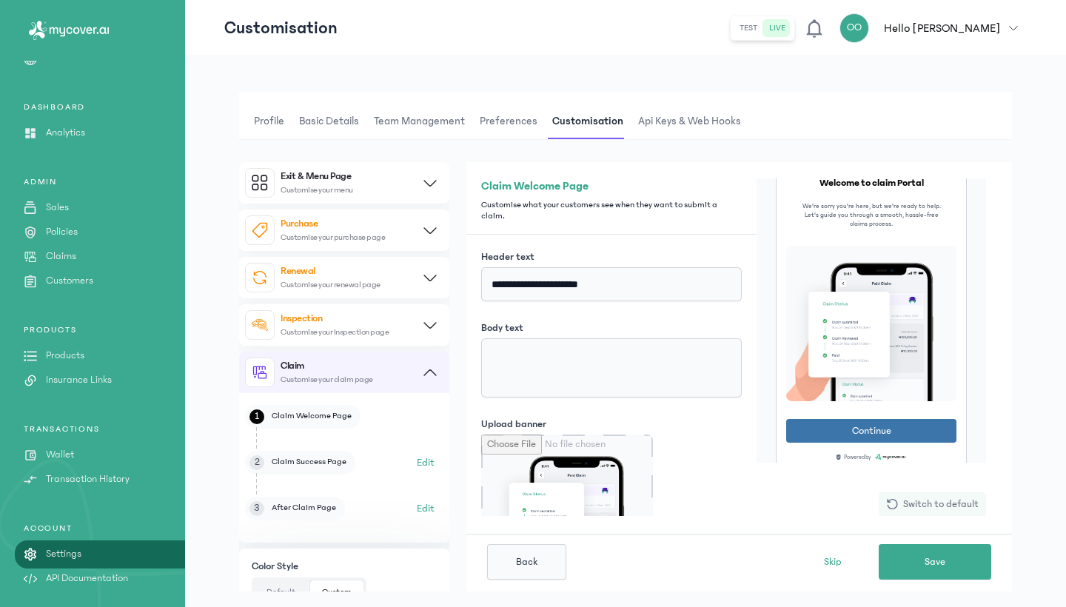
scroll to position [65, 0]
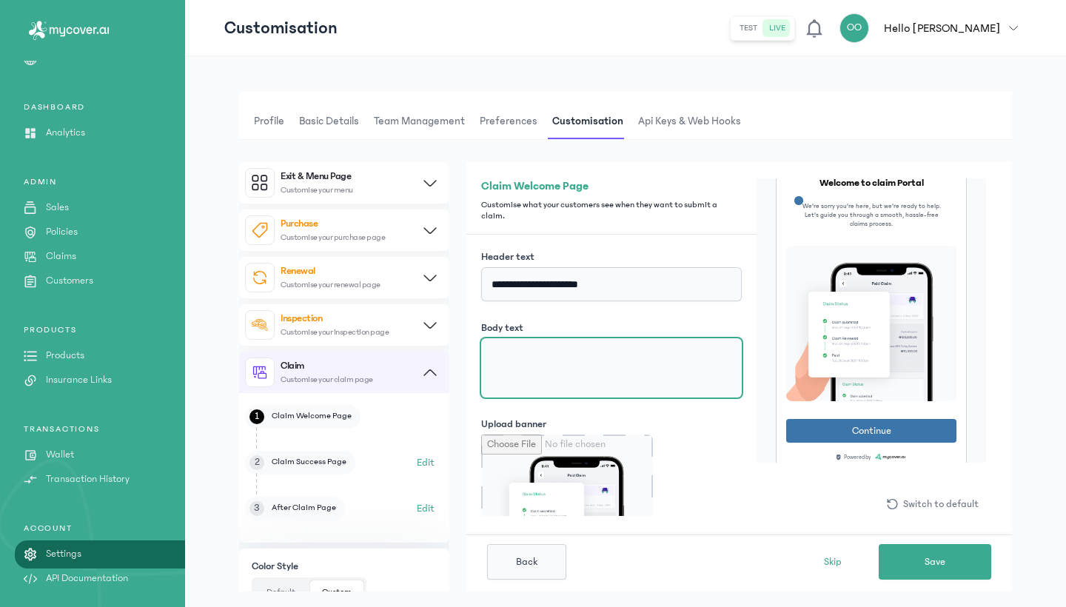
click at [541, 355] on textarea "Body text" at bounding box center [611, 367] width 261 height 59
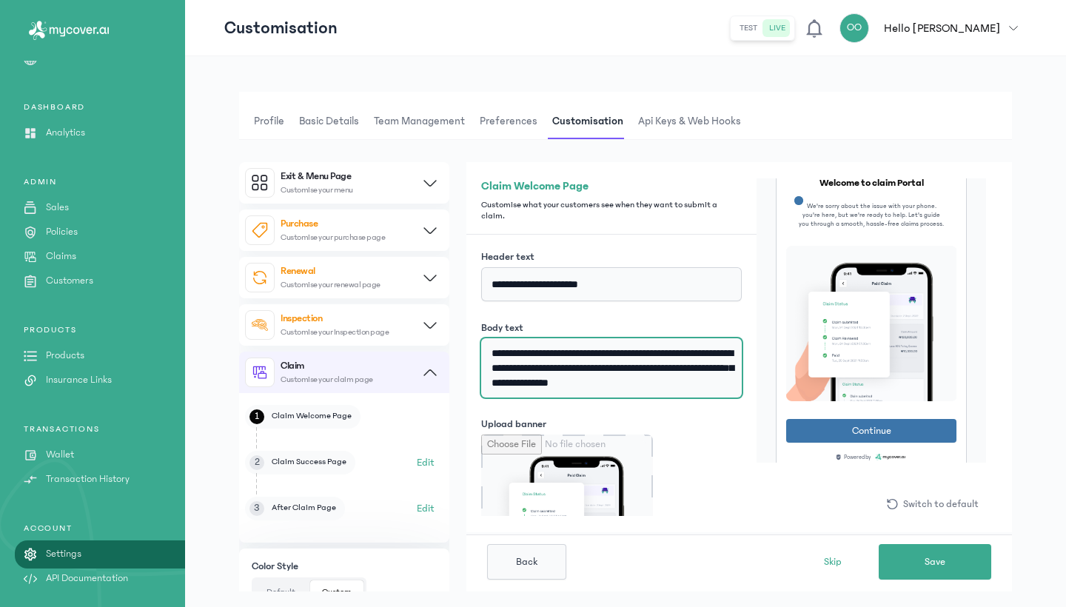
drag, startPoint x: 678, startPoint y: 353, endPoint x: 515, endPoint y: 367, distance: 163.6
click at [515, 367] on textarea "**********" at bounding box center [611, 367] width 261 height 59
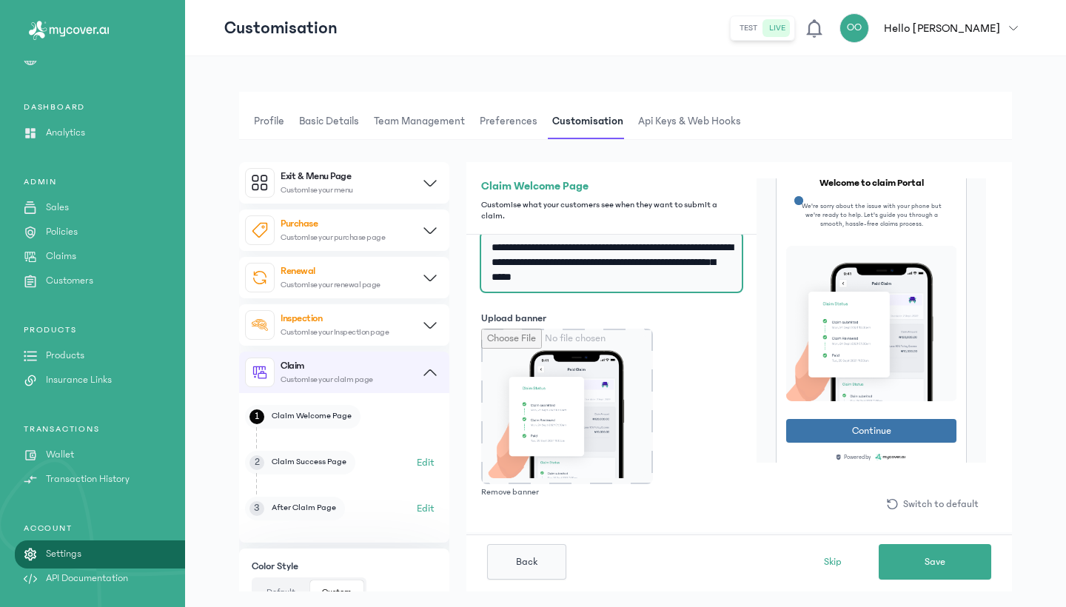
scroll to position [38, 0]
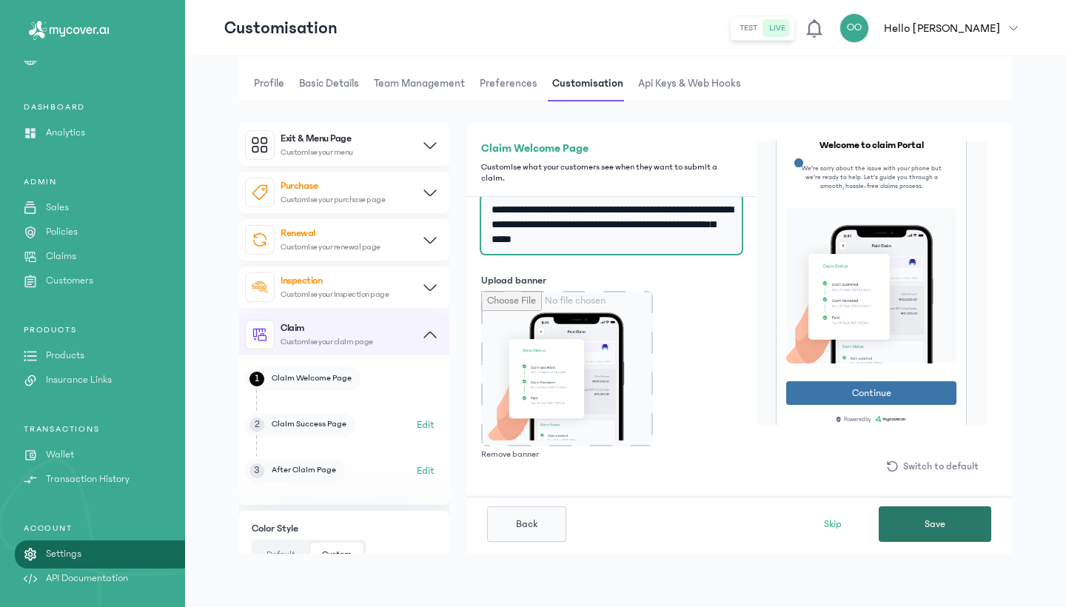
type textarea "**********"
click at [958, 521] on button "Save" at bounding box center [935, 525] width 113 height 36
click at [927, 528] on span "Next" at bounding box center [935, 524] width 21 height 15
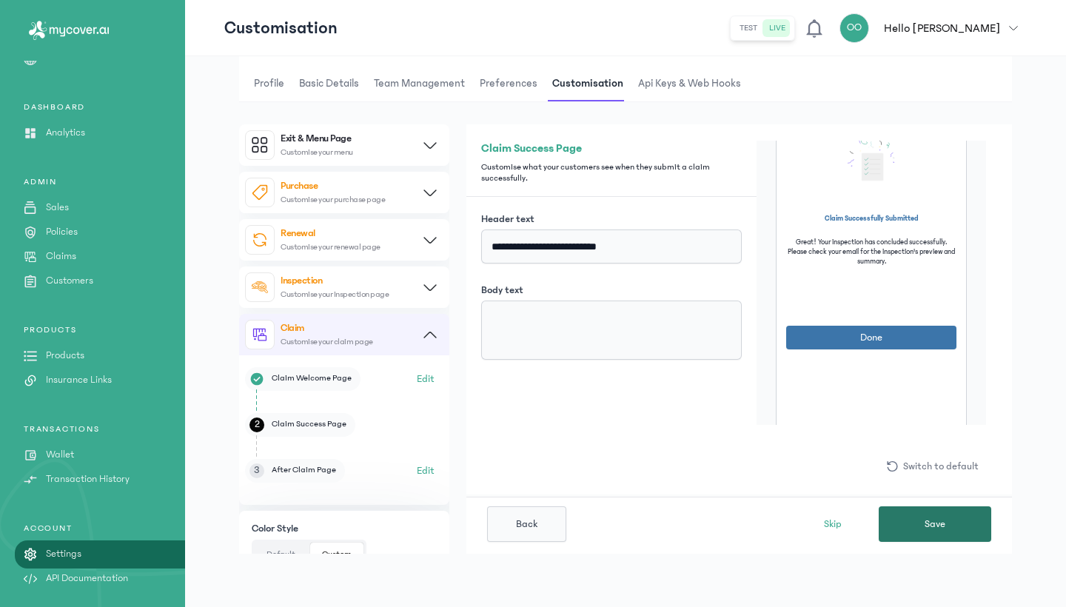
scroll to position [0, 0]
click at [928, 517] on button "Save" at bounding box center [935, 525] width 113 height 36
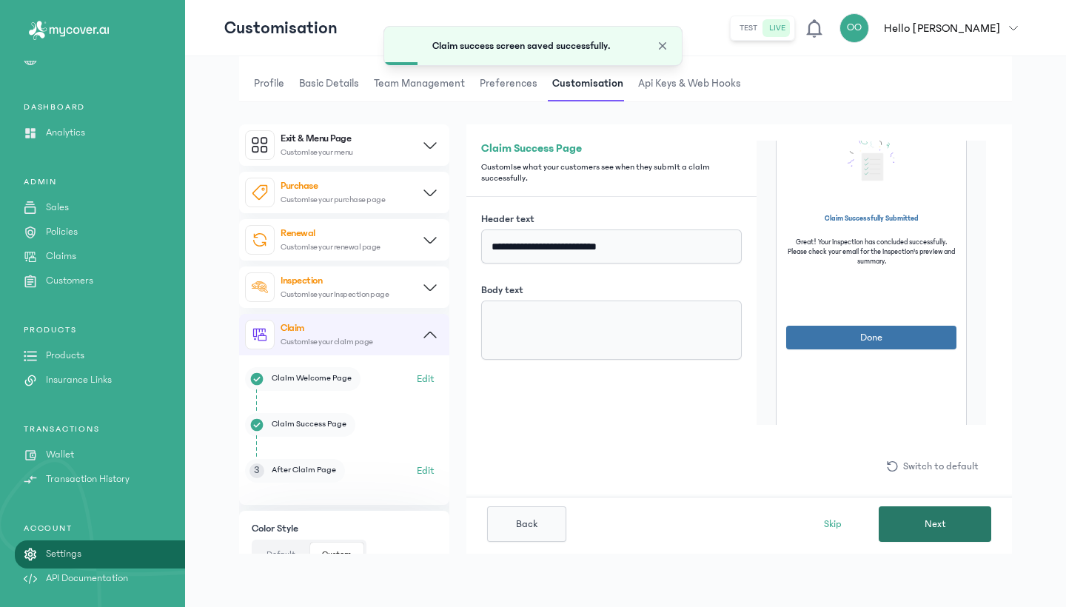
click at [949, 524] on button "Next" at bounding box center [935, 525] width 113 height 36
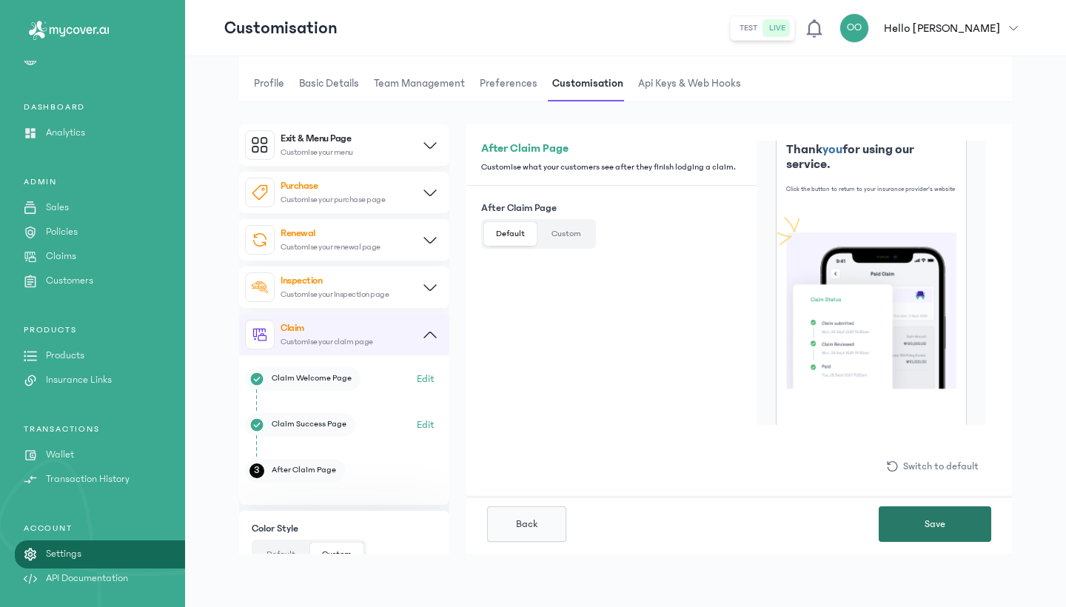
click at [949, 524] on button "Save" at bounding box center [935, 525] width 113 height 36
click at [583, 236] on button "Custom" at bounding box center [566, 234] width 53 height 24
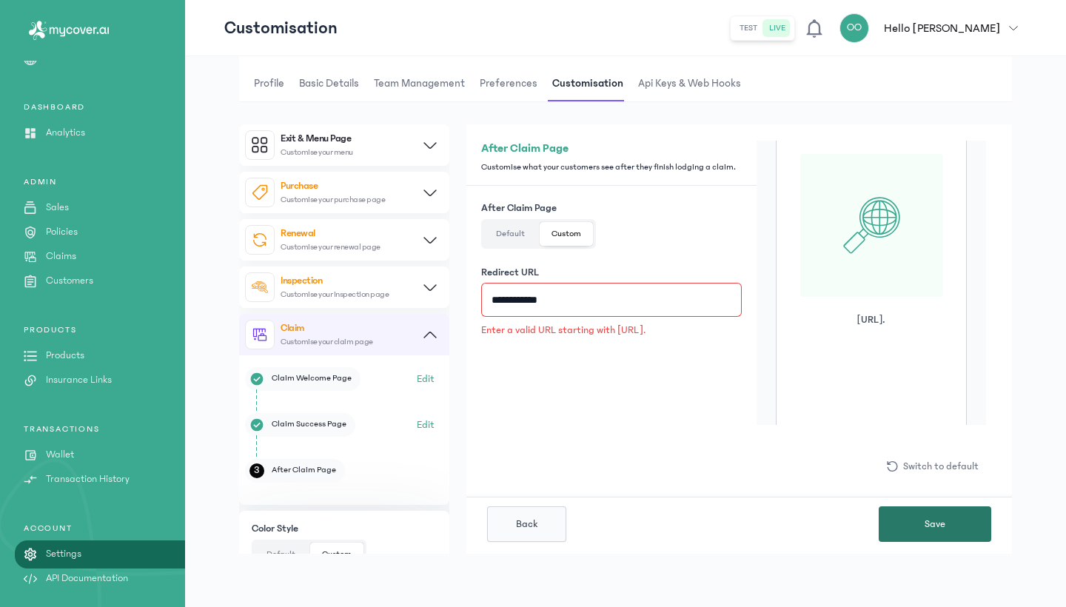
click at [918, 530] on button "Save" at bounding box center [935, 525] width 113 height 36
click at [526, 242] on button "Default" at bounding box center [510, 234] width 53 height 24
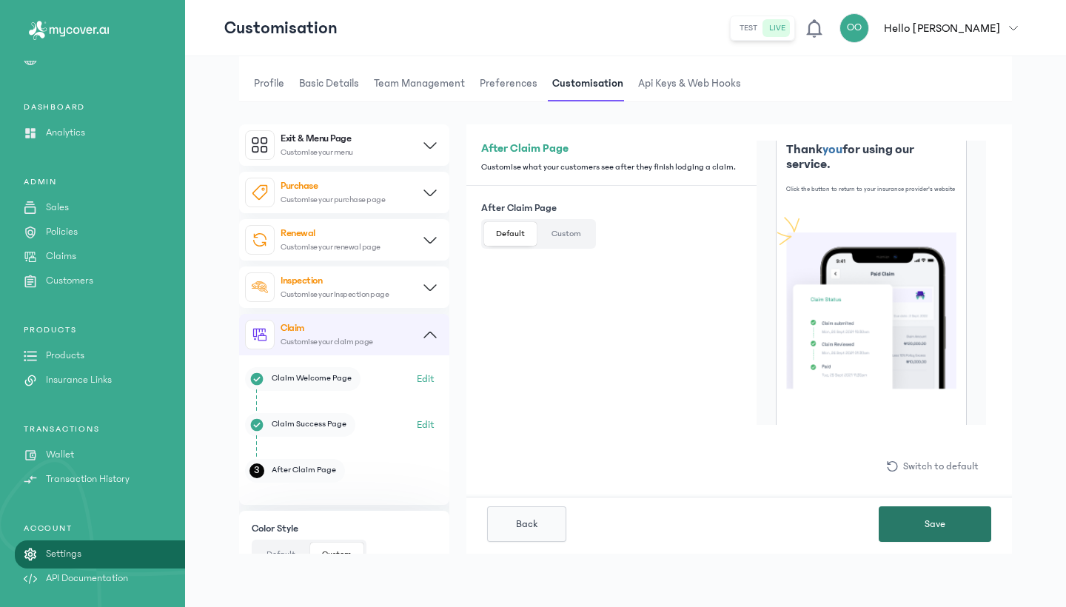
click at [930, 521] on span "Save" at bounding box center [935, 524] width 21 height 15
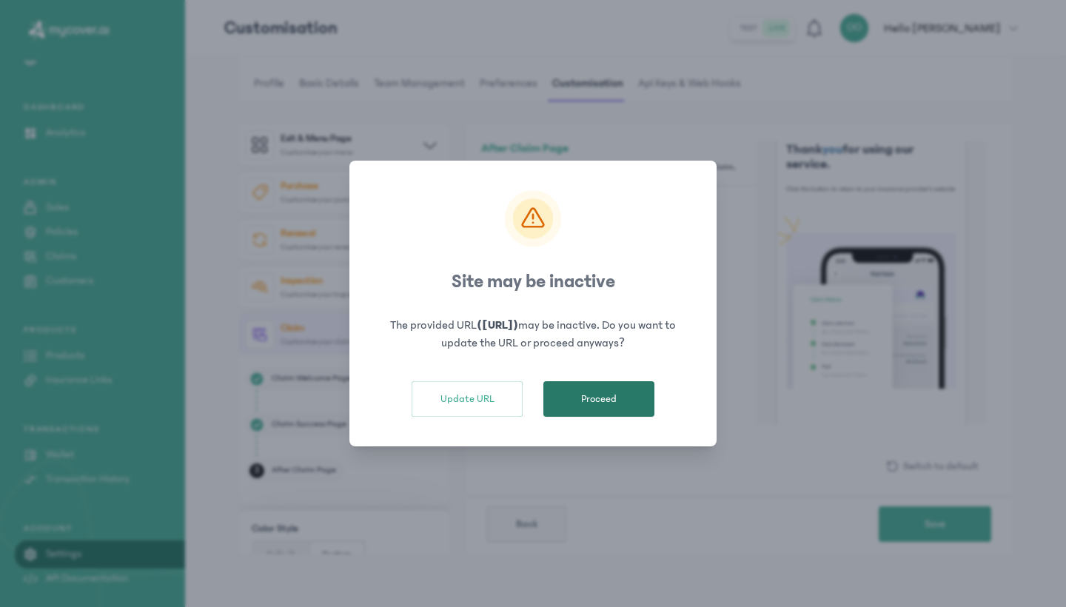
click at [615, 417] on button "Proceed" at bounding box center [599, 399] width 111 height 36
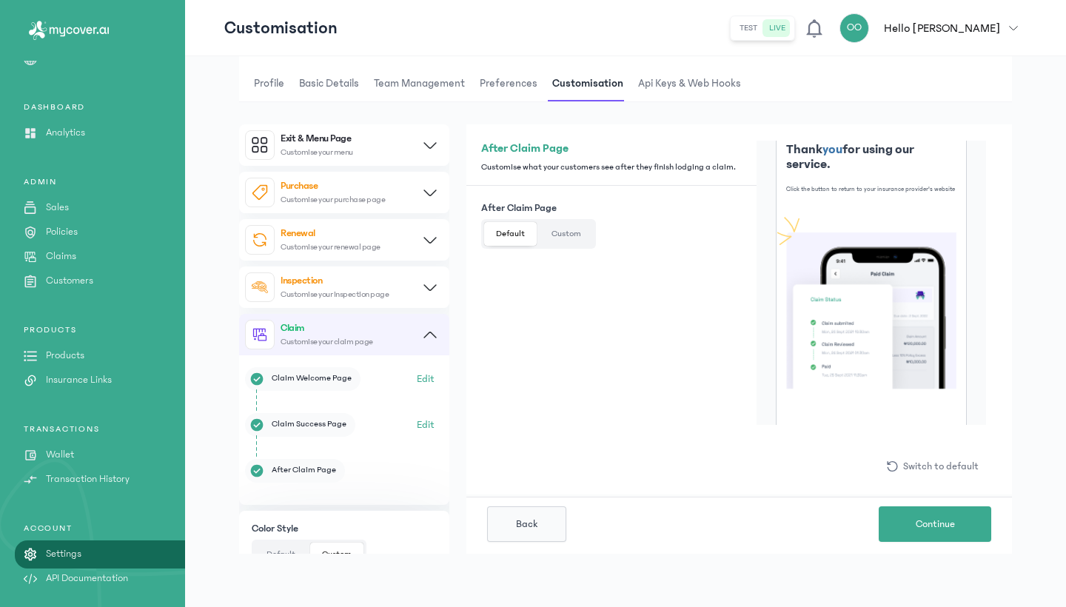
click at [99, 374] on p "Insurance Links" at bounding box center [79, 381] width 66 height 16
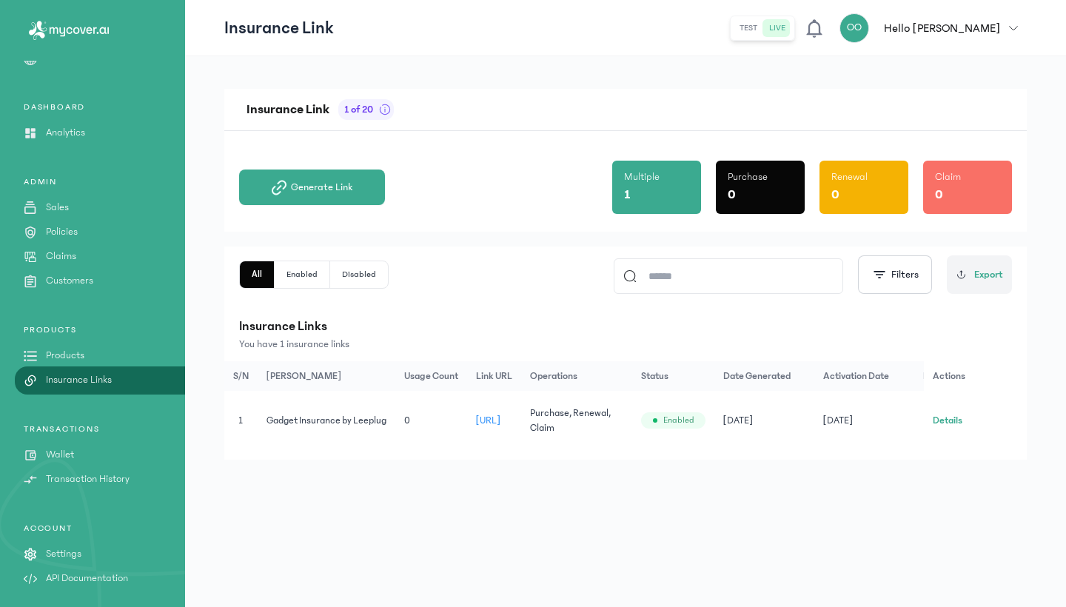
click at [501, 421] on span "[URL]" at bounding box center [488, 420] width 25 height 10
click at [478, 419] on span "[URL]" at bounding box center [488, 420] width 25 height 10
click at [67, 213] on p "Sales" at bounding box center [57, 208] width 23 height 16
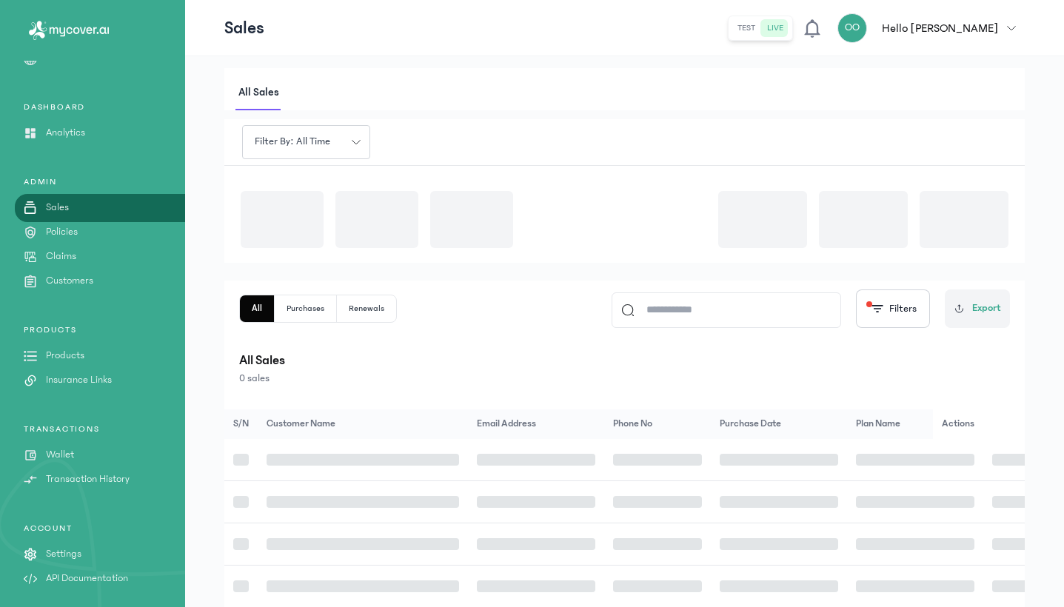
click at [70, 230] on p "Policies" at bounding box center [62, 232] width 32 height 16
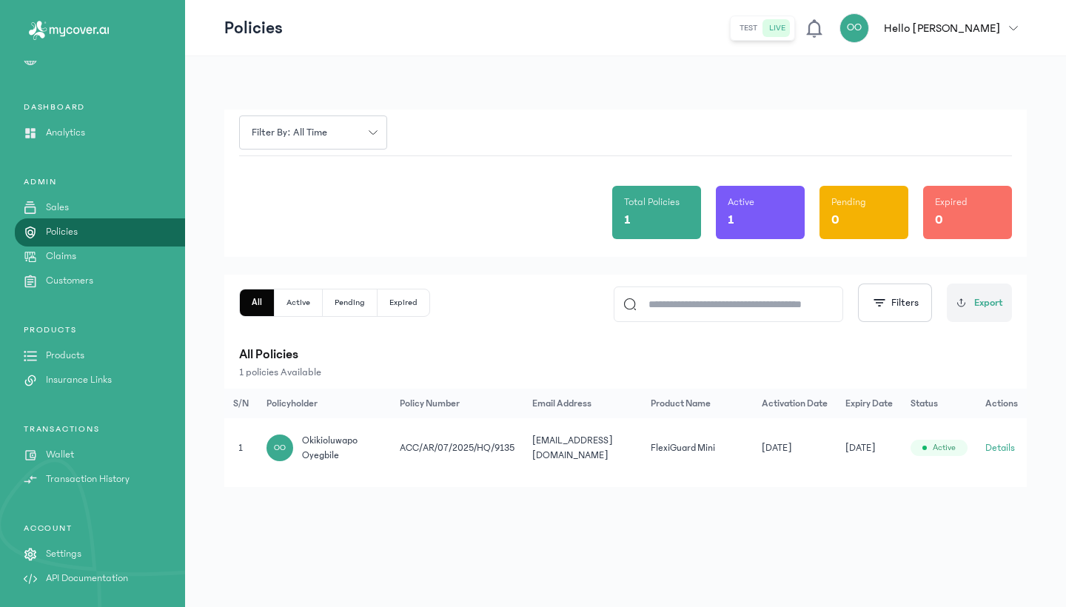
click at [427, 463] on td "ACC/AR/07/2025/HQ/9135" at bounding box center [457, 448] width 133 height 60
click at [615, 444] on td "[EMAIL_ADDRESS][DOMAIN_NAME]" at bounding box center [583, 448] width 118 height 60
click at [991, 447] on button "Details" at bounding box center [1001, 448] width 30 height 15
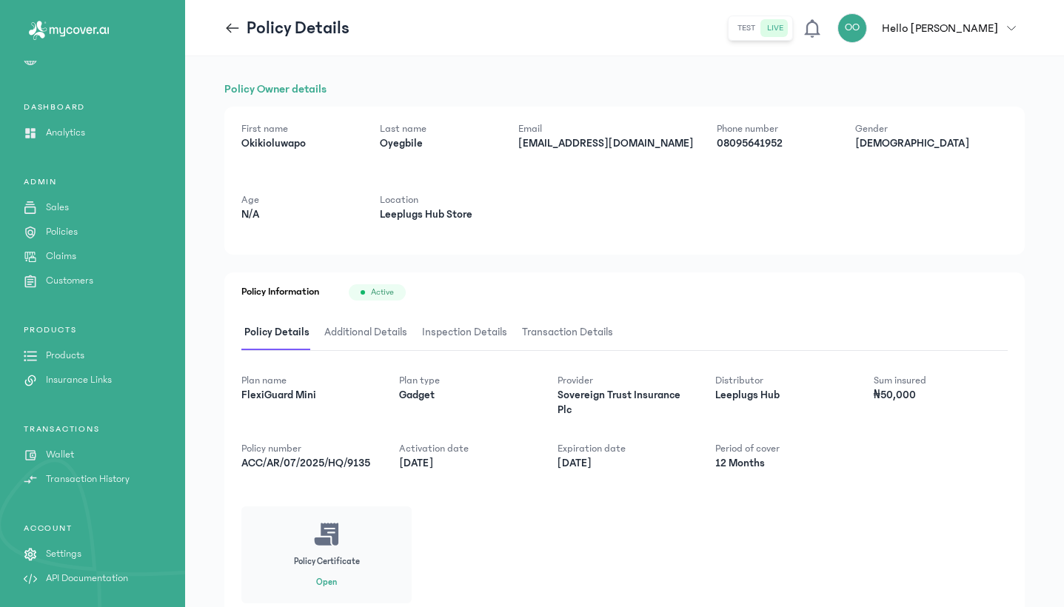
scroll to position [55, 0]
click at [323, 577] on button "Open" at bounding box center [326, 583] width 21 height 12
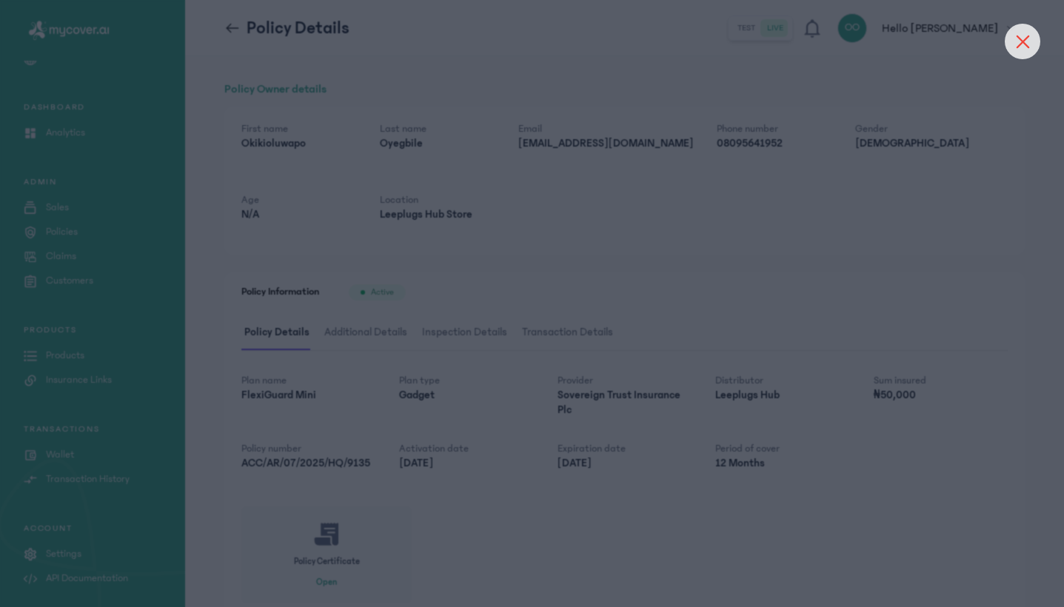
click at [1024, 47] on icon at bounding box center [1022, 41] width 13 height 13
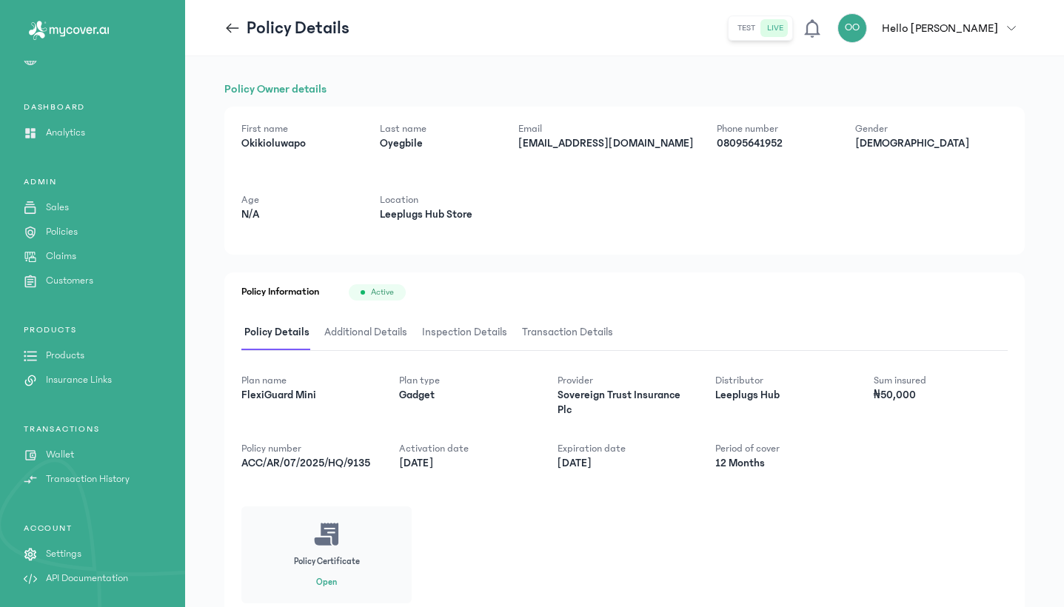
scroll to position [55, 2]
click at [325, 456] on p "ACC/AR/07/2025/HQ/9135" at bounding box center [308, 463] width 134 height 15
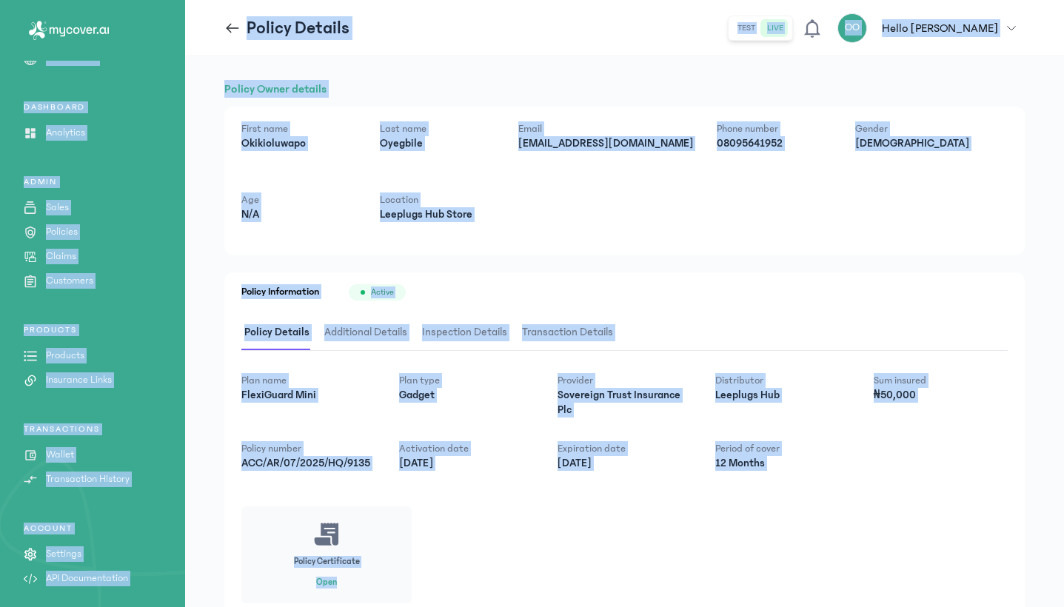
click at [325, 456] on p "ACC/AR/07/2025/HQ/9135" at bounding box center [308, 463] width 134 height 15
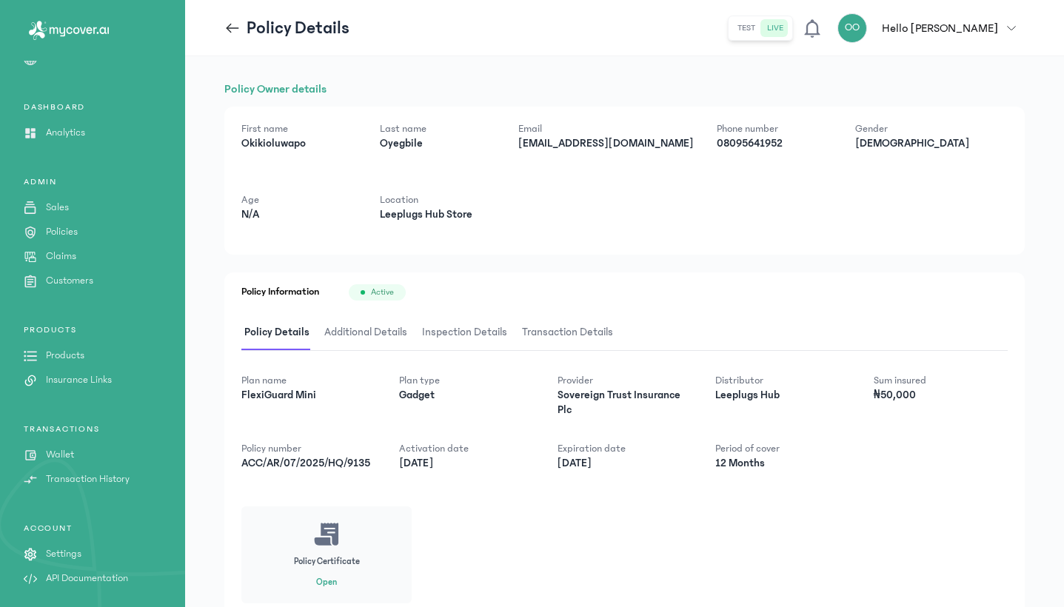
click at [244, 456] on p "ACC/AR/07/2025/HQ/9135" at bounding box center [308, 463] width 134 height 15
drag, startPoint x: 244, startPoint y: 404, endPoint x: 299, endPoint y: 409, distance: 55.0
click at [299, 456] on p "ACC/AR/07/2025/HQ/9135" at bounding box center [308, 463] width 134 height 15
copy div "ACC/AR/07/2025/HQ/9135"
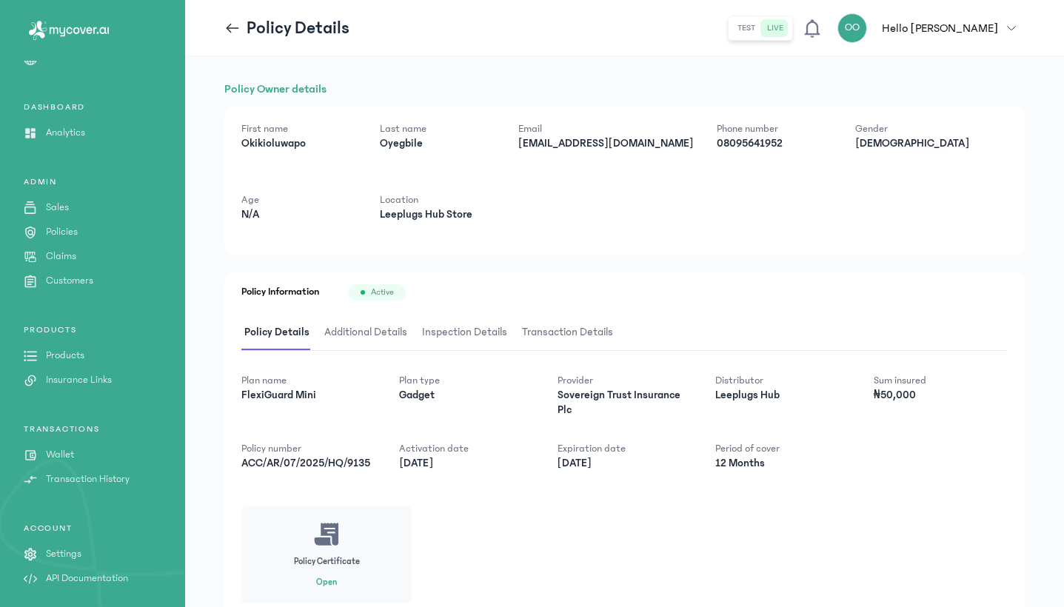
click at [76, 368] on div "PRODUCTS Products Insurance Links" at bounding box center [92, 356] width 185 height 64
click at [81, 359] on p "Products" at bounding box center [65, 356] width 39 height 16
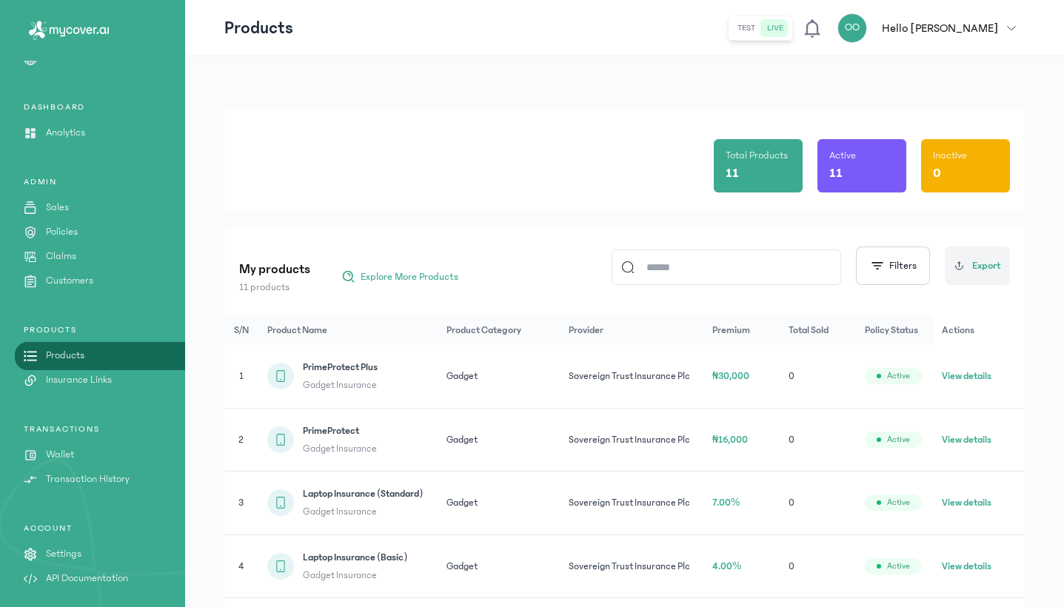
click at [110, 397] on div "Get Started DASHBOARD Analytics ADMIN Sales Policies Claims Customers PRODUCTS …" at bounding box center [92, 328] width 185 height 557
click at [104, 385] on p "Insurance Links" at bounding box center [79, 381] width 66 height 16
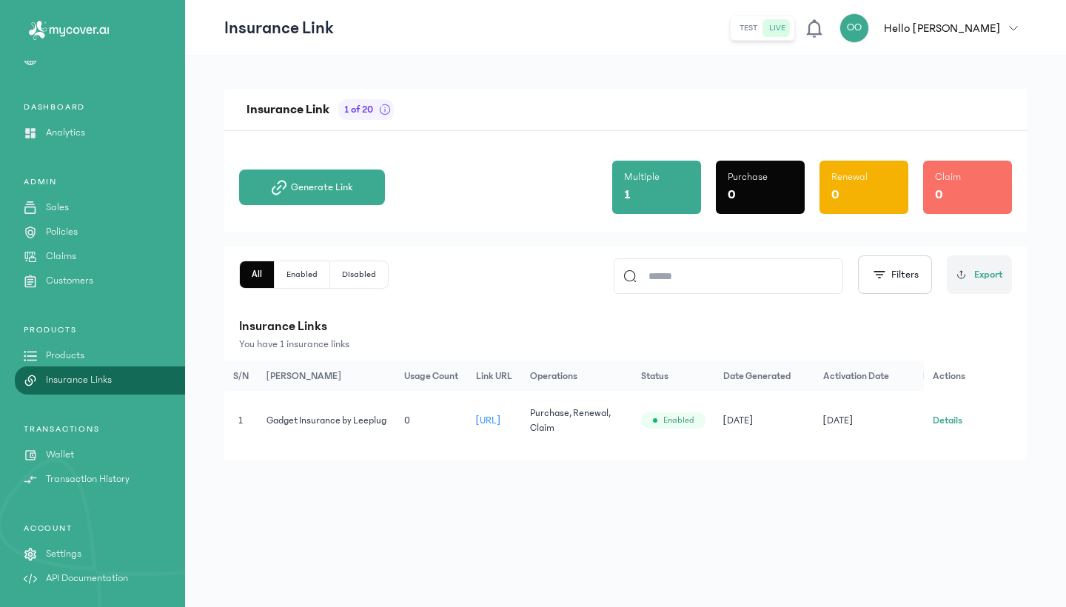
click at [501, 421] on span "[URL]" at bounding box center [488, 420] width 25 height 10
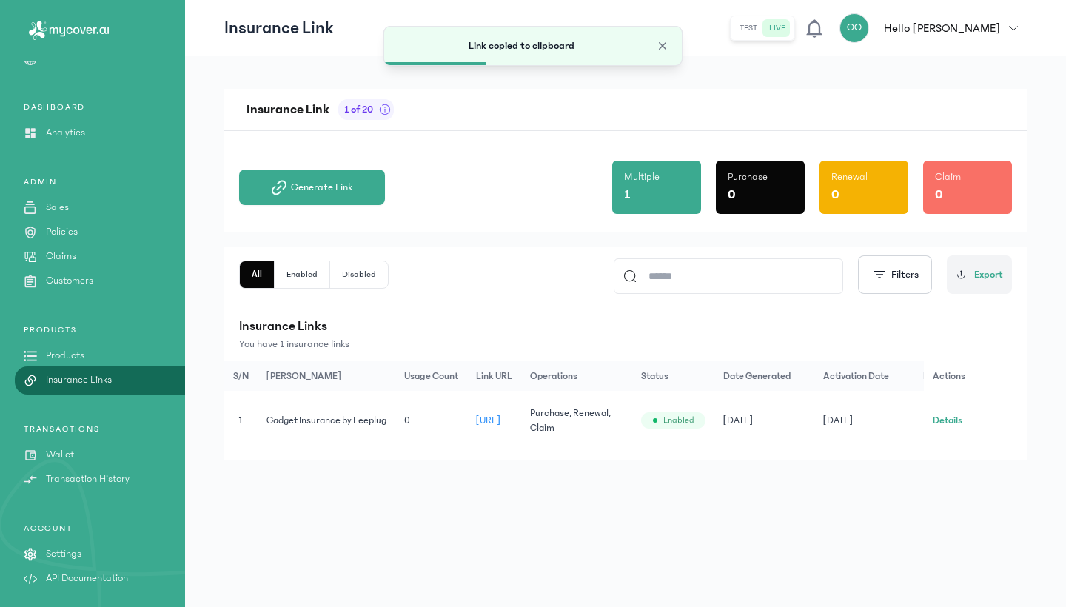
click at [895, 4] on header "Insurance Link test live OO Hello Okikioluwakan Okikioluwakan Oyegbile [EMAIL_A…" at bounding box center [625, 28] width 881 height 56
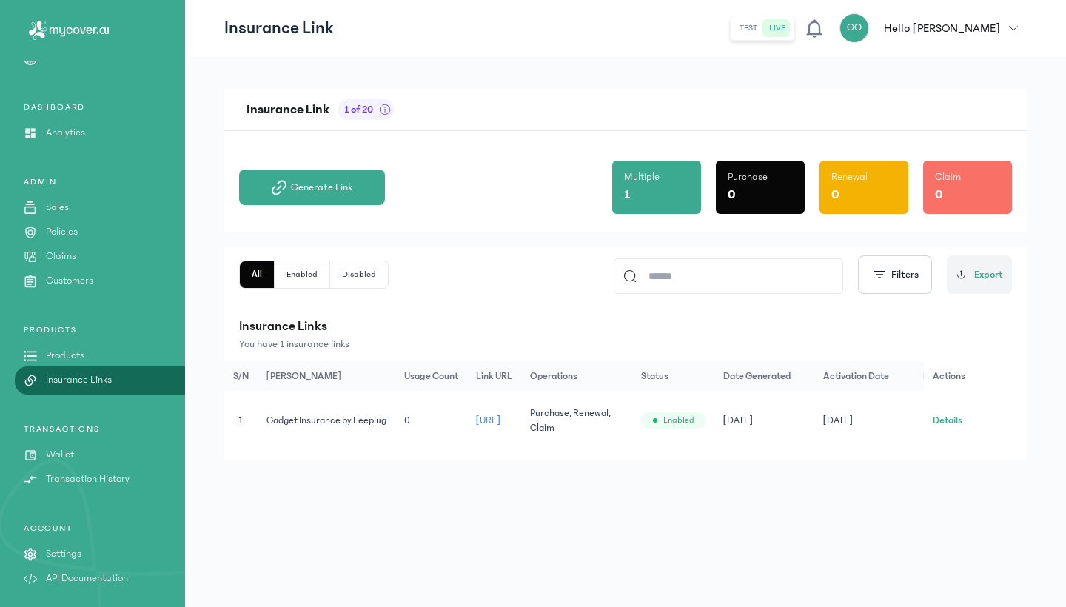
click at [949, 424] on button "Details" at bounding box center [948, 420] width 30 height 15
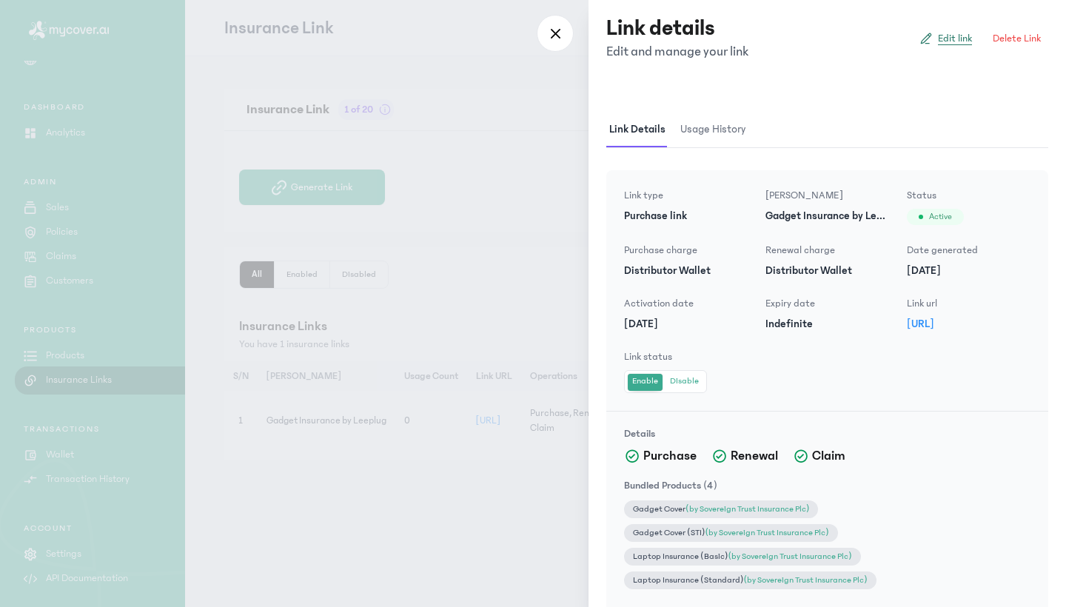
click at [930, 31] on span at bounding box center [926, 38] width 15 height 15
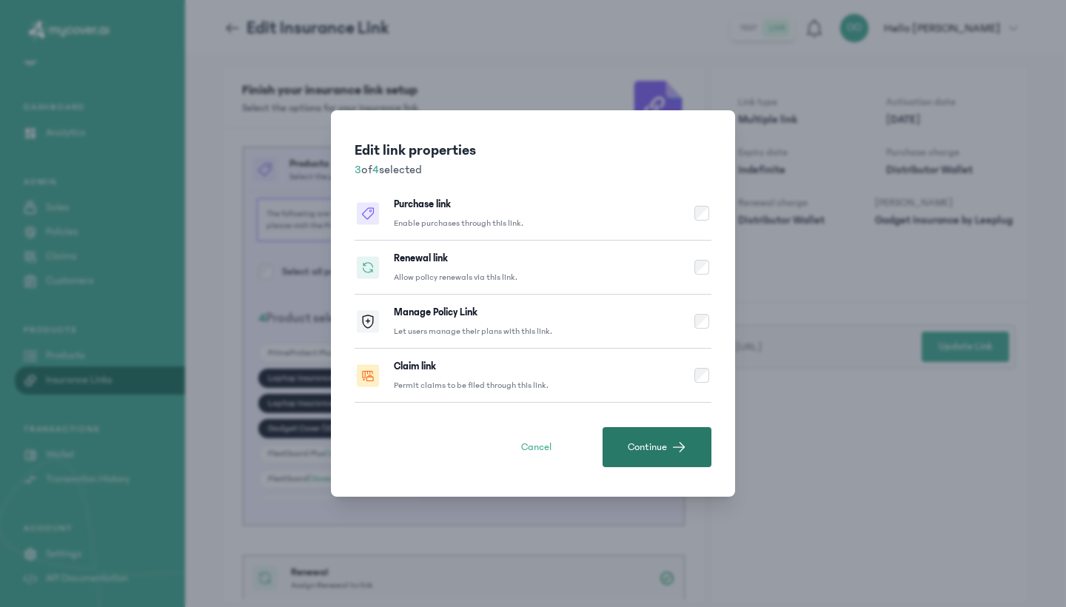
click at [653, 450] on span "Continue" at bounding box center [647, 447] width 39 height 15
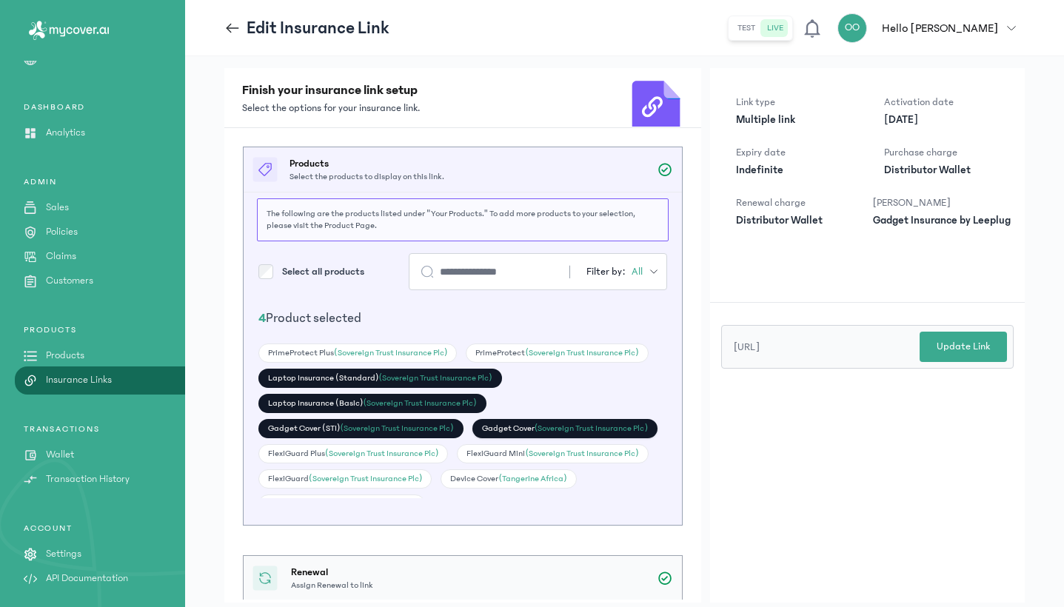
click at [548, 430] on span "(Sovereign Trust Insurance Plc)" at bounding box center [591, 429] width 113 height 10
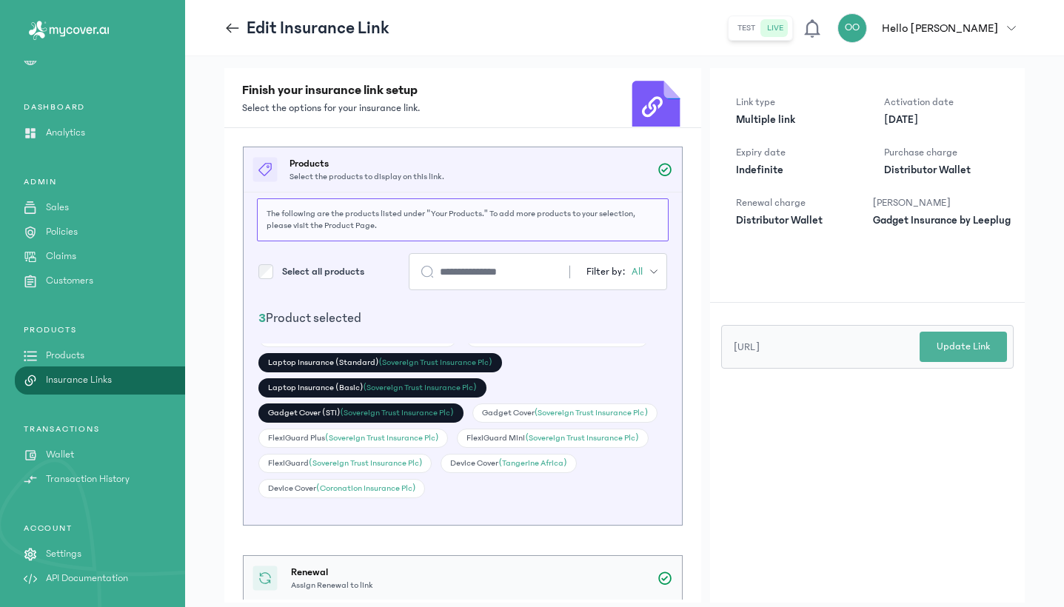
scroll to position [16, 0]
click at [986, 343] on p "Update Link" at bounding box center [963, 347] width 53 height 16
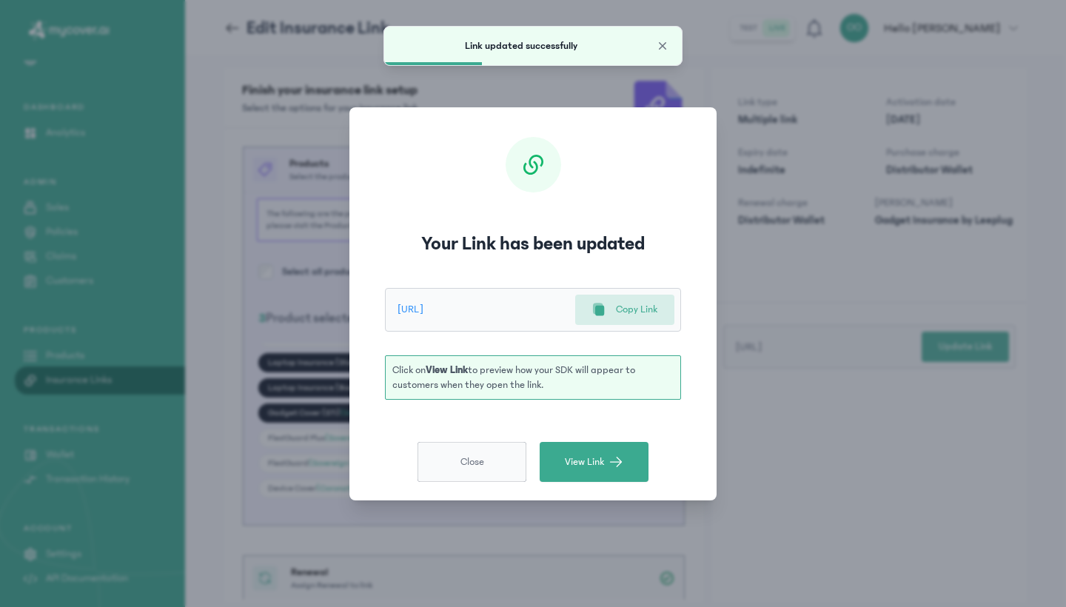
click at [485, 458] on button "Close" at bounding box center [472, 462] width 109 height 40
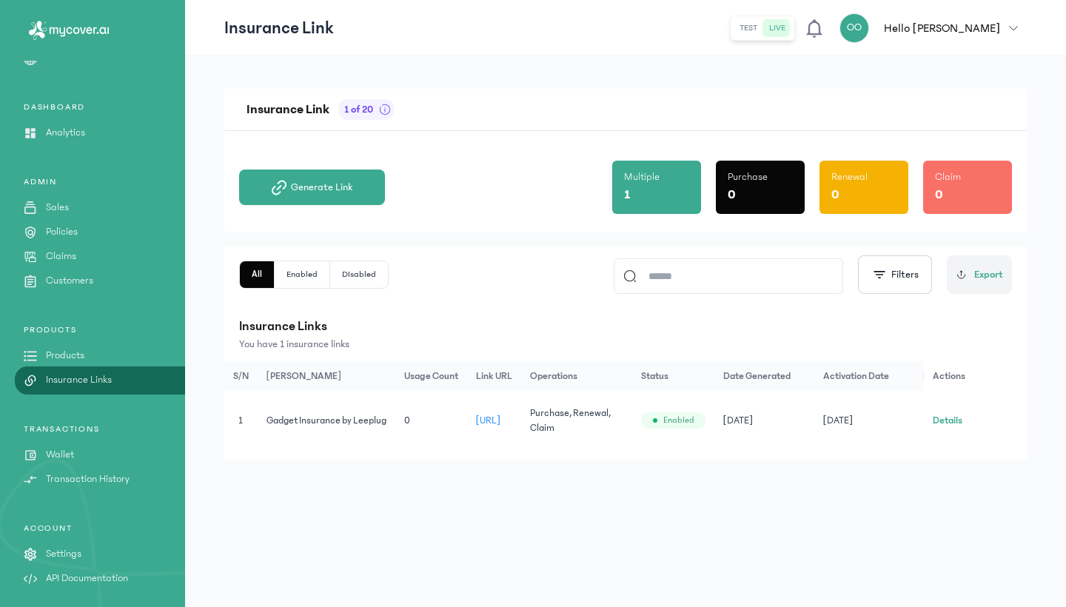
click at [941, 422] on button "Details" at bounding box center [948, 420] width 30 height 15
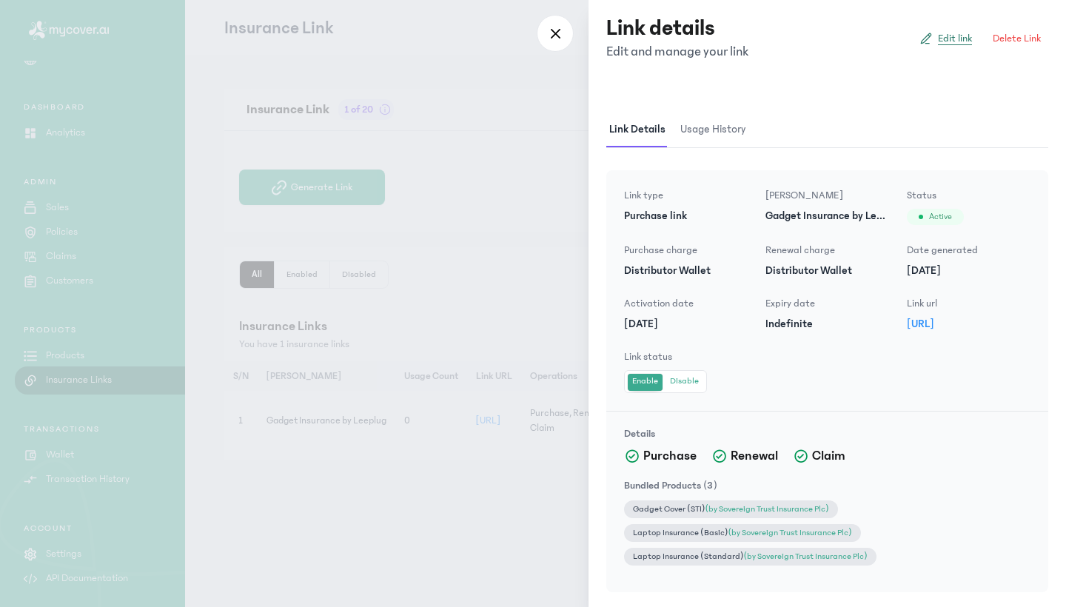
click at [944, 39] on span "Edit link" at bounding box center [955, 38] width 34 height 15
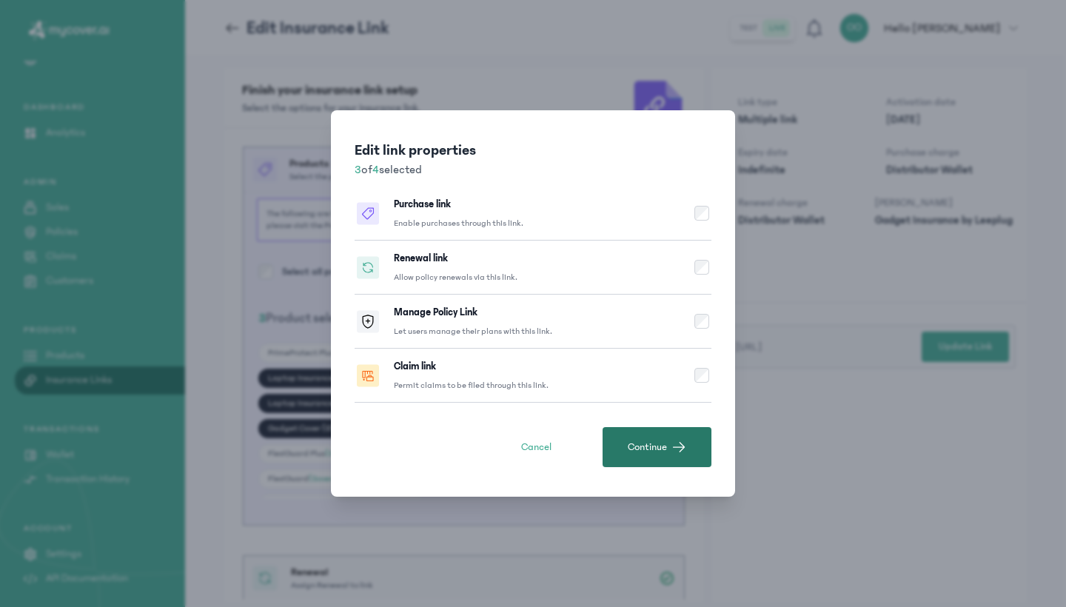
click at [638, 448] on span "Continue" at bounding box center [647, 447] width 39 height 15
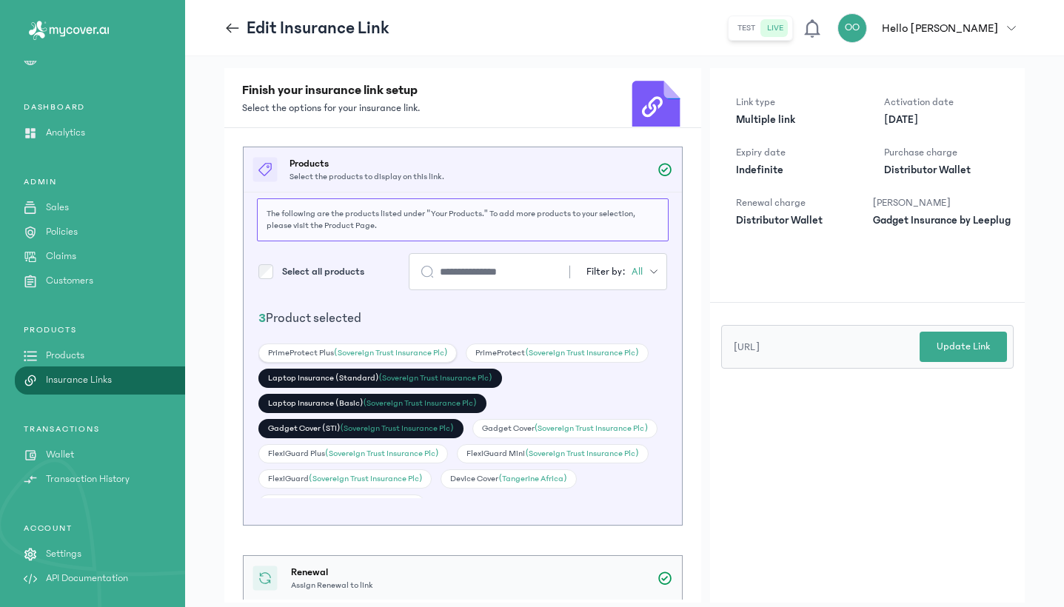
click at [384, 345] on div "PrimeProtect Plus (Sovereign Trust Insurance Plc)" at bounding box center [357, 353] width 198 height 19
click at [510, 348] on div "PrimeProtect (Sovereign Trust Insurance Plc)" at bounding box center [557, 353] width 182 height 19
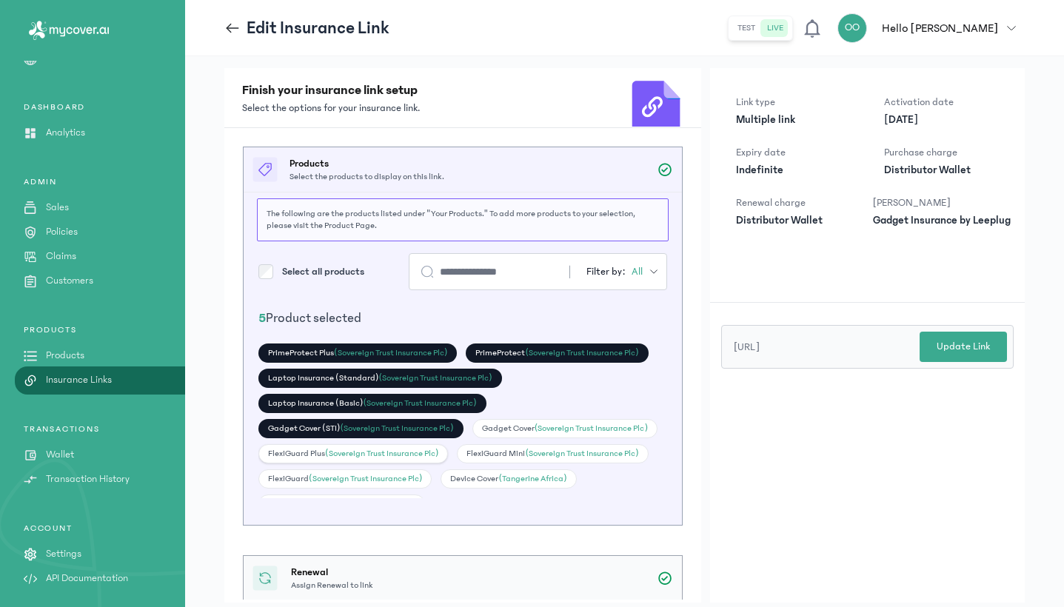
click at [420, 450] on span "(Sovereign Trust Insurance Plc)" at bounding box center [381, 454] width 113 height 10
click at [504, 451] on div "FlexiGuard Mini (Sovereign Trust Insurance Plc)" at bounding box center [552, 453] width 191 height 19
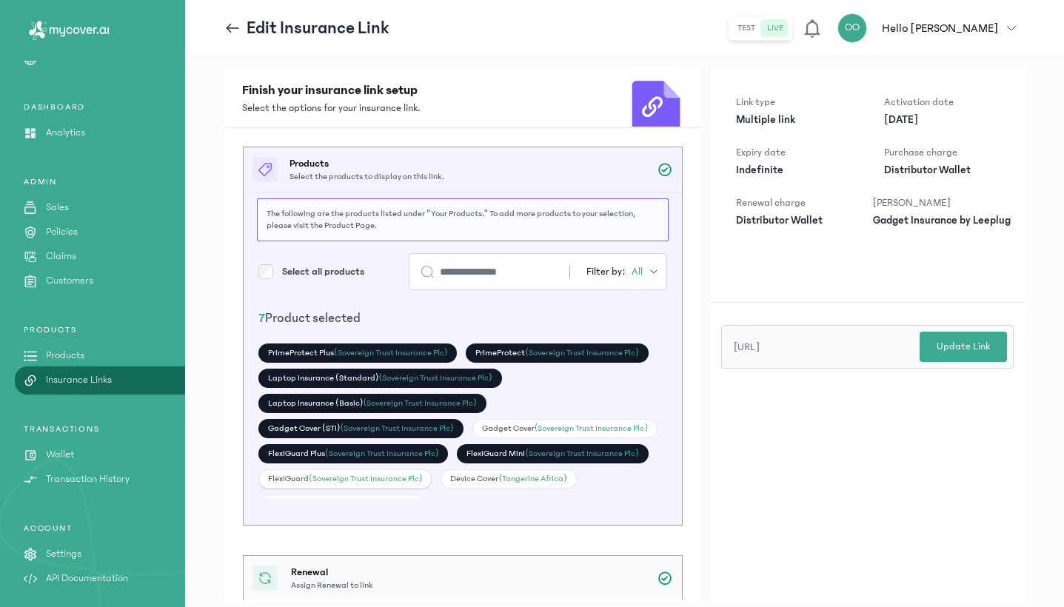
click at [397, 481] on span "(Sovereign Trust Insurance Plc)" at bounding box center [365, 479] width 113 height 10
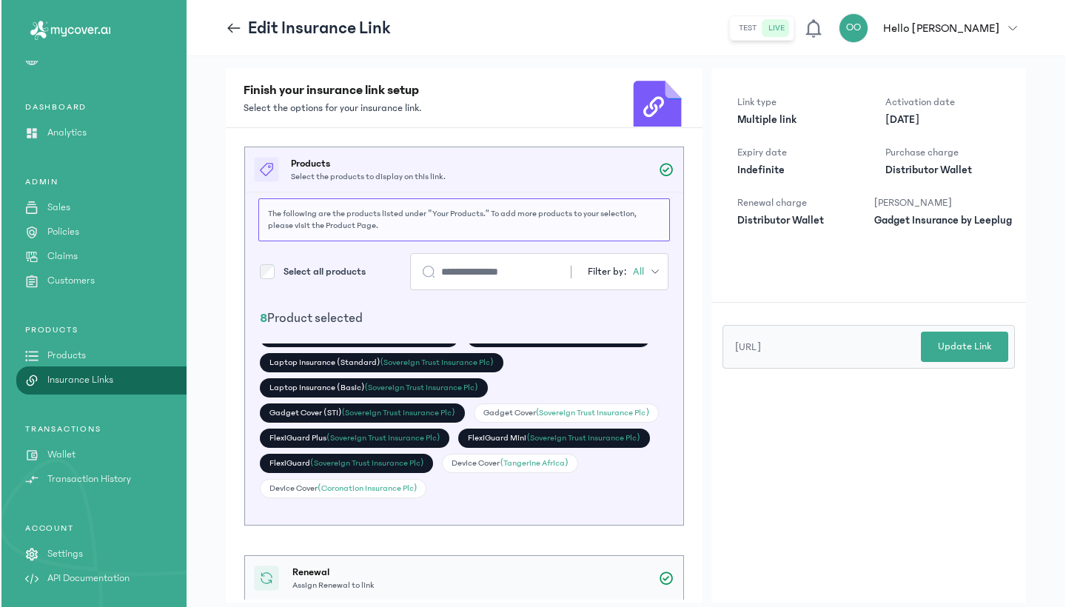
scroll to position [16, 0]
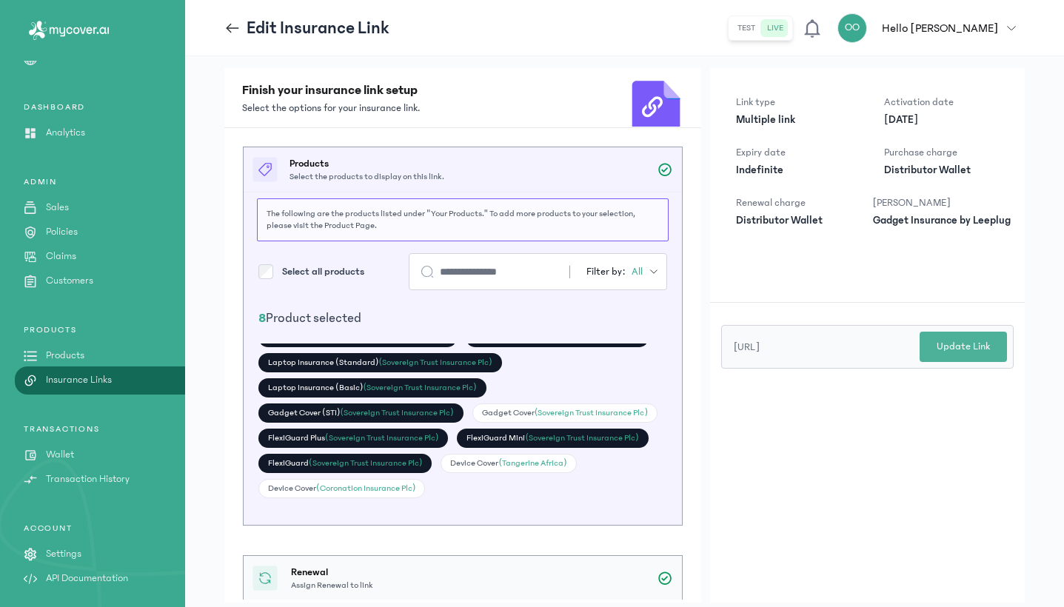
click at [949, 354] on p "Update Link" at bounding box center [963, 347] width 53 height 16
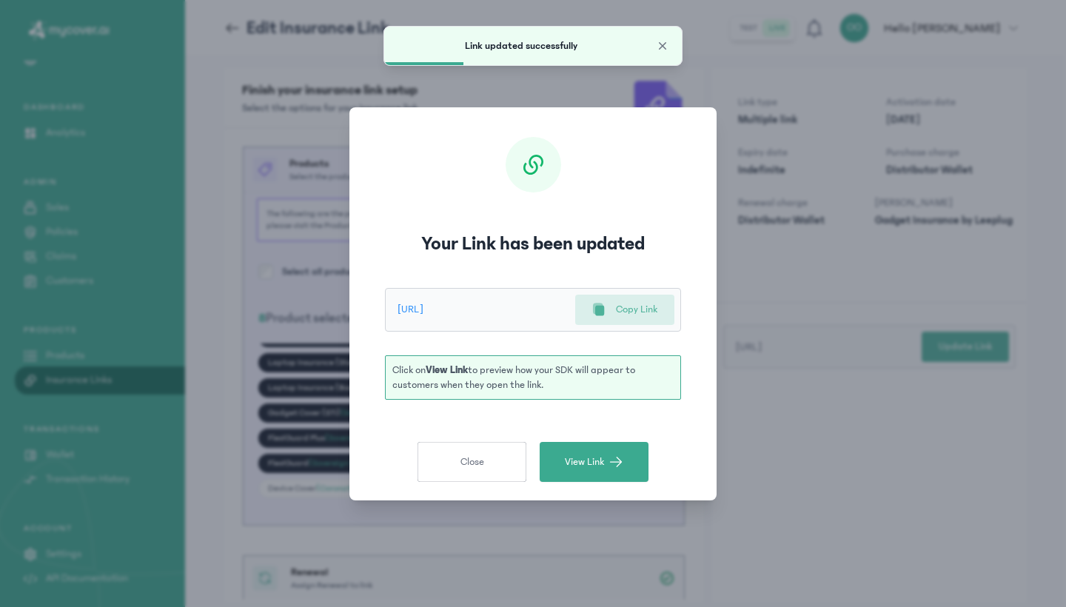
click at [604, 313] on icon at bounding box center [599, 310] width 9 height 10
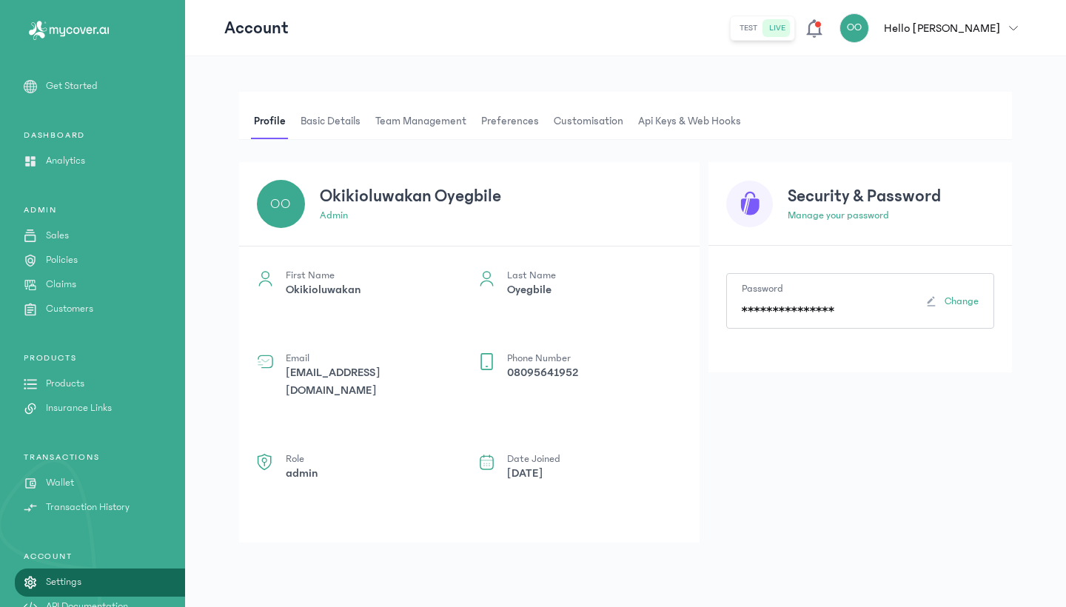
click at [333, 124] on span "Basic details" at bounding box center [331, 122] width 66 height 36
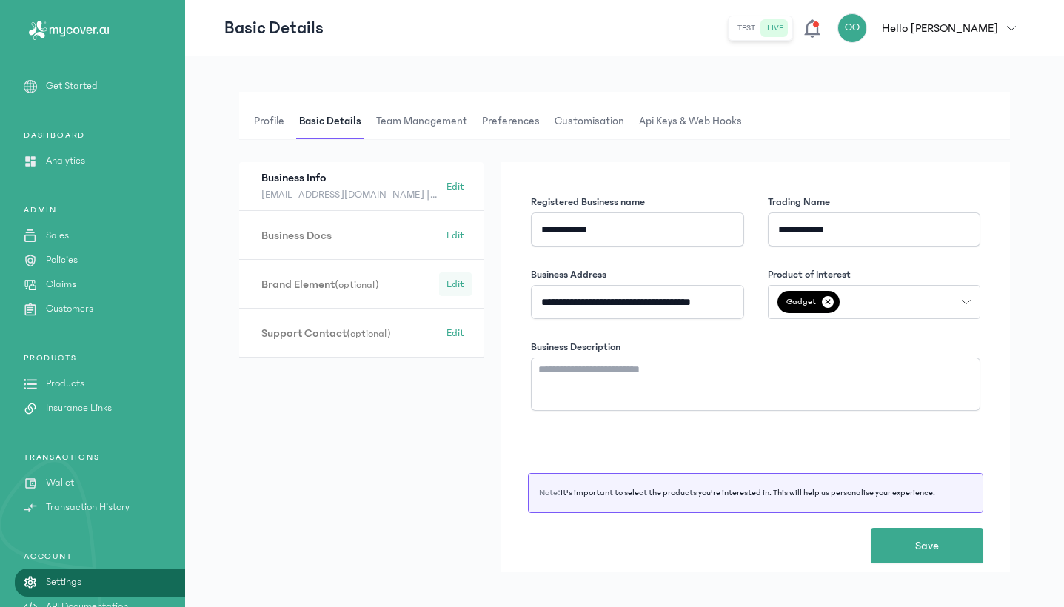
click at [455, 286] on span "Edit" at bounding box center [456, 284] width 18 height 15
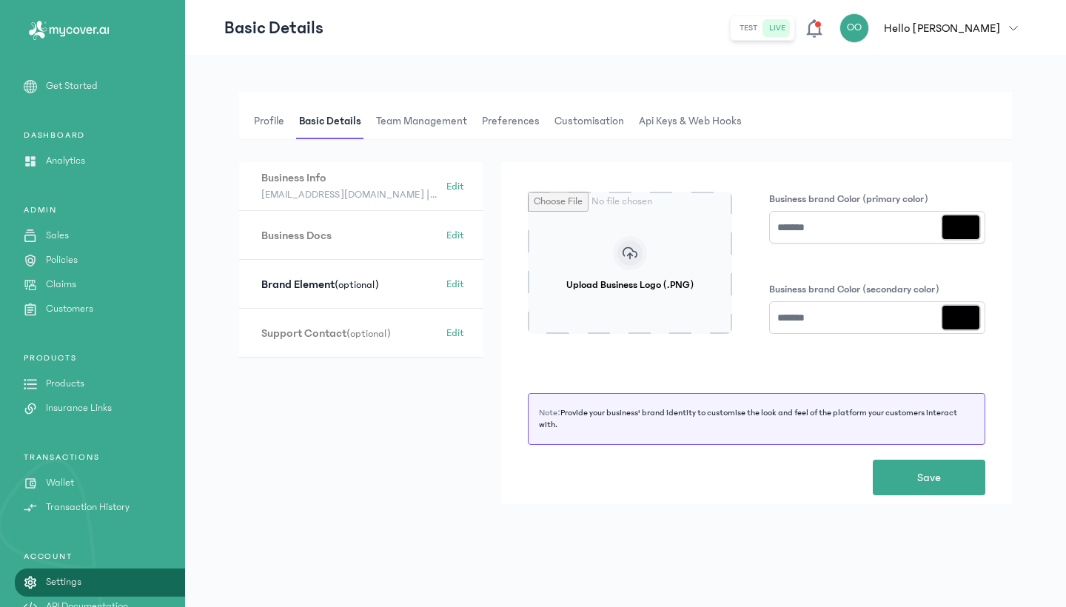
click at [630, 265] on input "Upload Business Logo (.PNG)" at bounding box center [630, 263] width 204 height 142
